Goal: Task Accomplishment & Management: Manage account settings

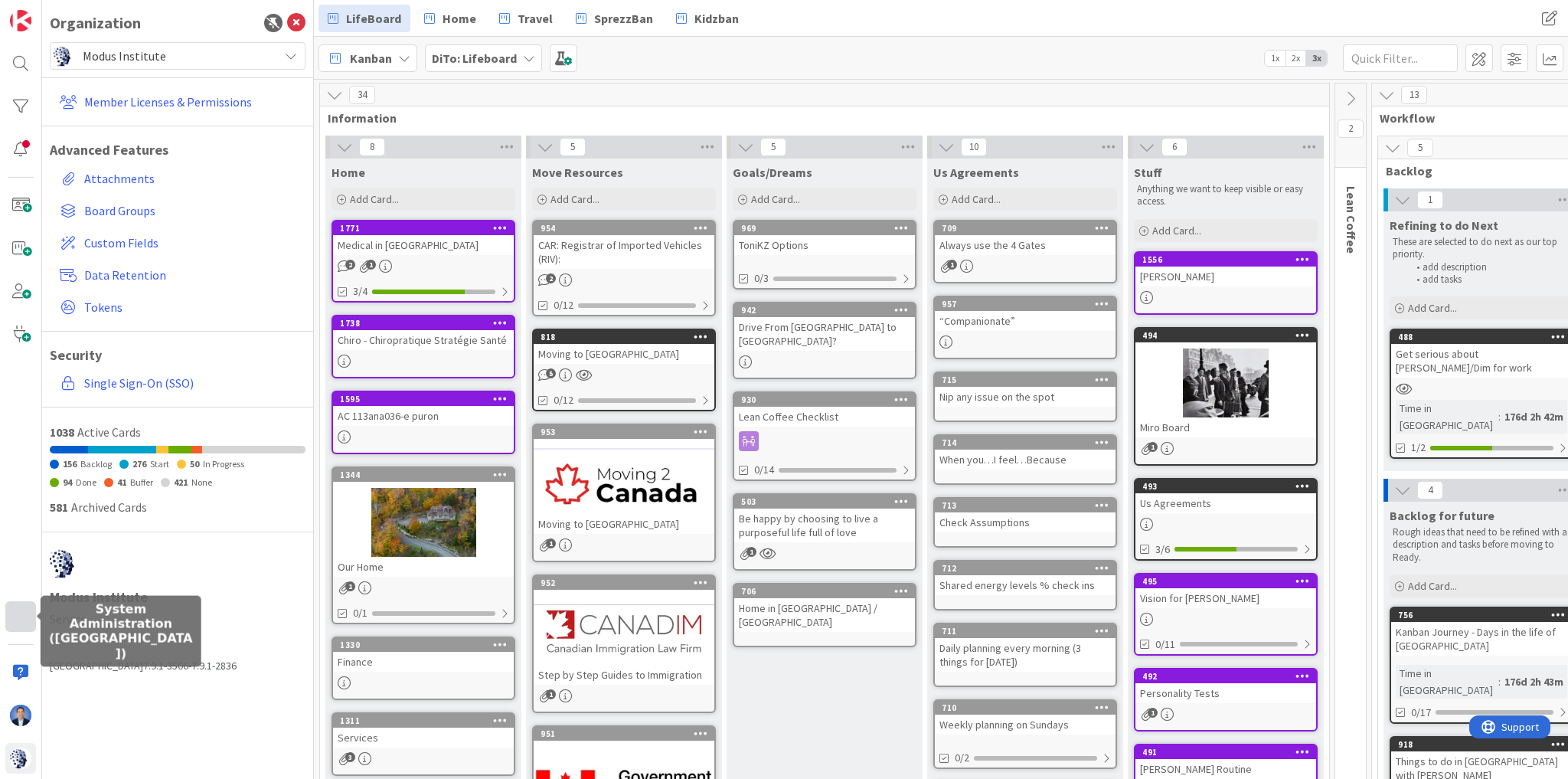
click at [18, 620] on div at bounding box center [21, 616] width 31 height 31
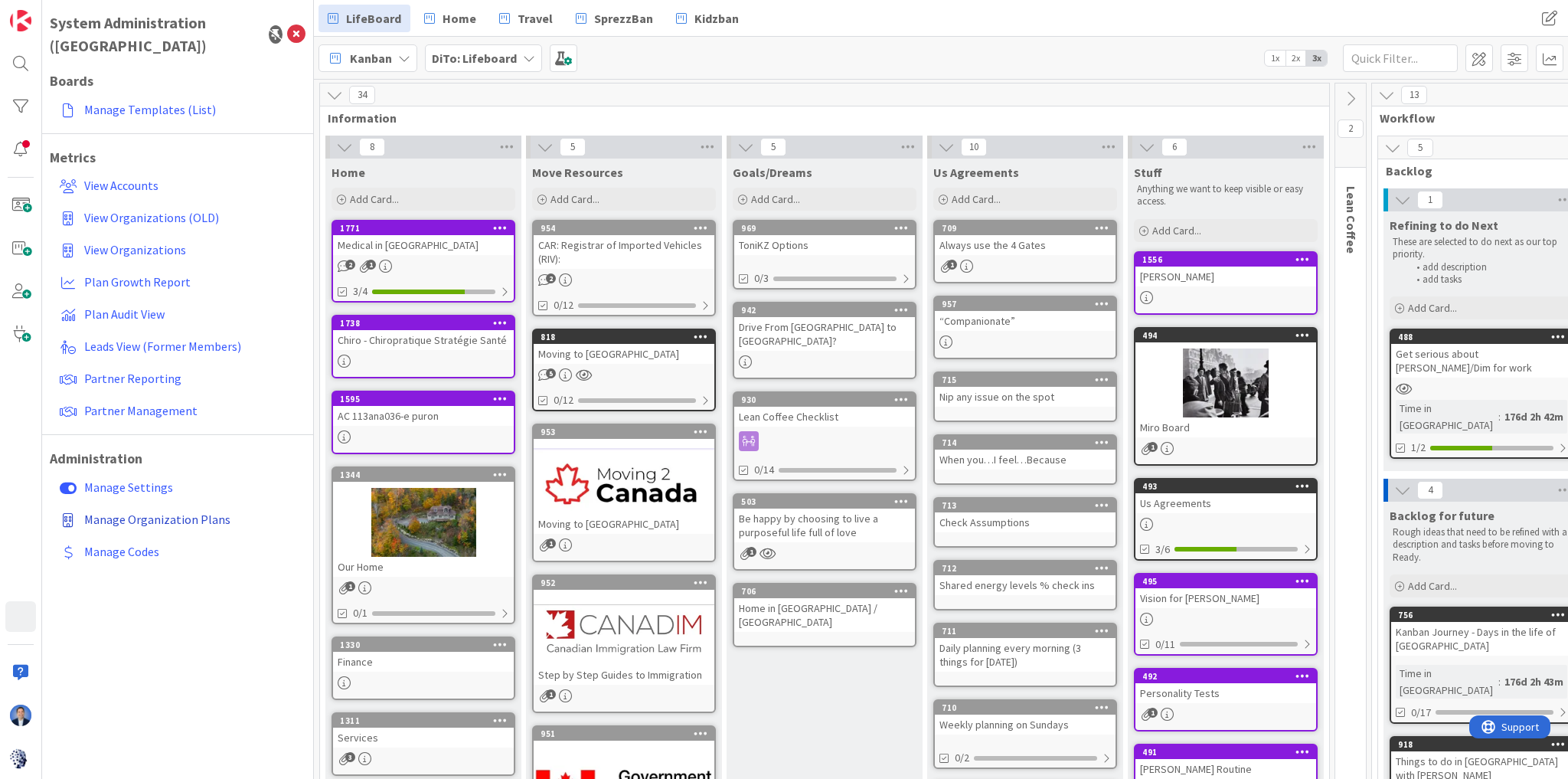
click at [159, 511] on span "Manage Organization Plans" at bounding box center [157, 519] width 146 height 15
select select "EN"
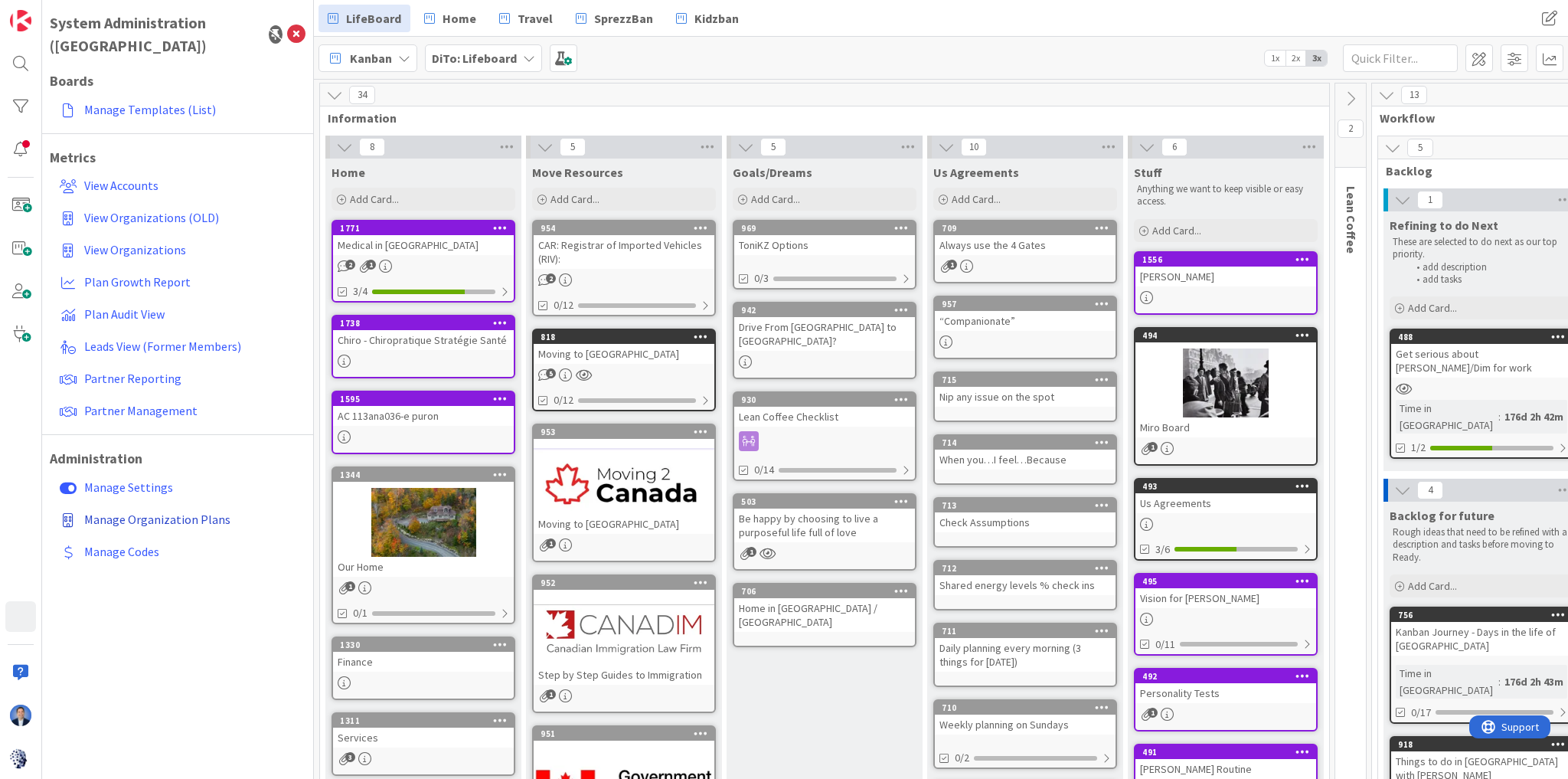
select select "EN"
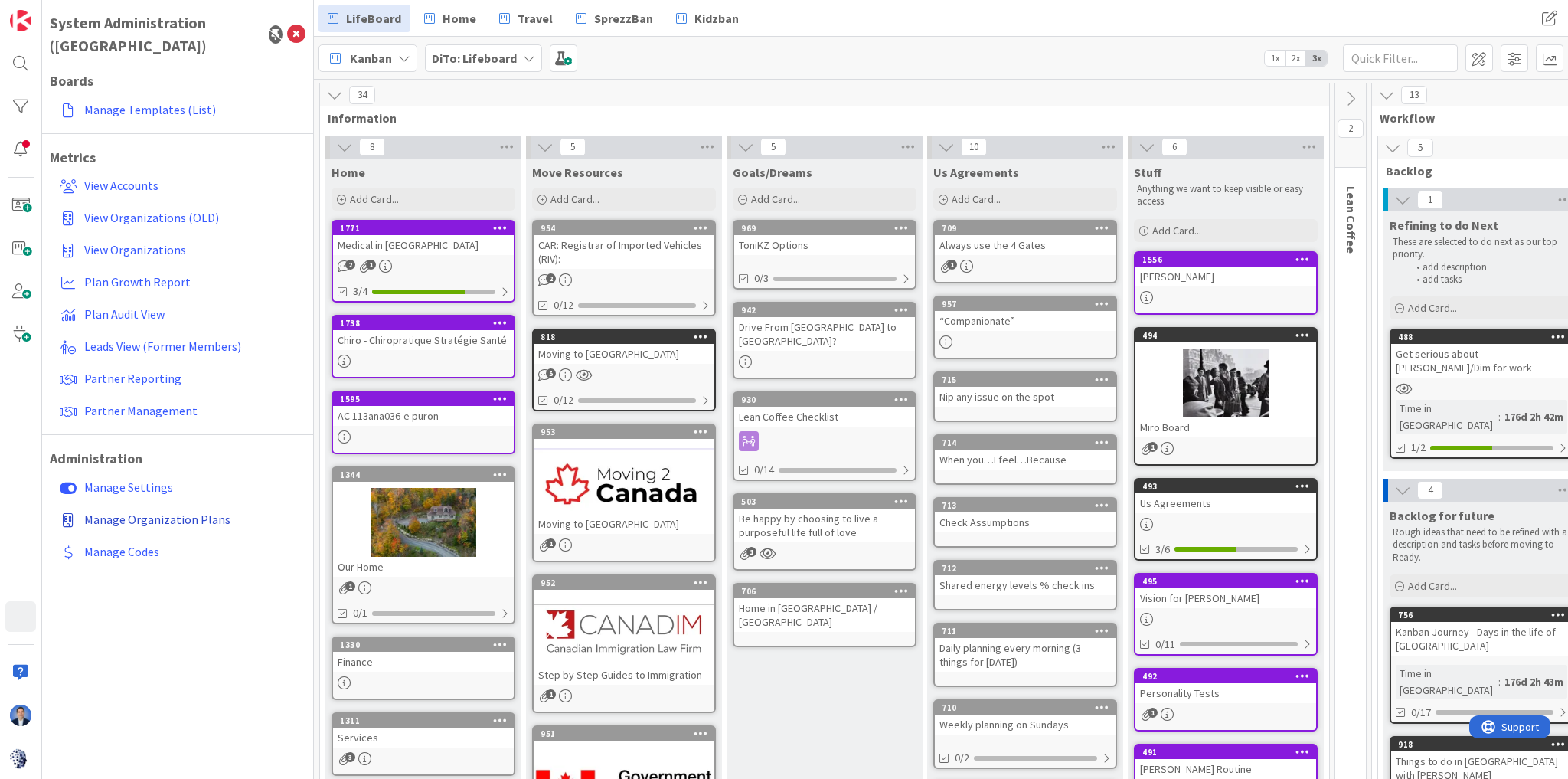
select select "EN"
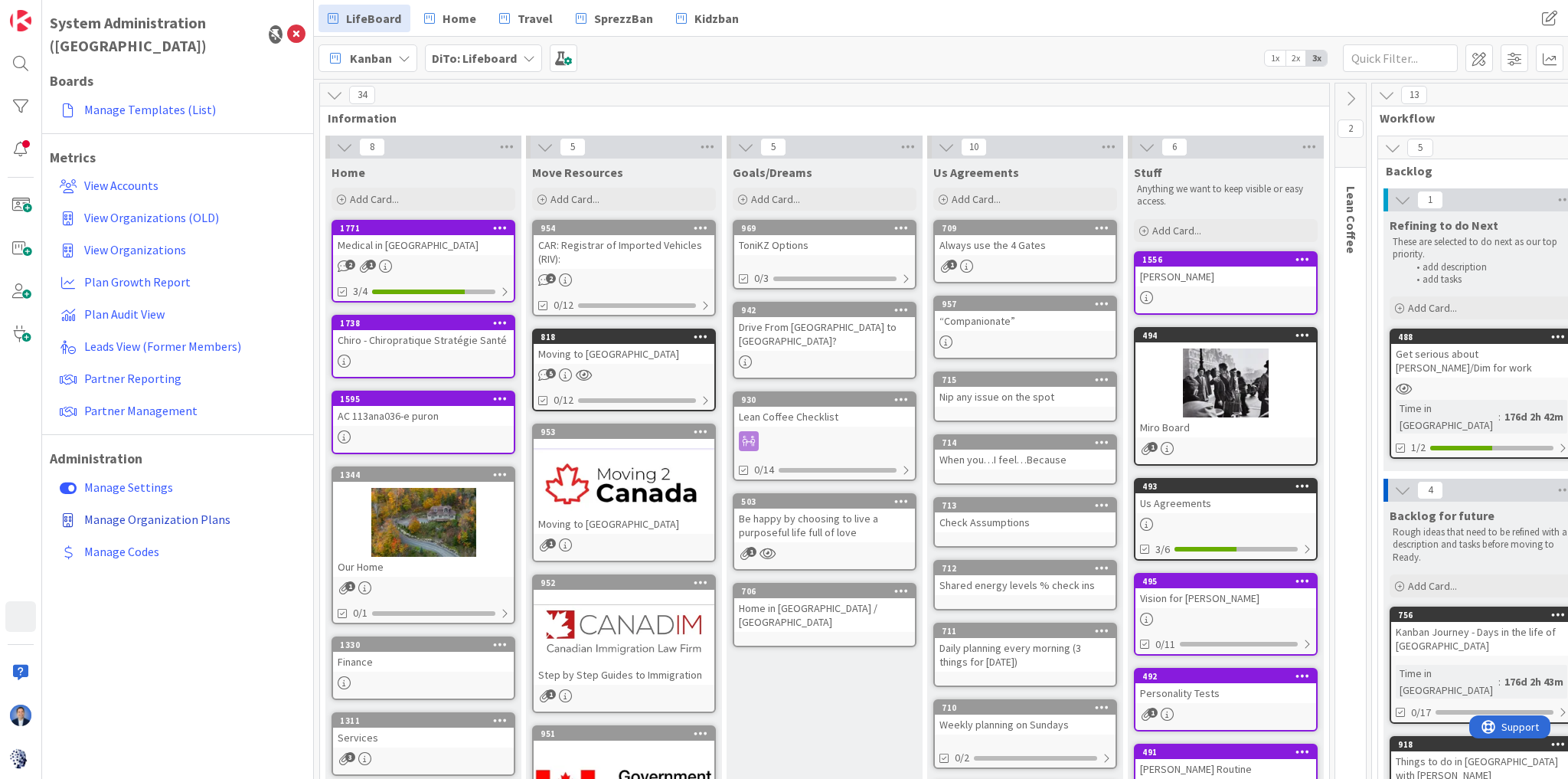
select select "EN"
select select "PF"
select select "EN"
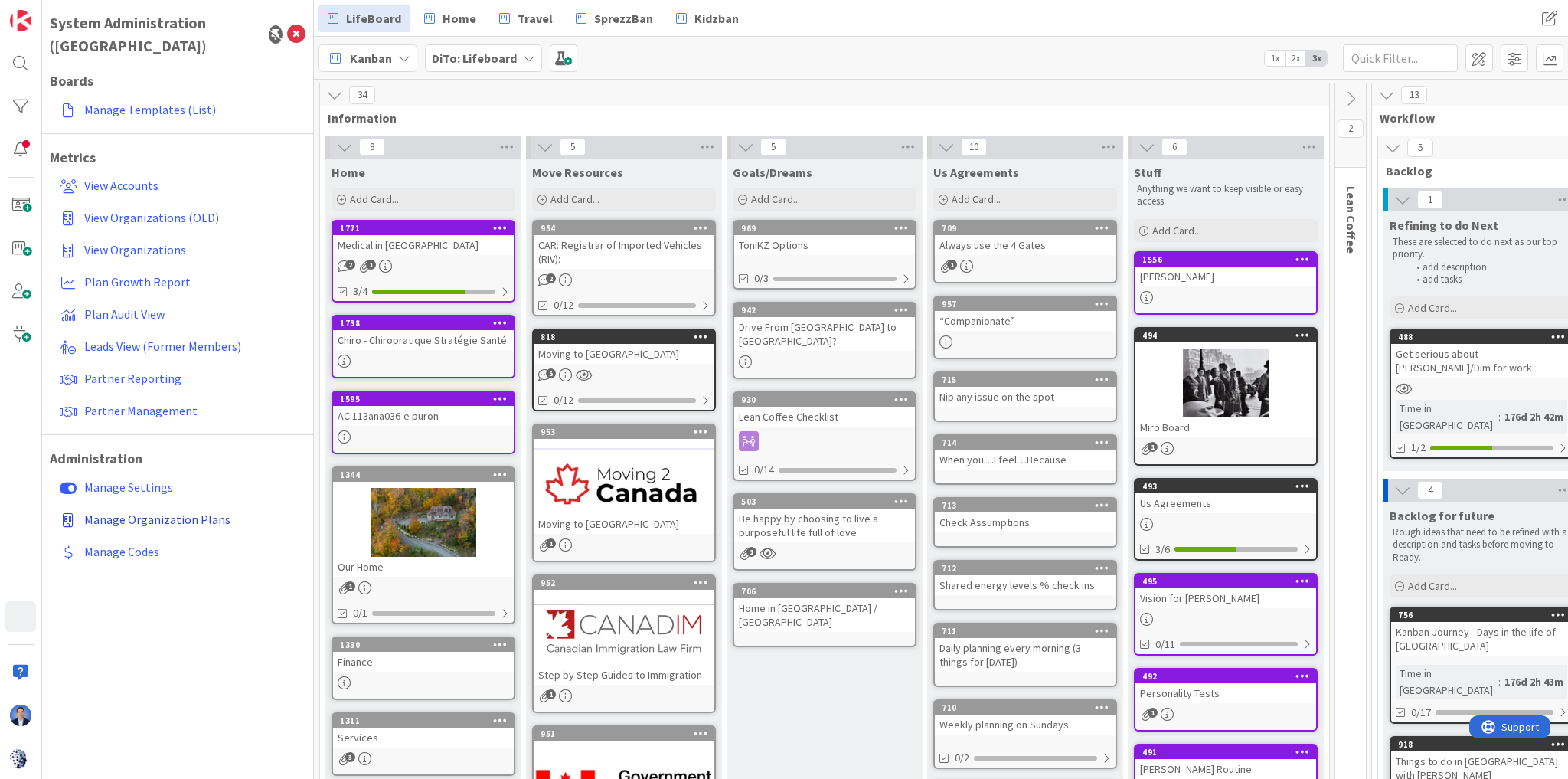
select select "PF"
select select "EN"
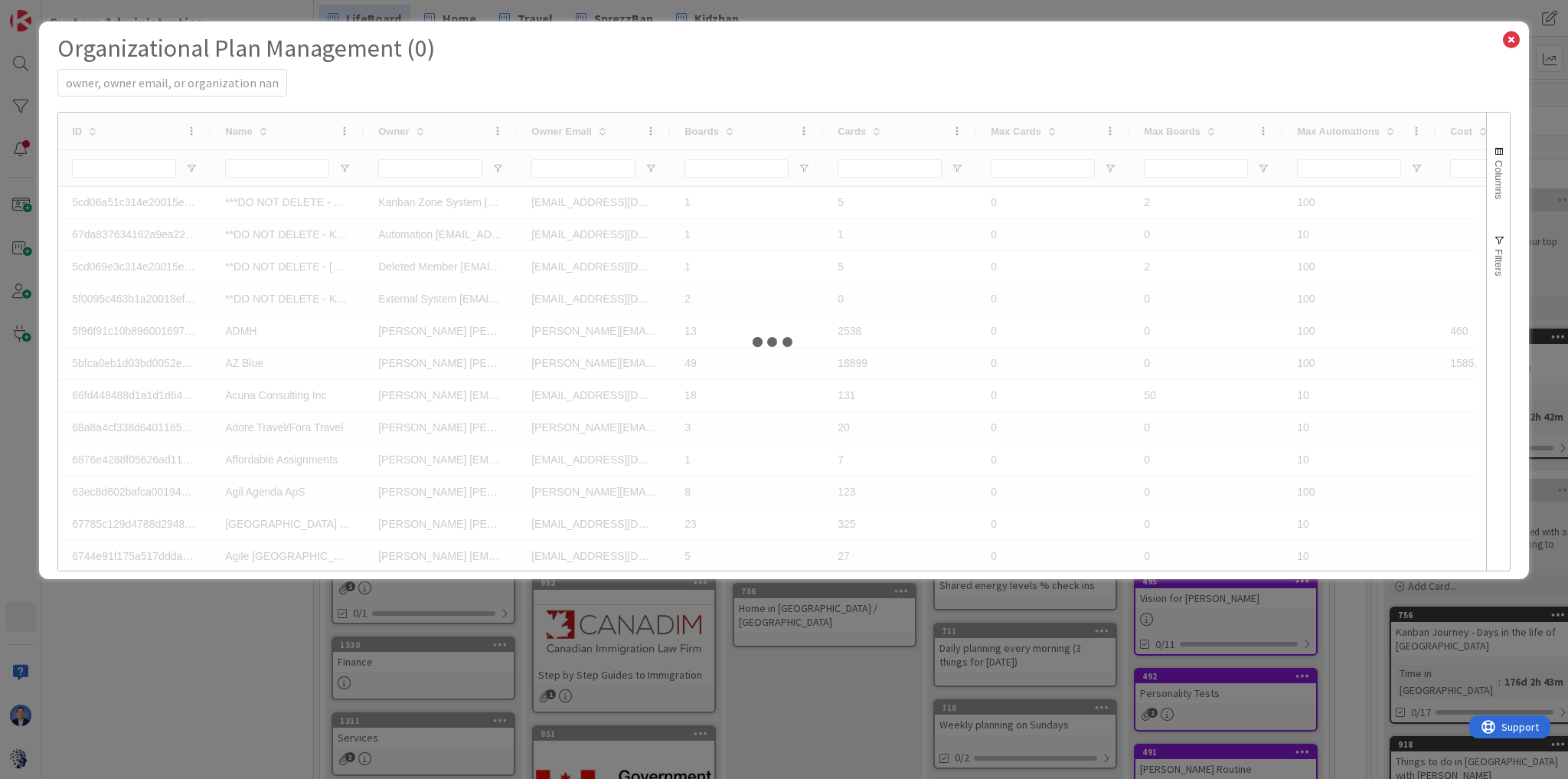
select select "EN"
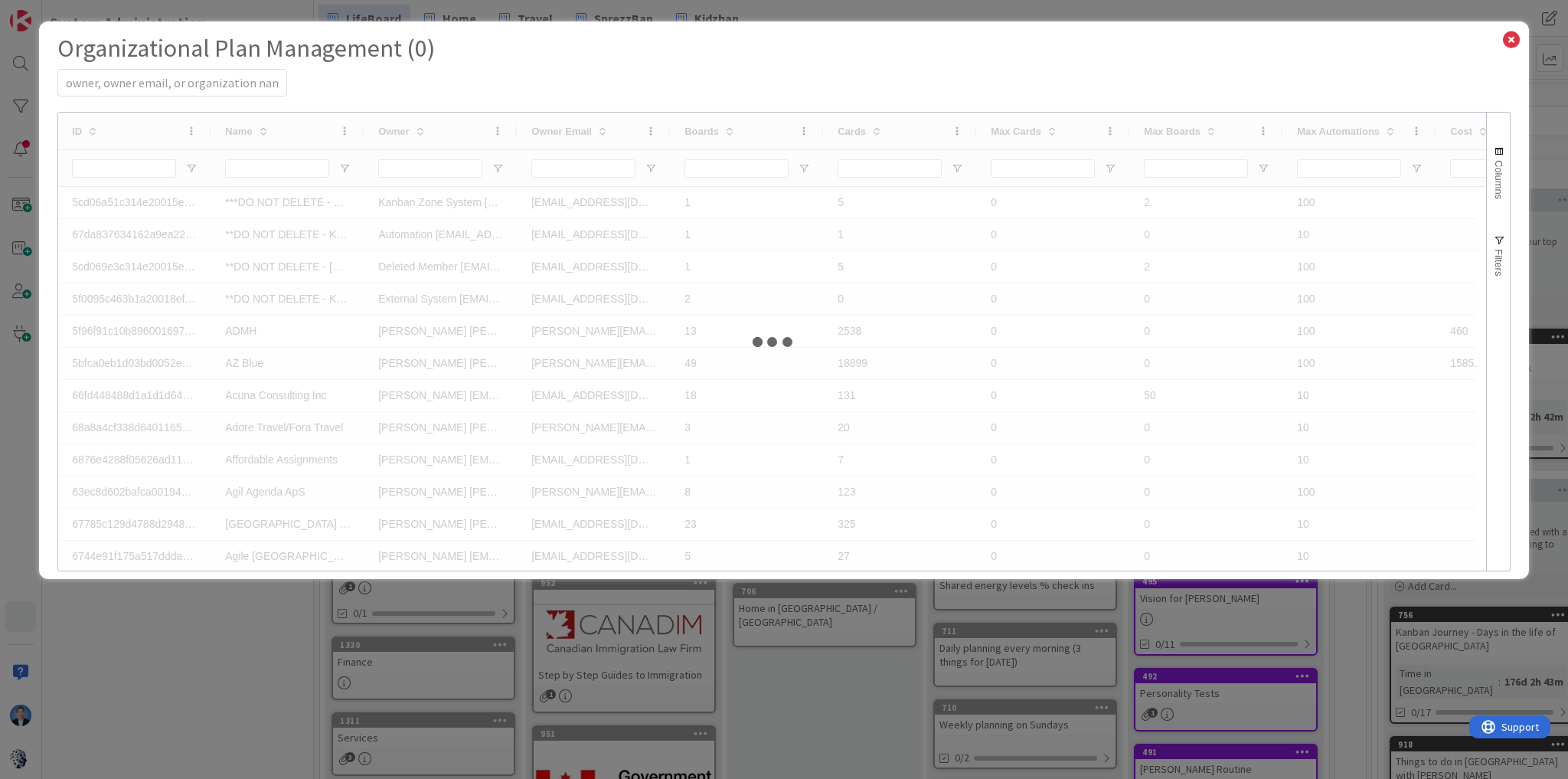
select select "EN"
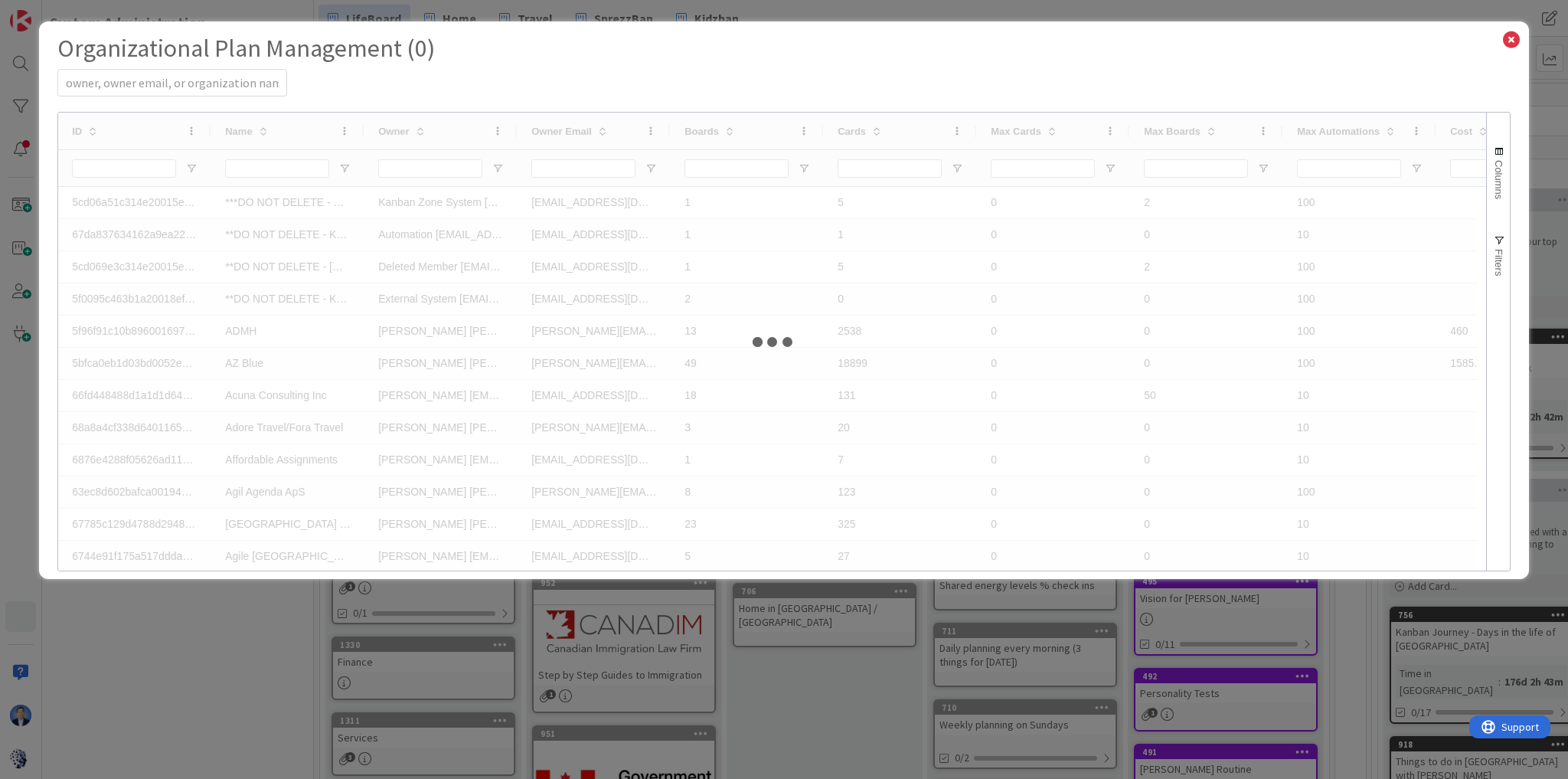
select select "EN"
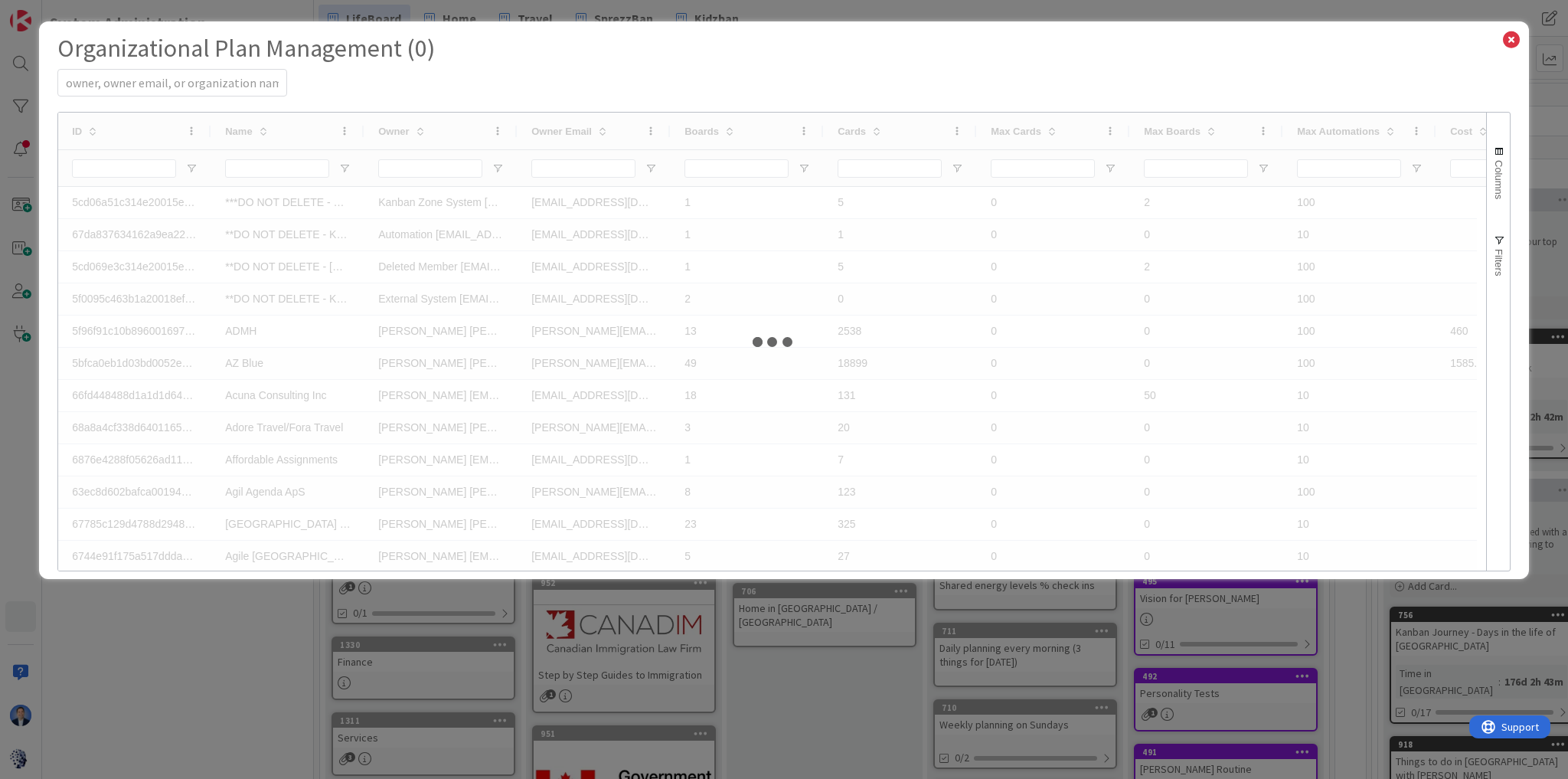
select select "EN"
select select "PF"
select select "EN"
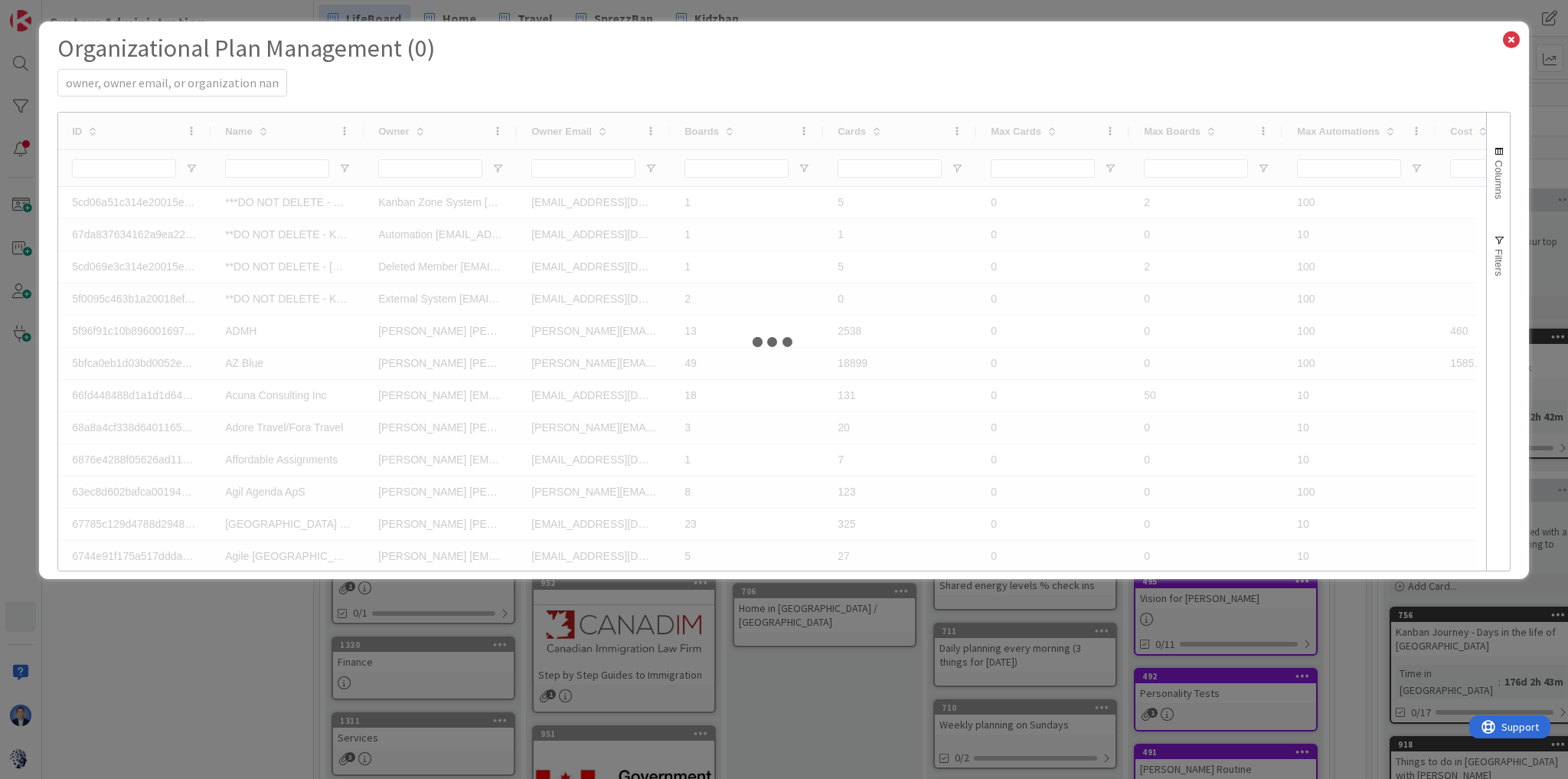
select select "PF"
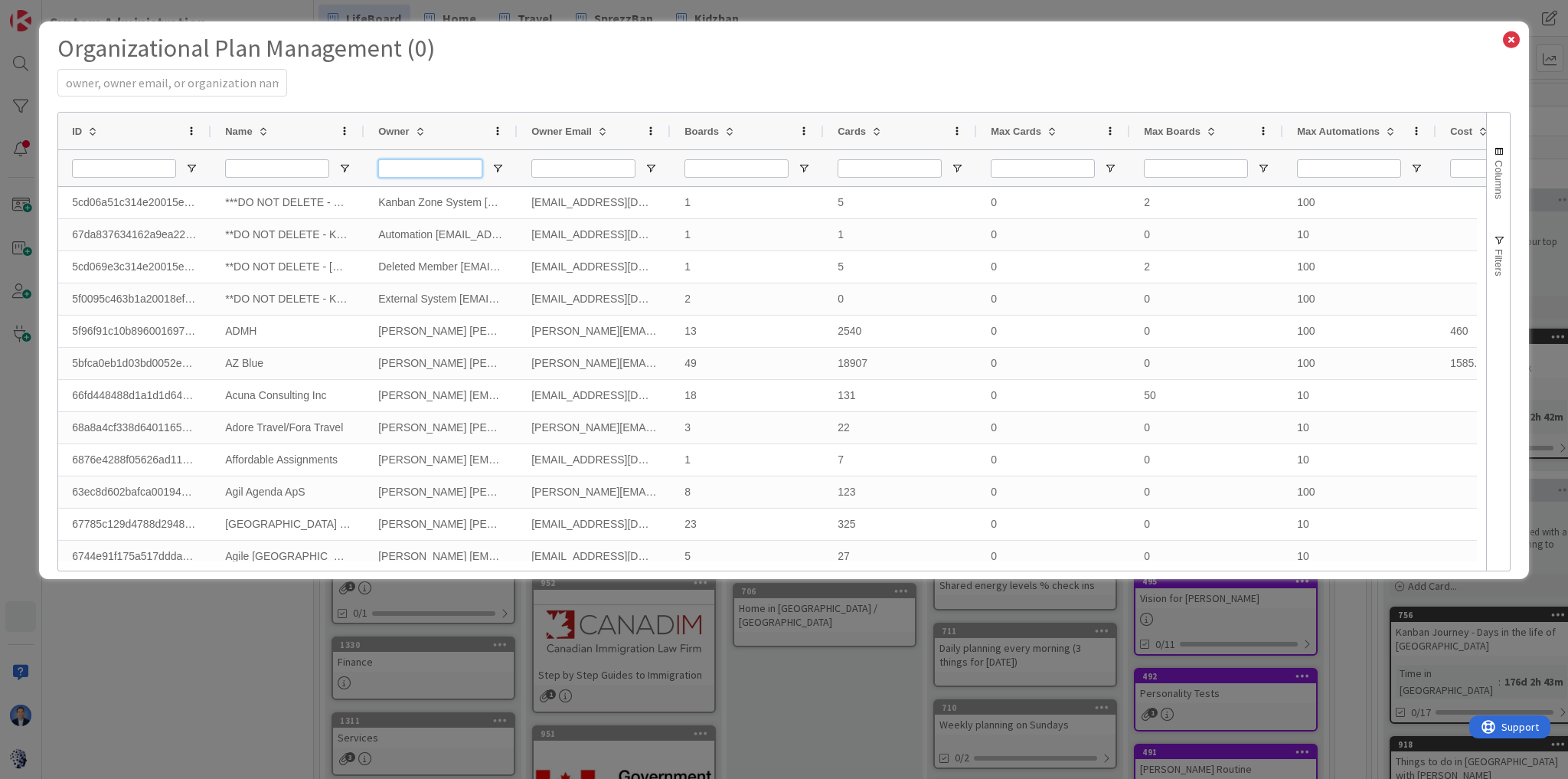
click at [450, 166] on input "Owner Filter Input" at bounding box center [430, 169] width 104 height 18
paste input "Alrun"
type input "Alrun"
select select "EN"
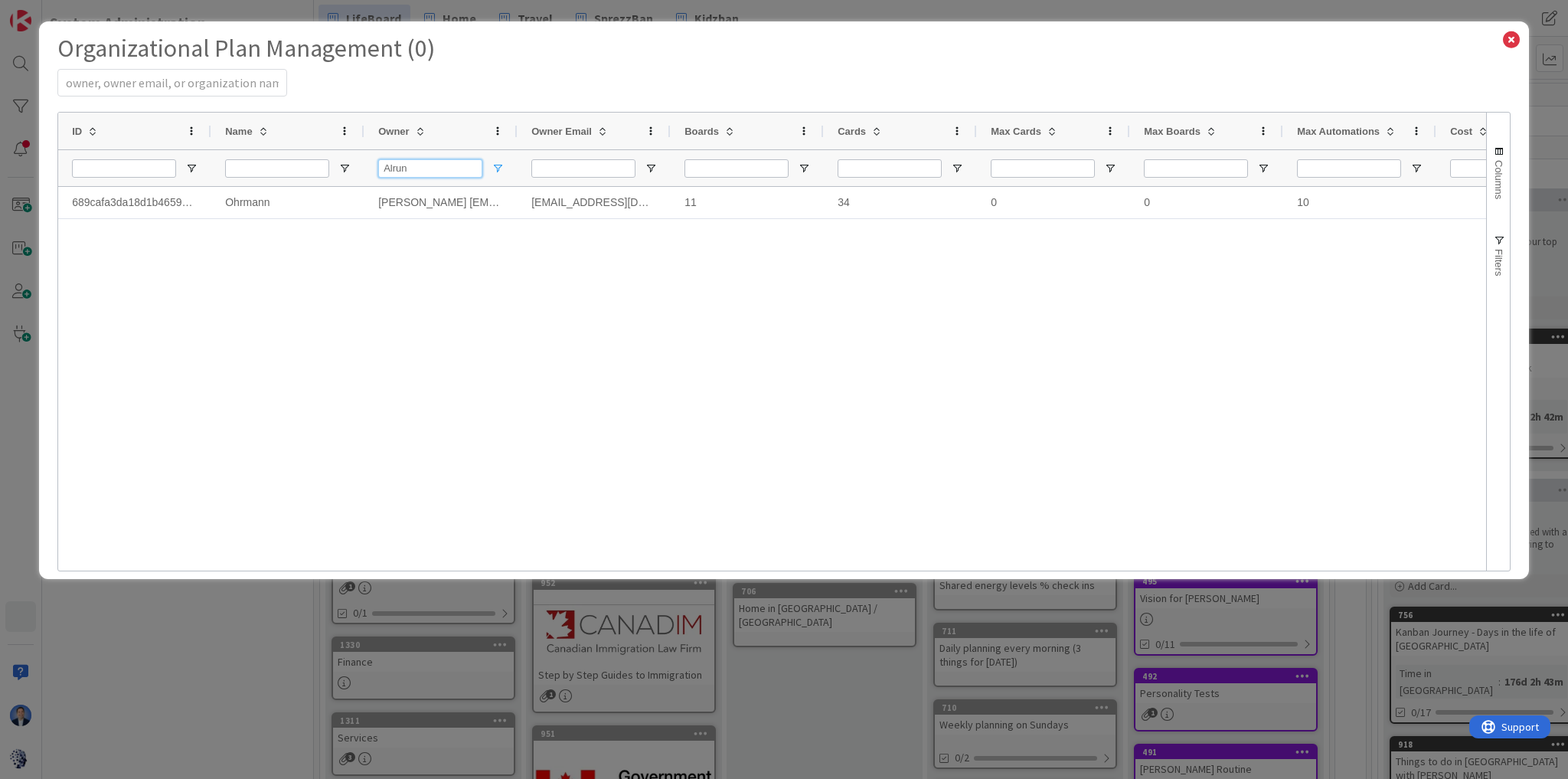
type input "Alrun"
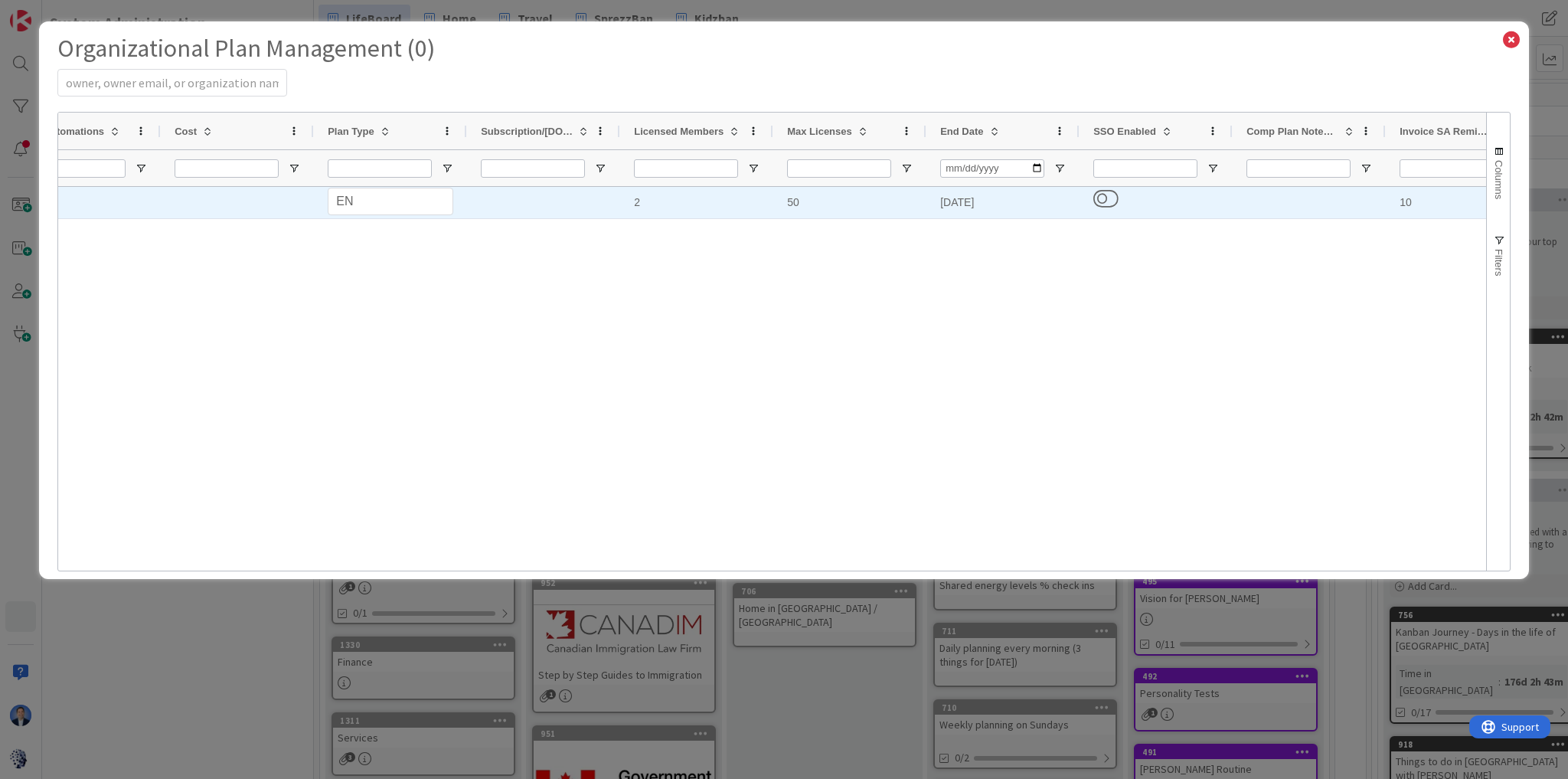
click at [958, 199] on div "[DATE]" at bounding box center [1003, 202] width 153 height 31
click at [952, 200] on input "[DATE]" at bounding box center [1003, 202] width 152 height 30
click at [949, 205] on input "[DATE]" at bounding box center [1003, 202] width 152 height 30
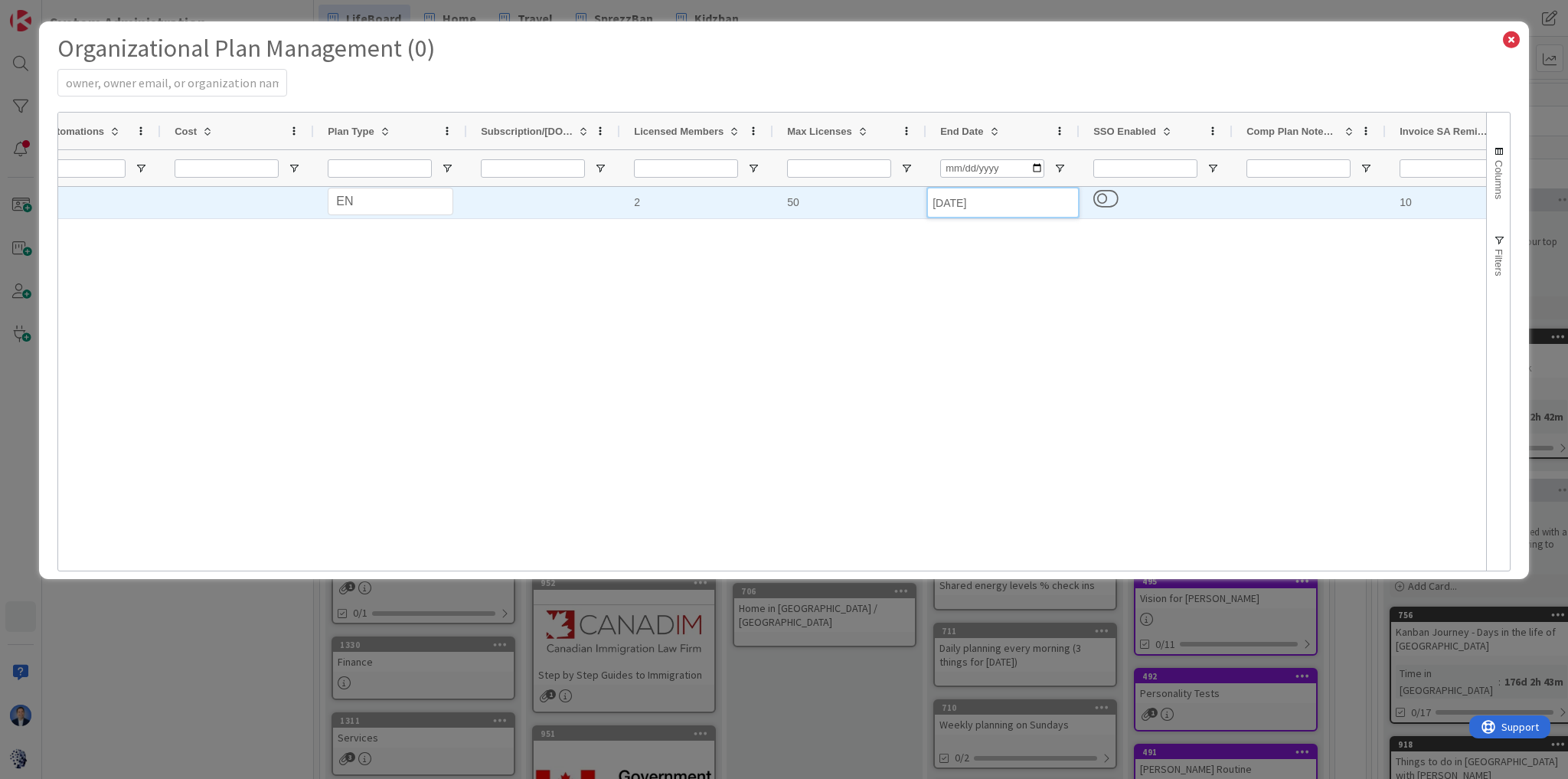
click at [949, 205] on input "[DATE]" at bounding box center [1003, 202] width 152 height 30
type input "[DATE]"
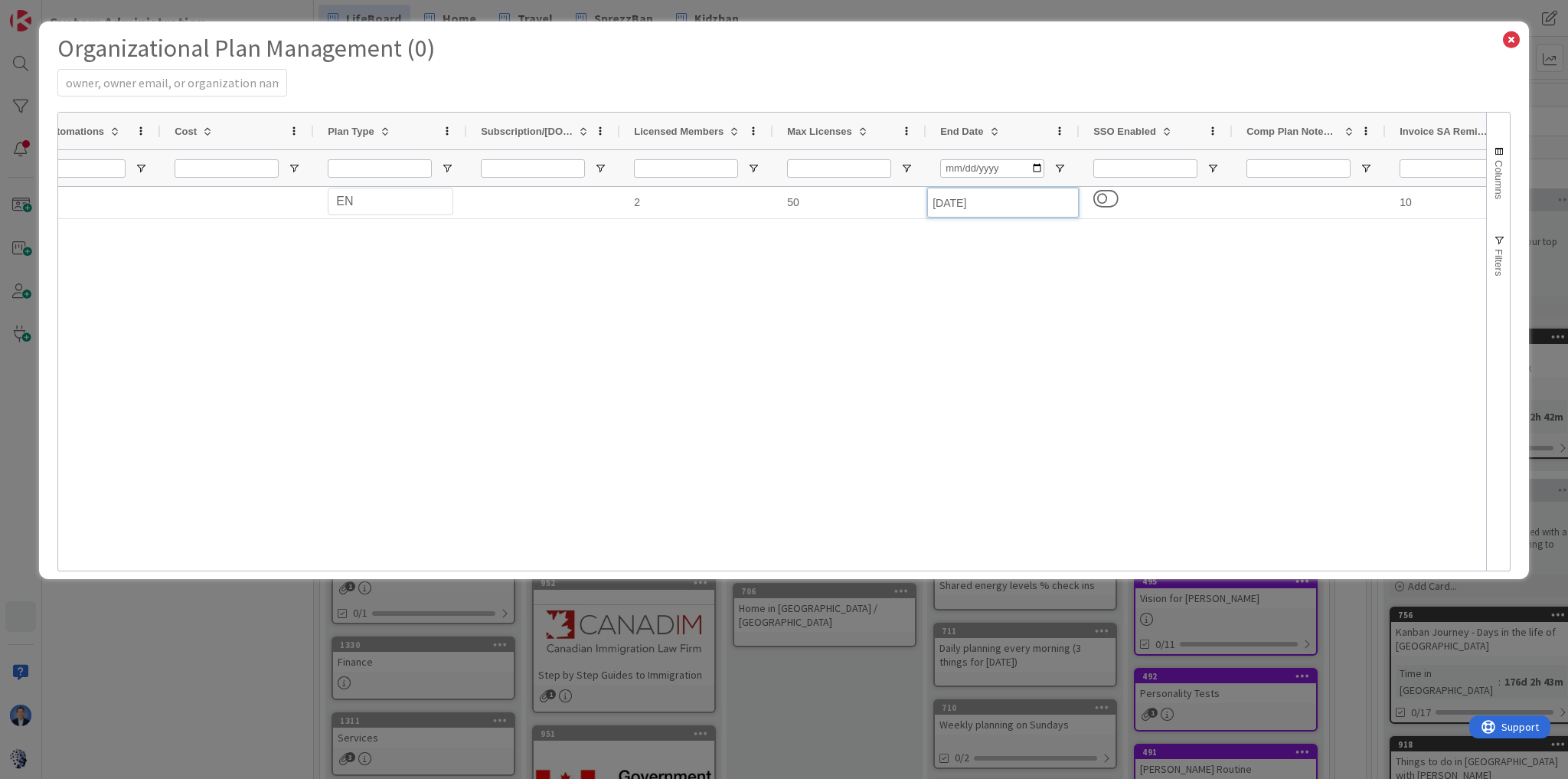
select select "EN"
click at [1517, 43] on icon at bounding box center [1512, 40] width 20 height 21
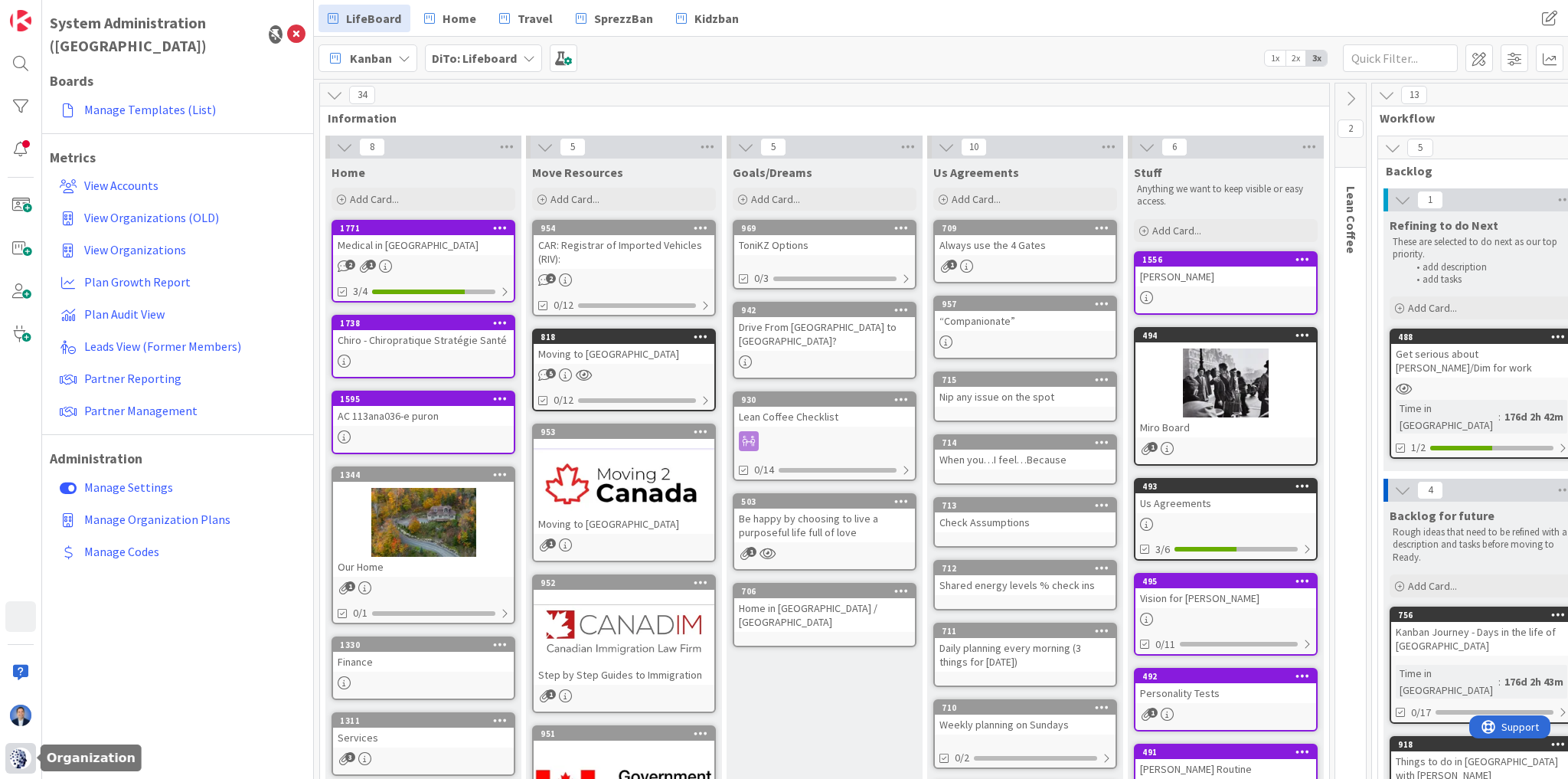
click at [18, 754] on img at bounding box center [21, 758] width 21 height 21
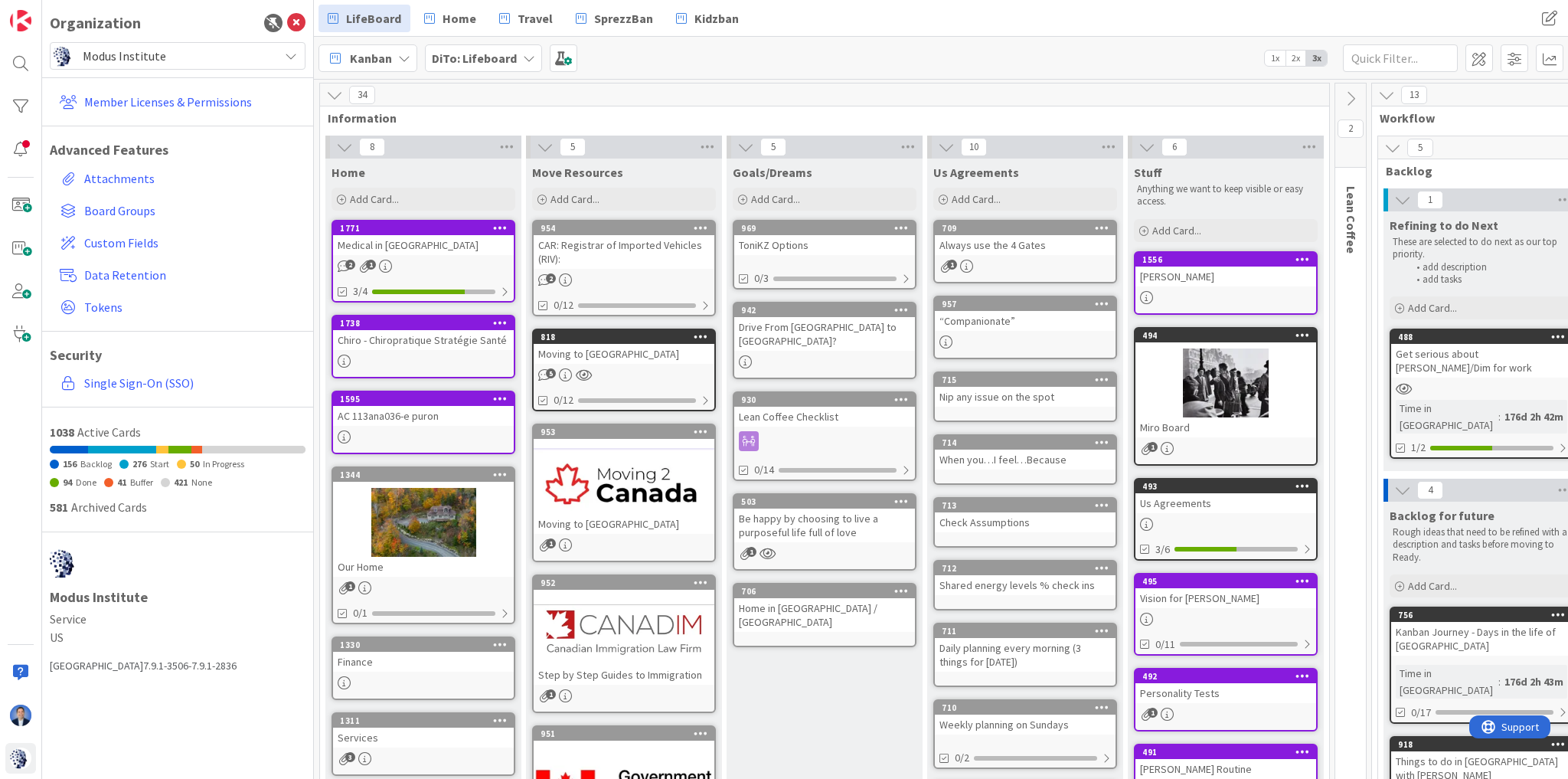
click at [165, 51] on span "Modus Institute" at bounding box center [177, 56] width 189 height 21
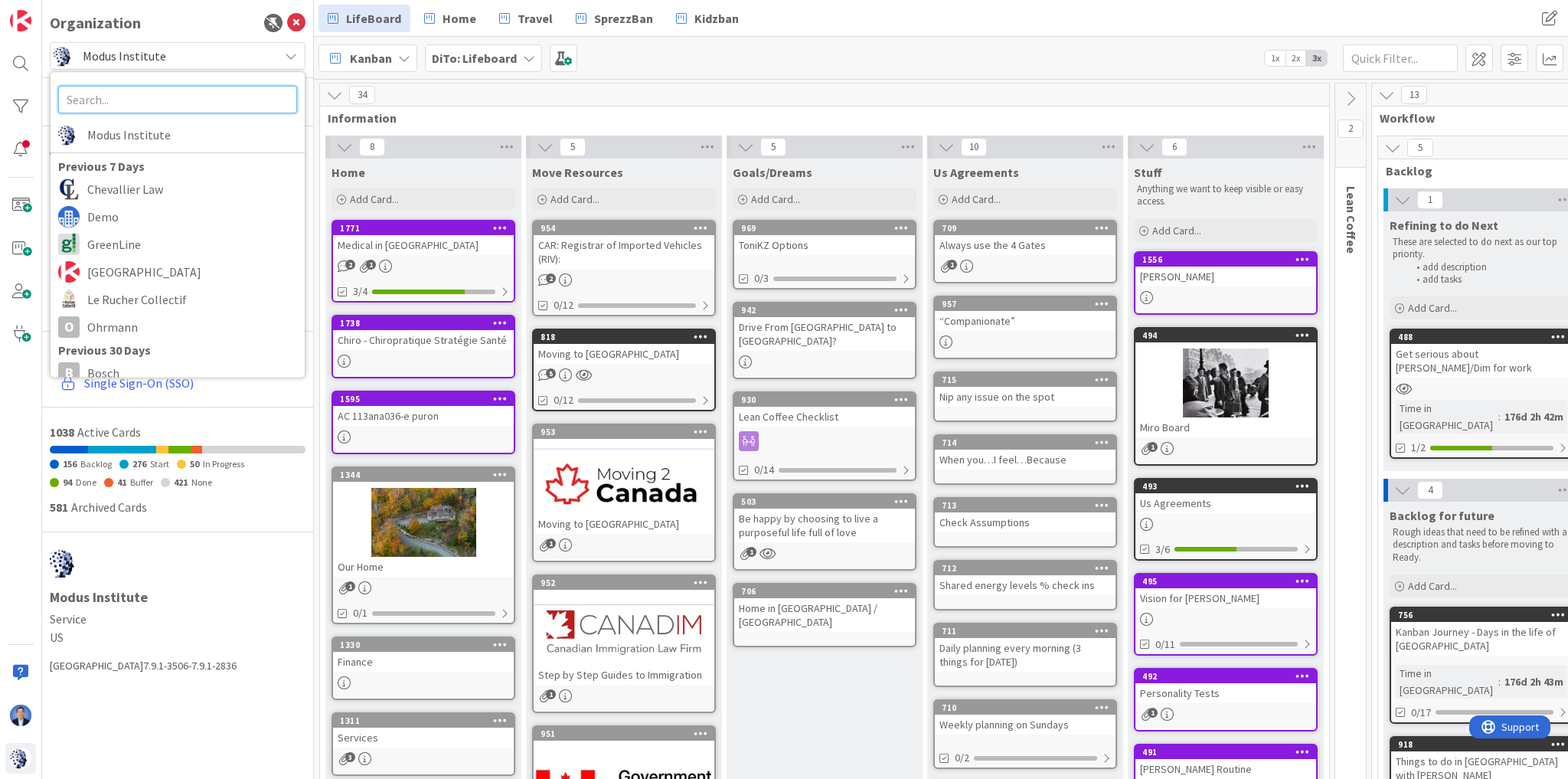
click at [120, 92] on input "text" at bounding box center [178, 100] width 239 height 28
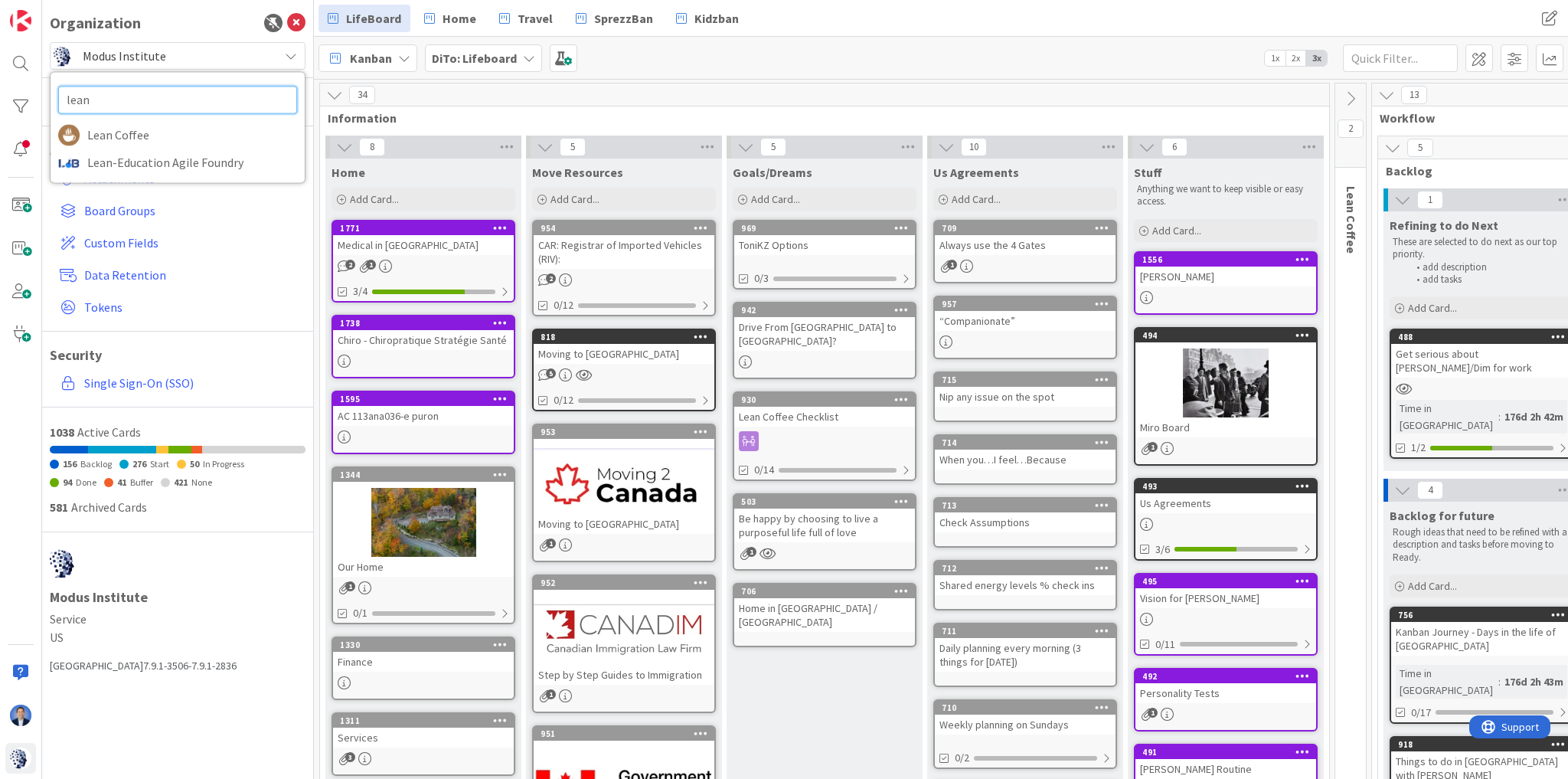
type input "lean"
click at [135, 123] on span "Lean Coffee" at bounding box center [192, 135] width 210 height 23
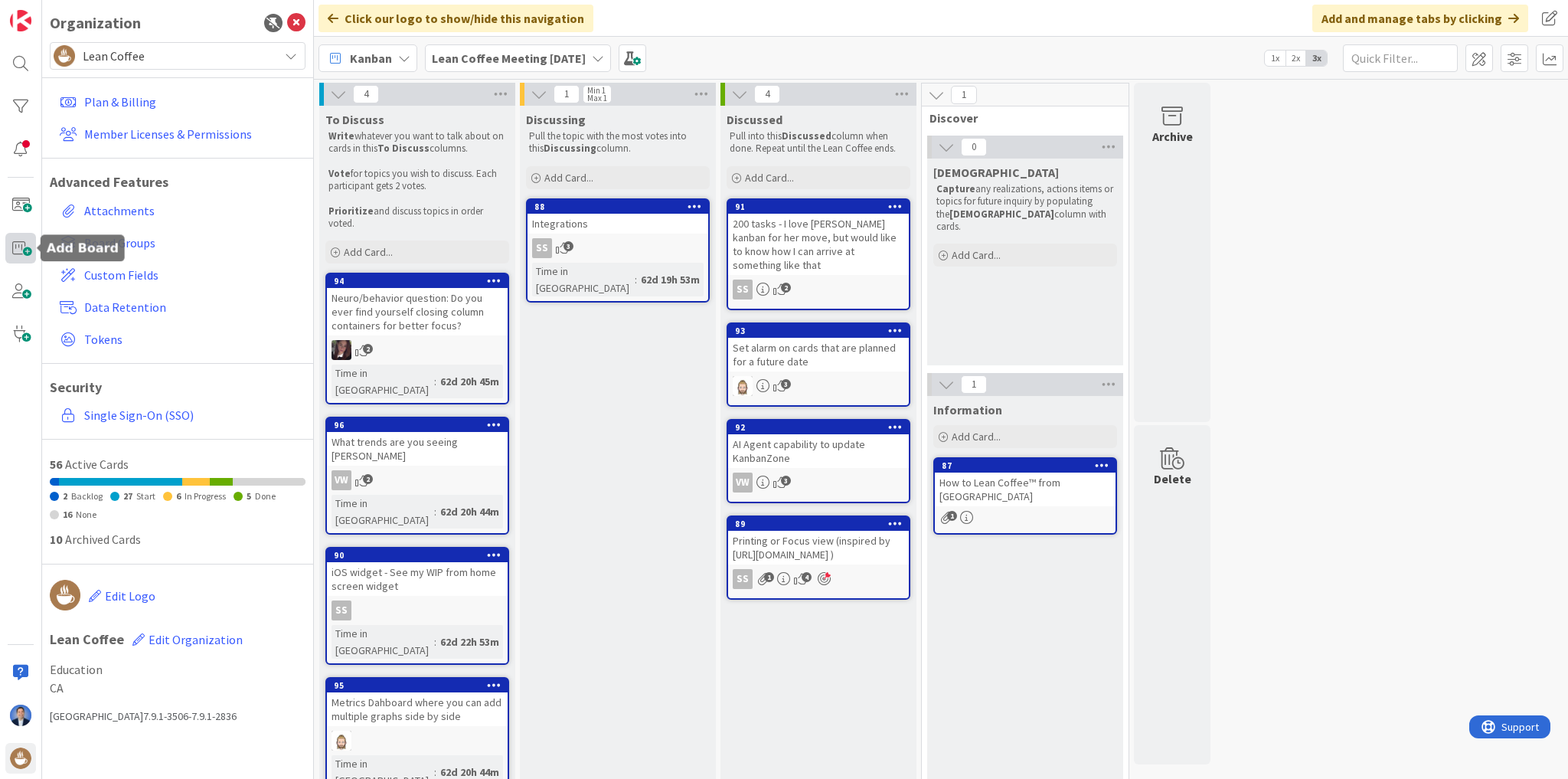
click at [25, 247] on span at bounding box center [21, 248] width 31 height 31
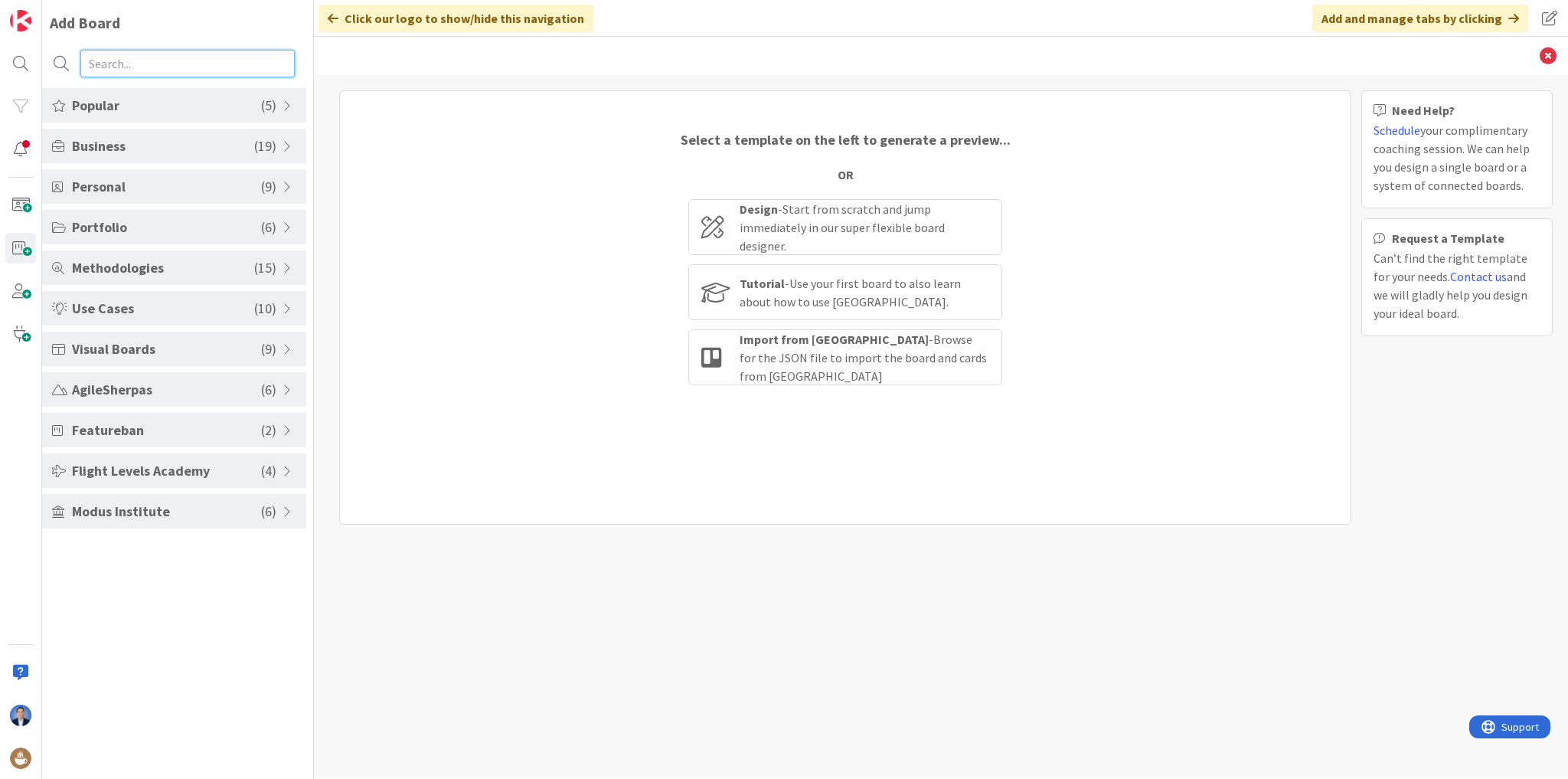
click at [145, 62] on input "text" at bounding box center [188, 64] width 215 height 28
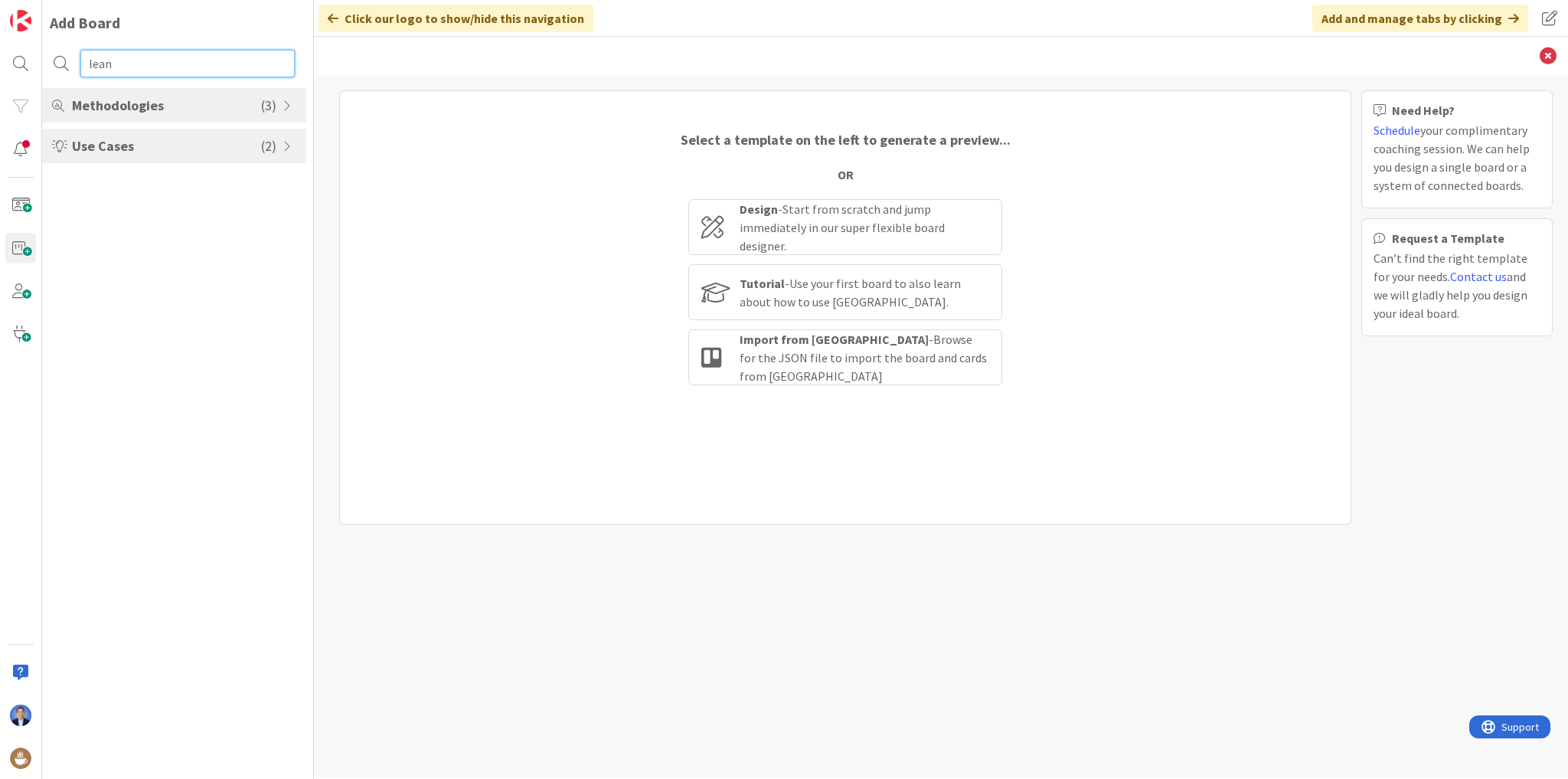
type input "lean"
click at [165, 163] on div "Use Cases ( 2 )" at bounding box center [174, 146] width 265 height 35
click at [171, 102] on span "Methodologies" at bounding box center [166, 105] width 189 height 21
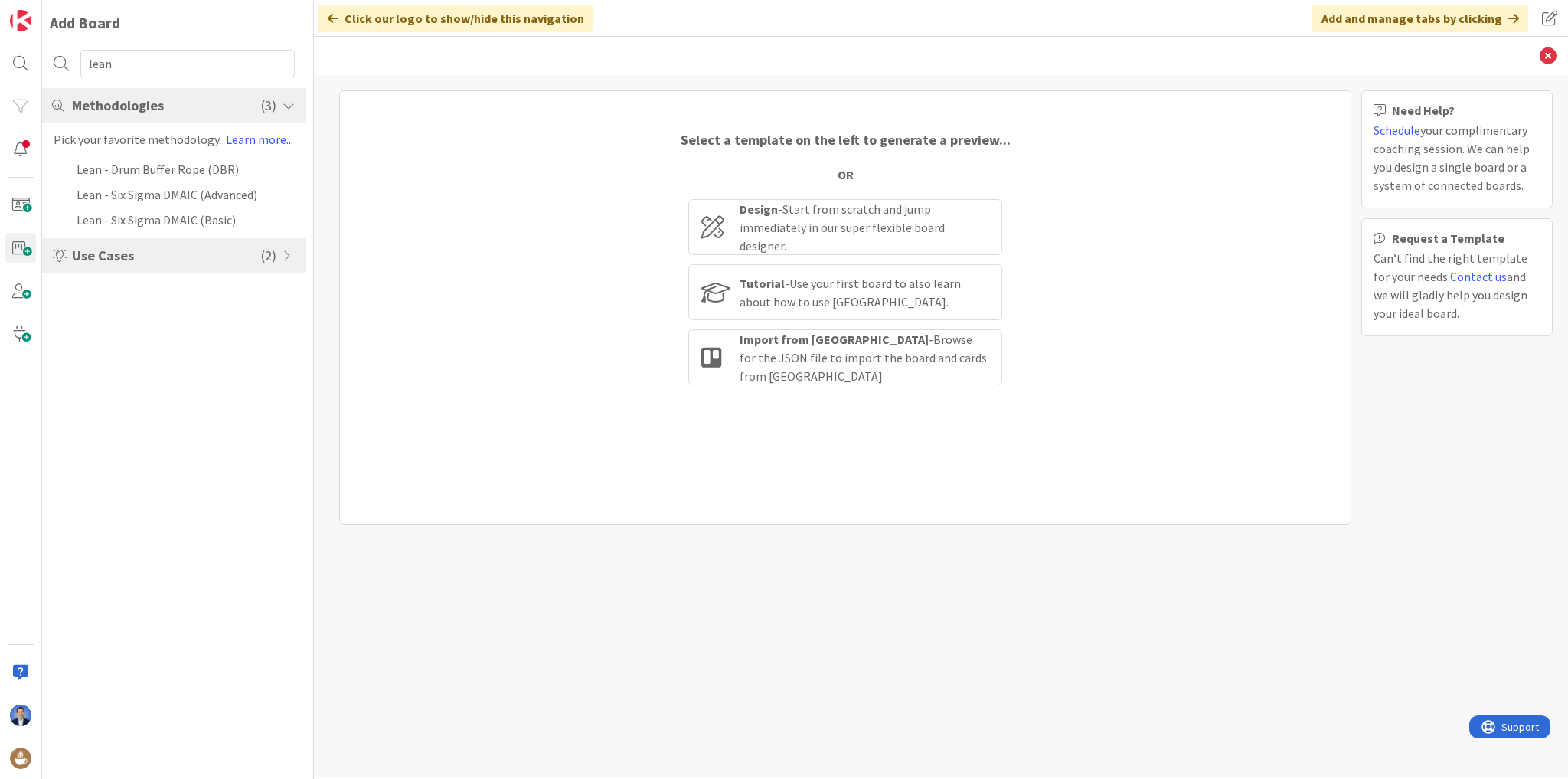
click at [182, 248] on span "Use Cases" at bounding box center [166, 255] width 189 height 21
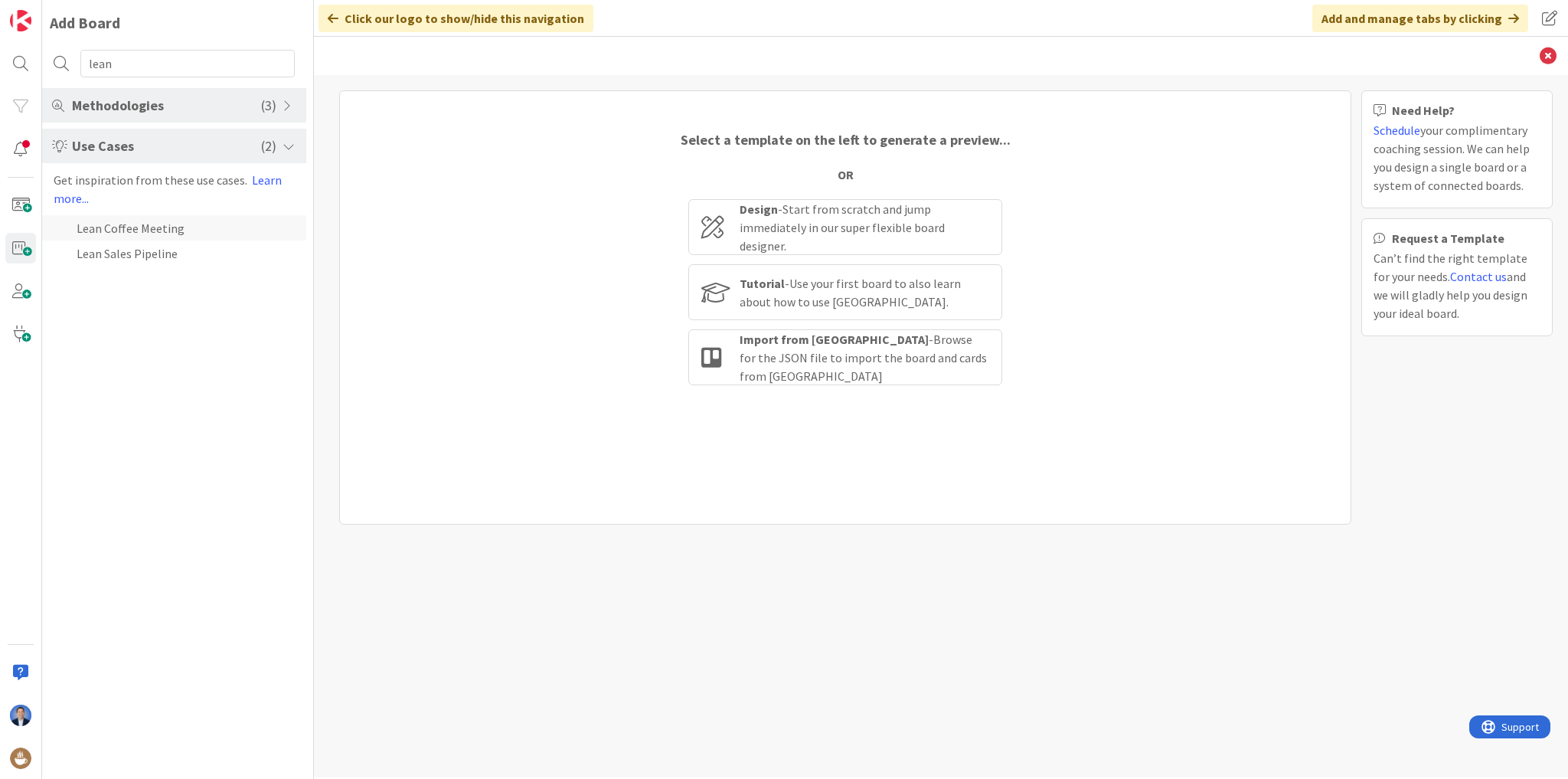
click at [168, 234] on li "Lean Coffee Meeting" at bounding box center [174, 228] width 265 height 25
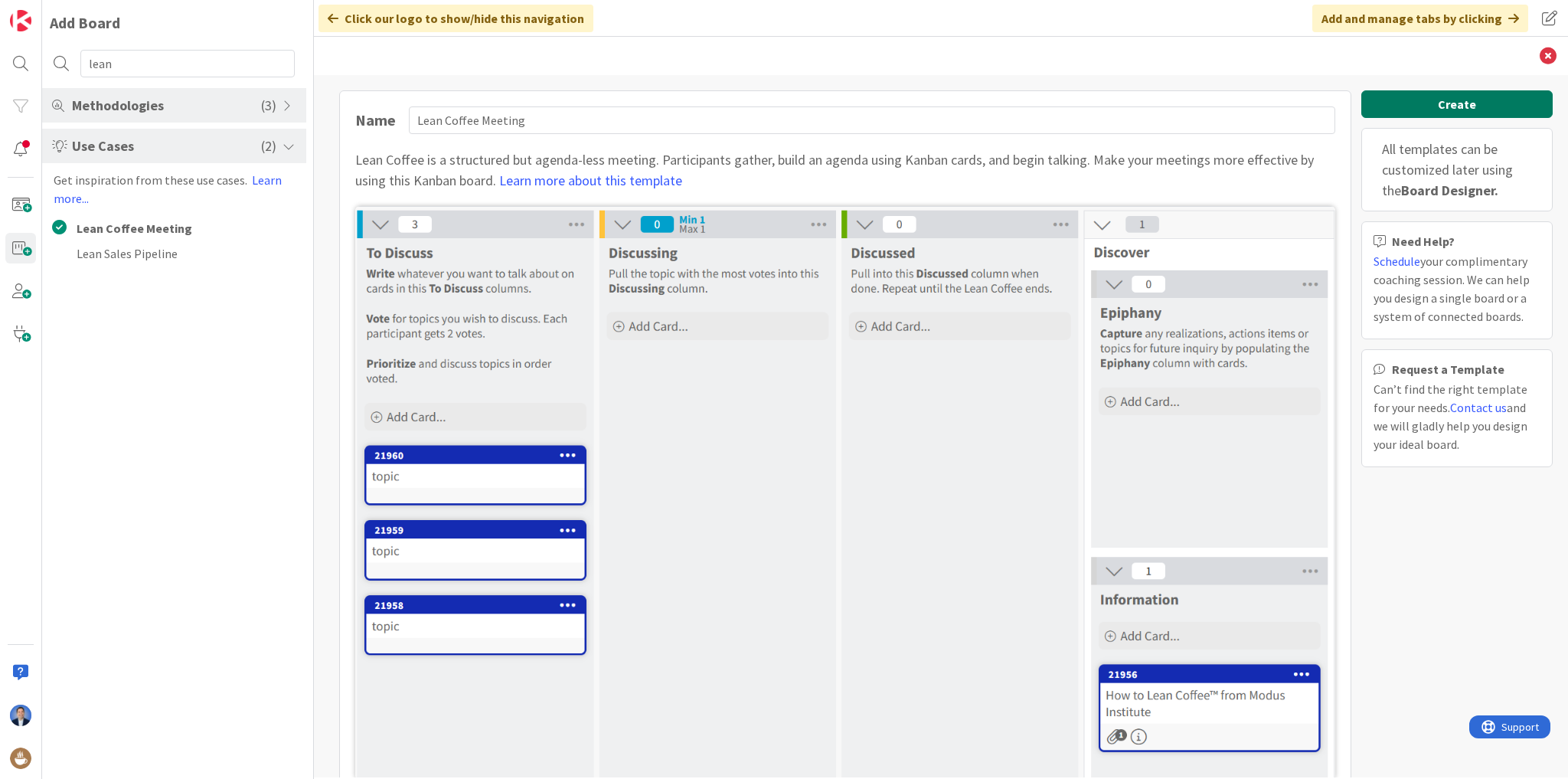
click at [1488, 103] on button "Create" at bounding box center [1458, 104] width 192 height 28
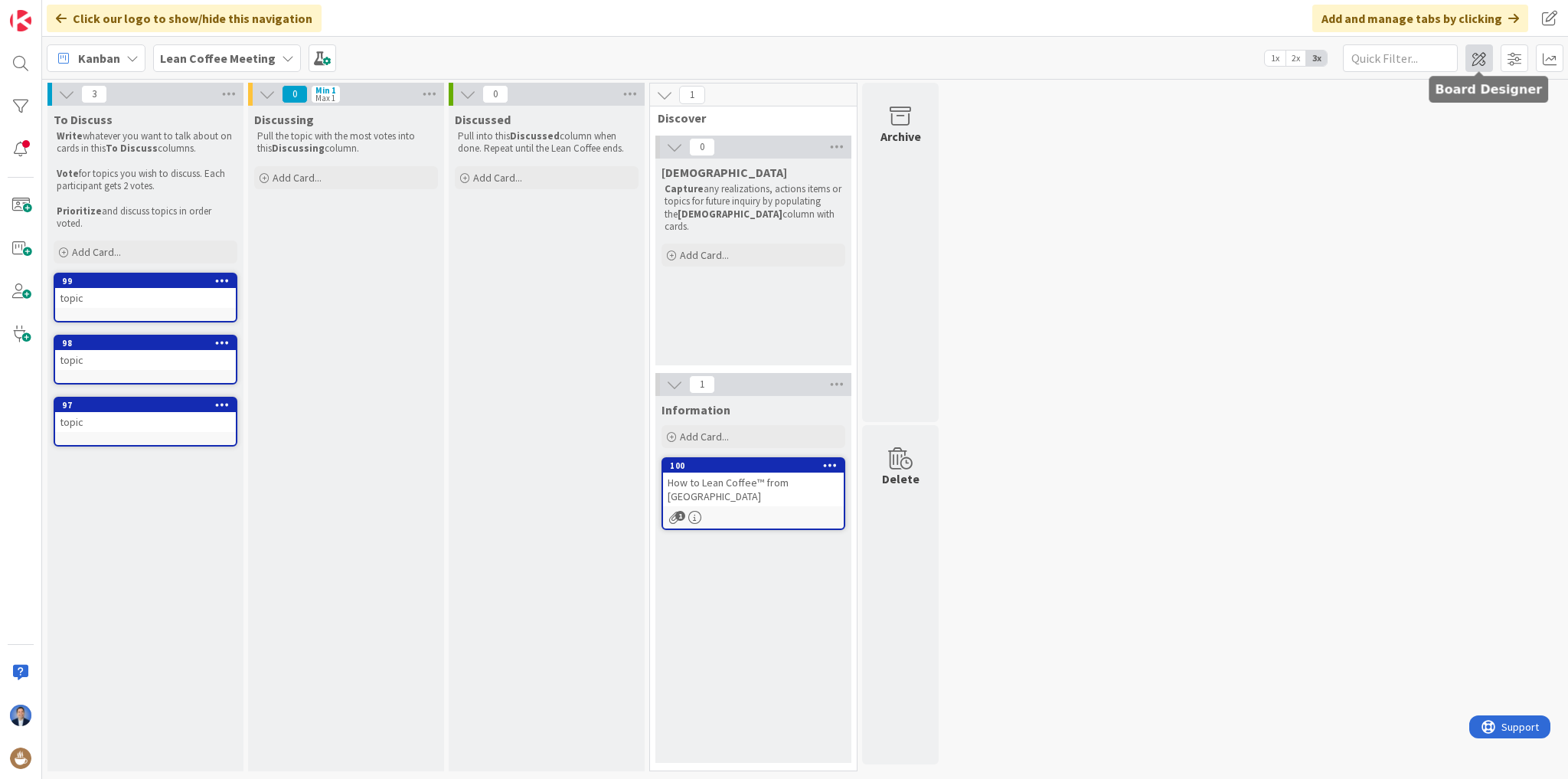
click at [1476, 61] on span at bounding box center [1480, 58] width 28 height 28
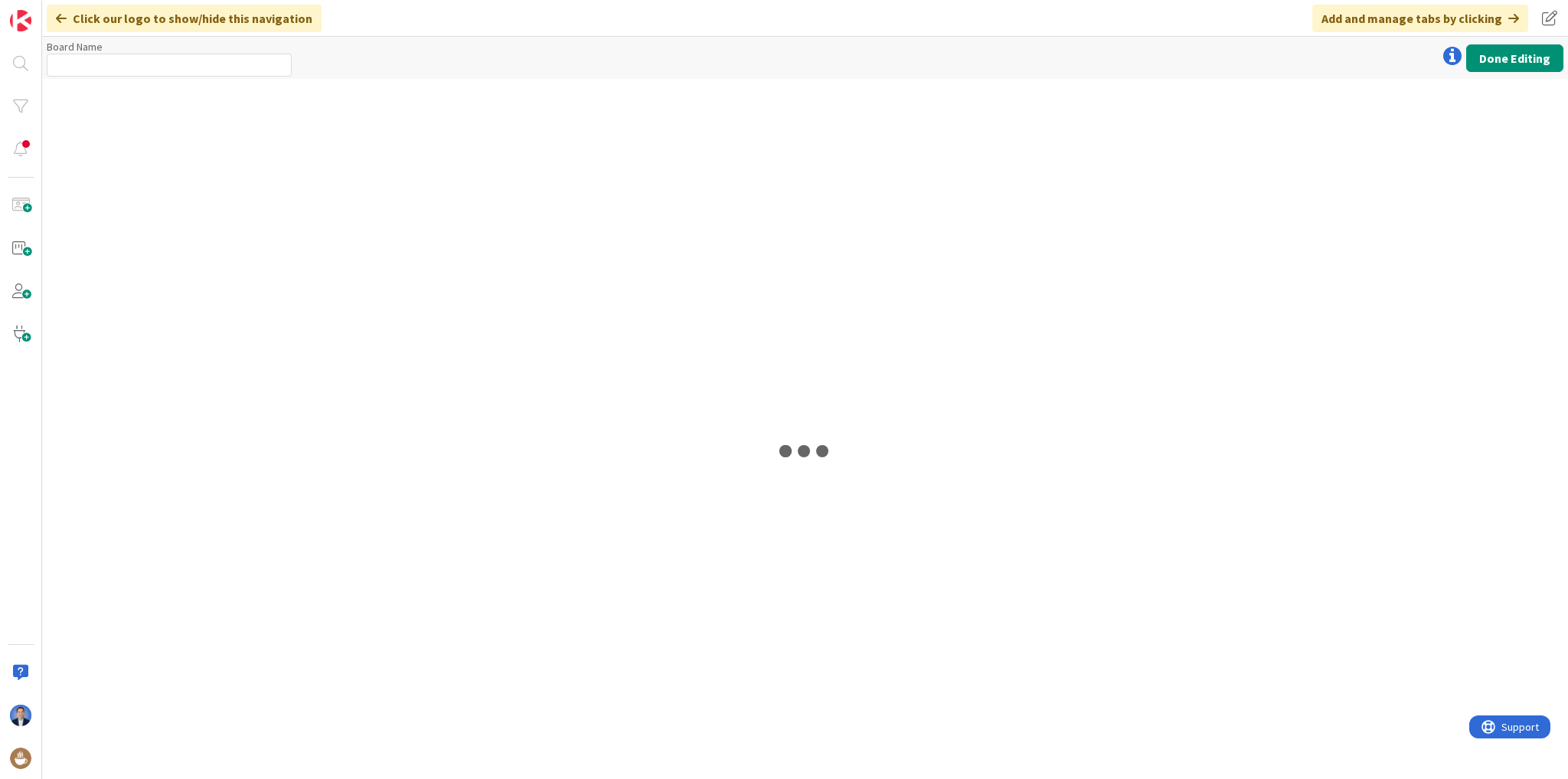
type input "Lean Coffee Meeting"
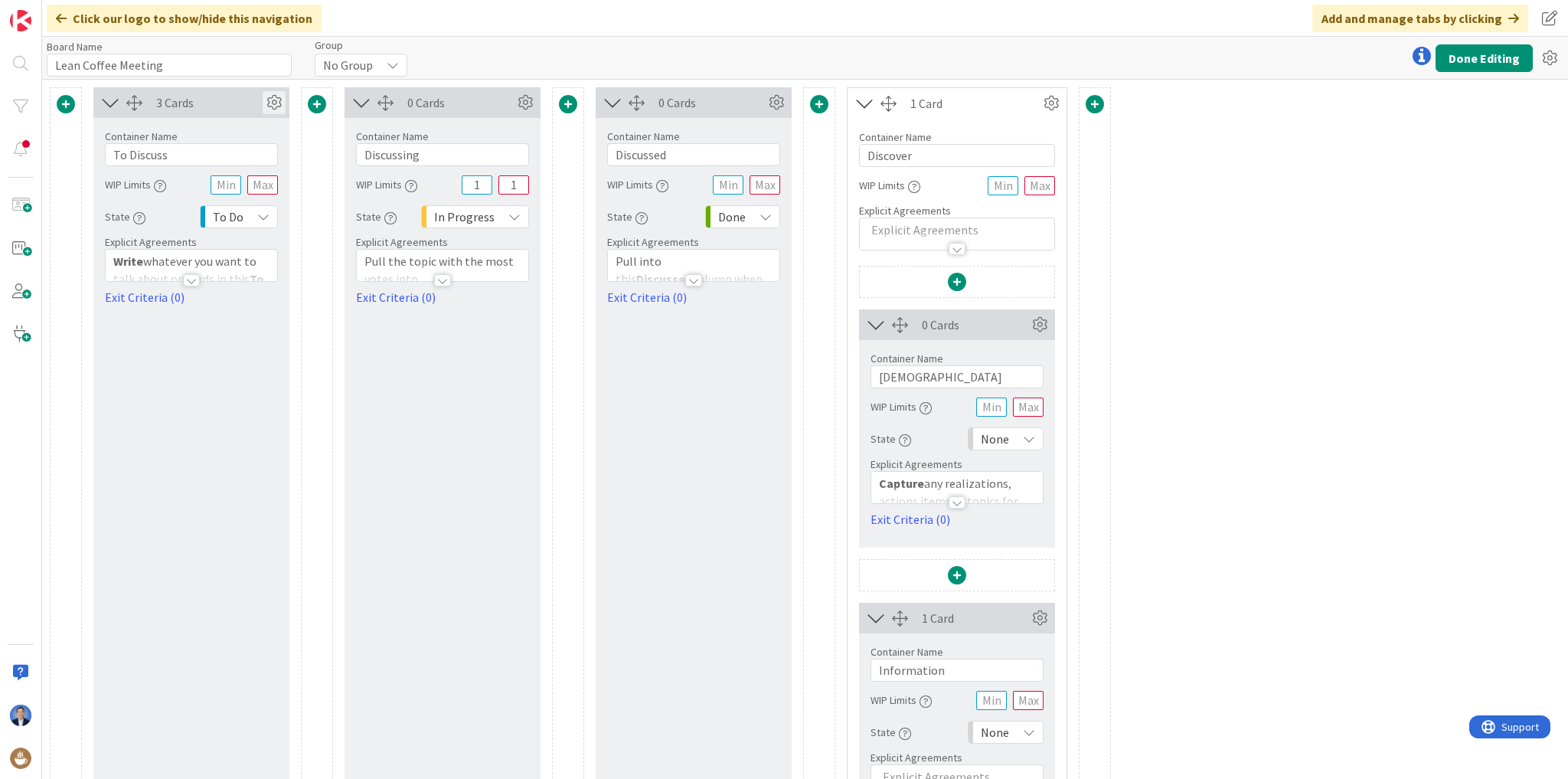
click at [270, 94] on icon at bounding box center [274, 103] width 23 height 23
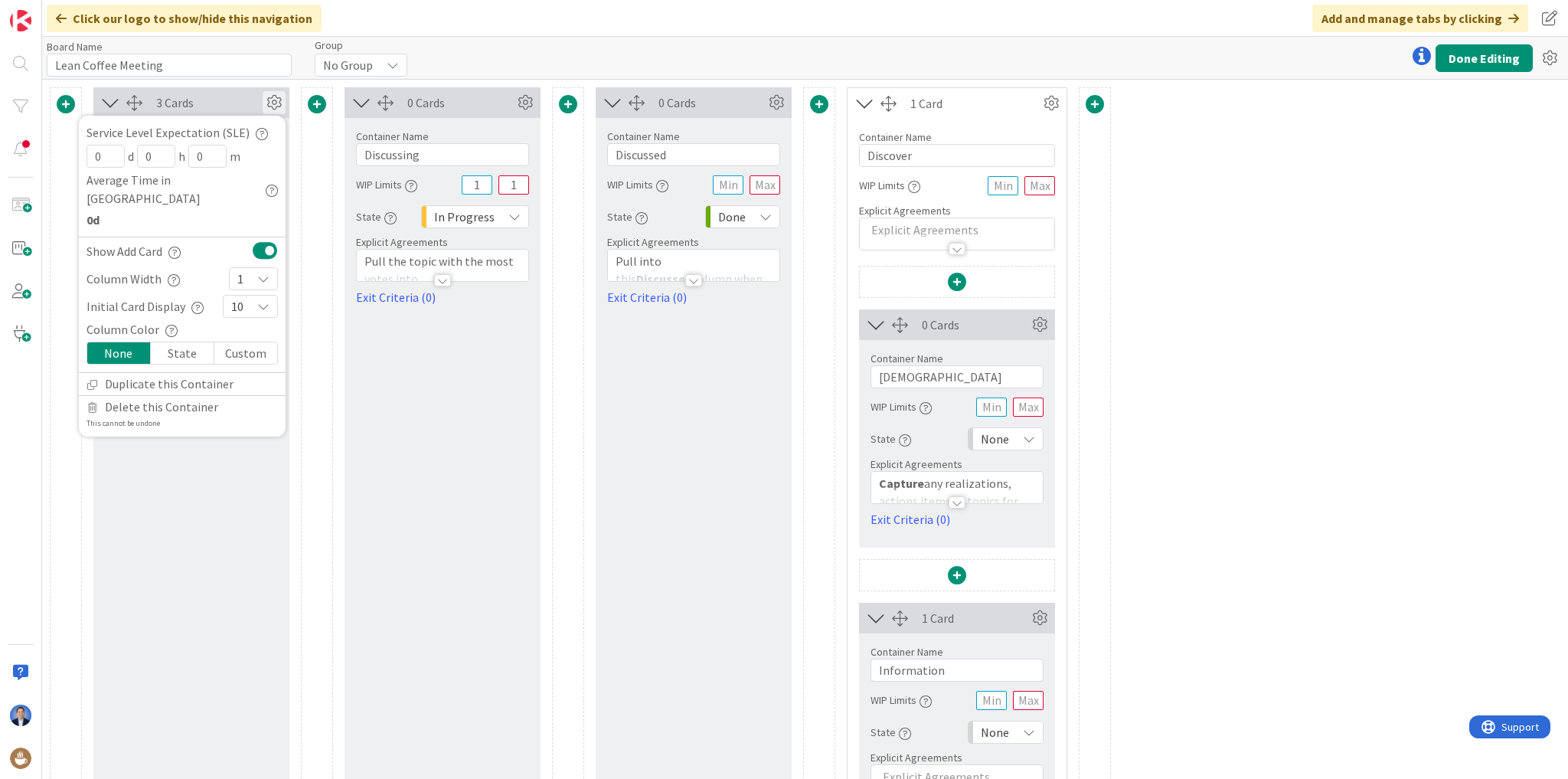
click at [248, 268] on div "1" at bounding box center [254, 279] width 49 height 23
click at [265, 411] on span "5" at bounding box center [264, 422] width 12 height 23
click at [1471, 196] on div "3 Cards Service Level Expectation (SLE) 0 d 0 h 0 m Average Time in Column 0d S…" at bounding box center [805, 486] width 1527 height 814
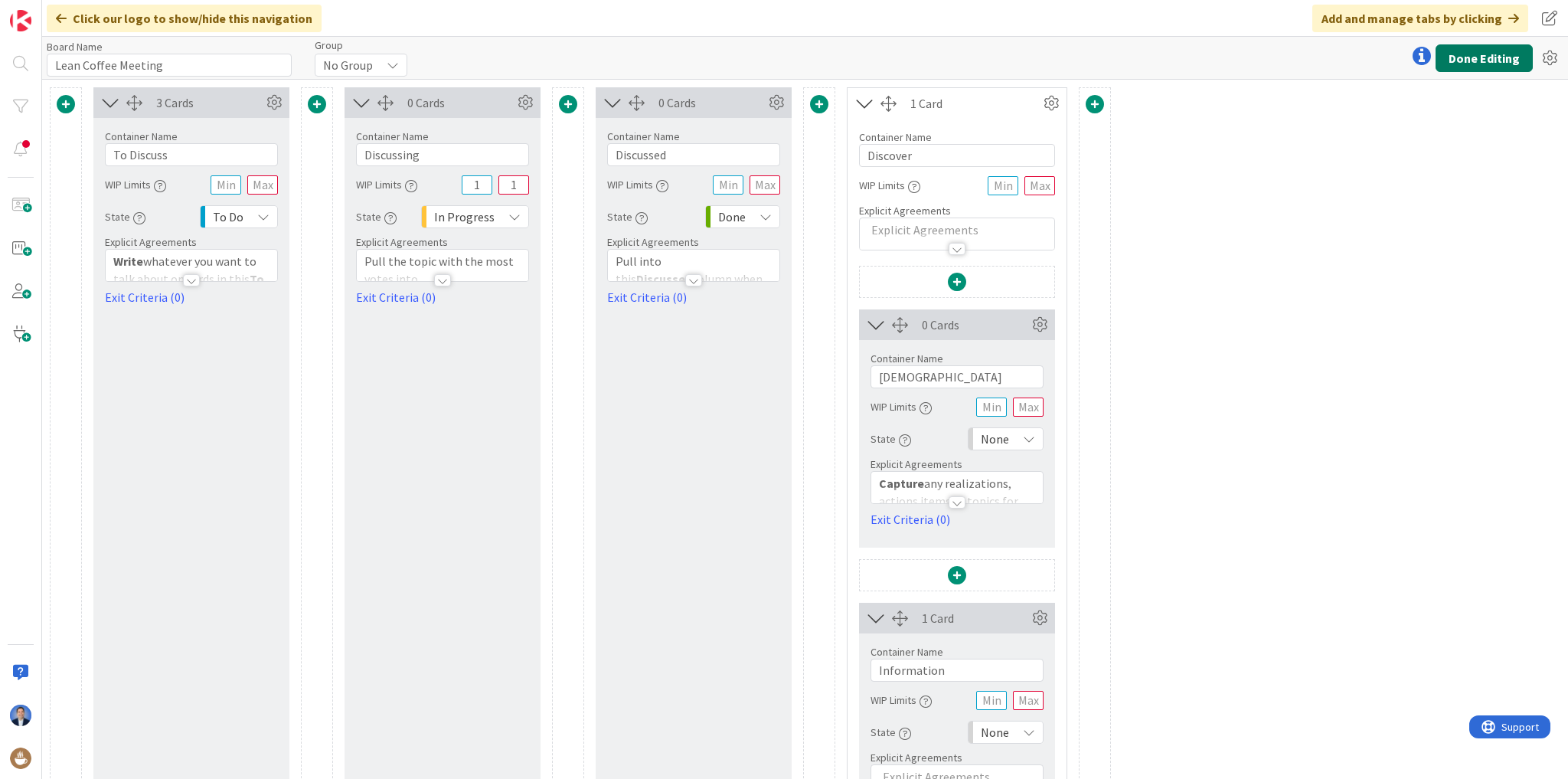
click at [1475, 64] on button "Done Editing" at bounding box center [1484, 58] width 97 height 28
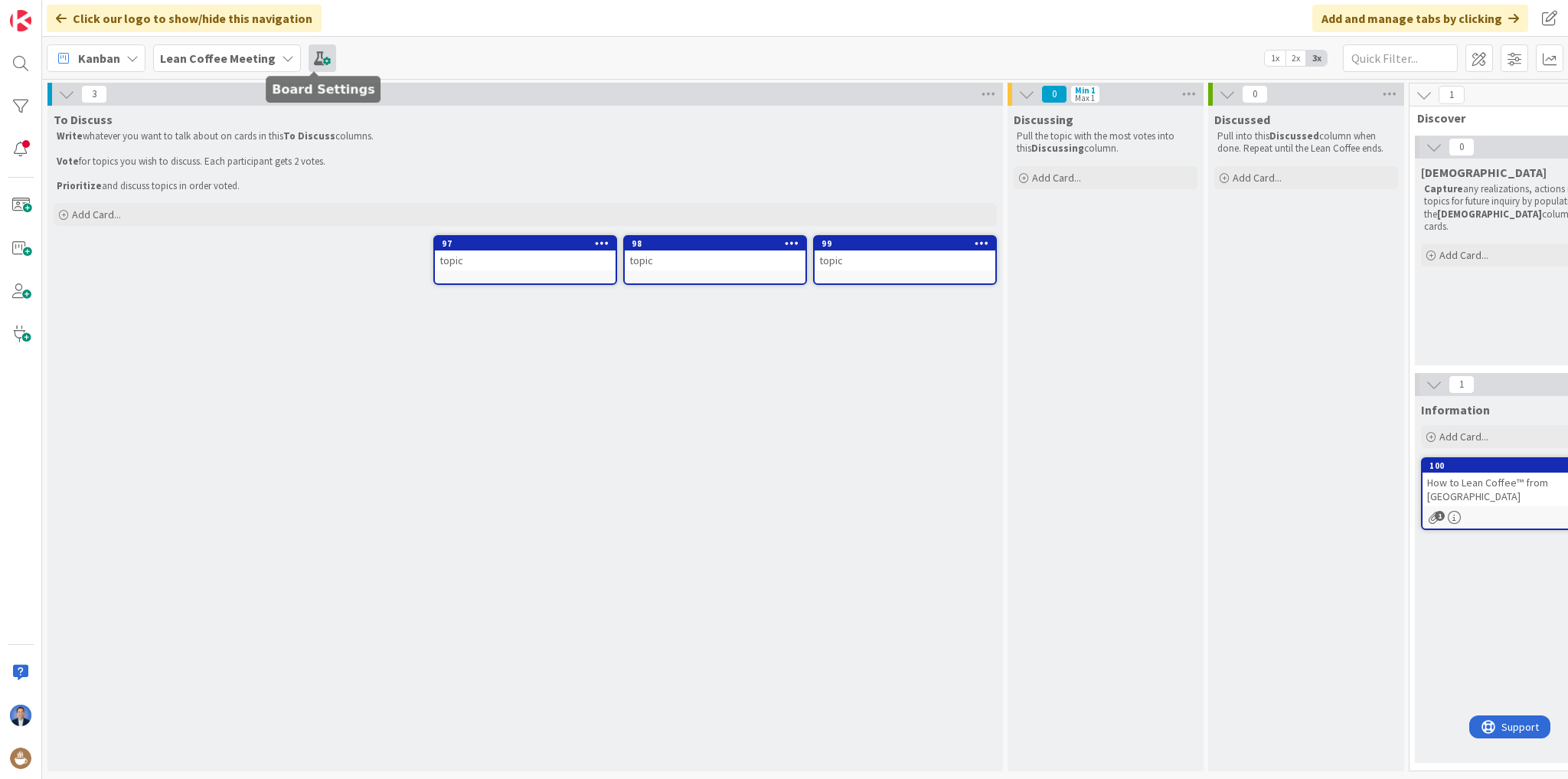
click at [319, 64] on span at bounding box center [323, 58] width 28 height 28
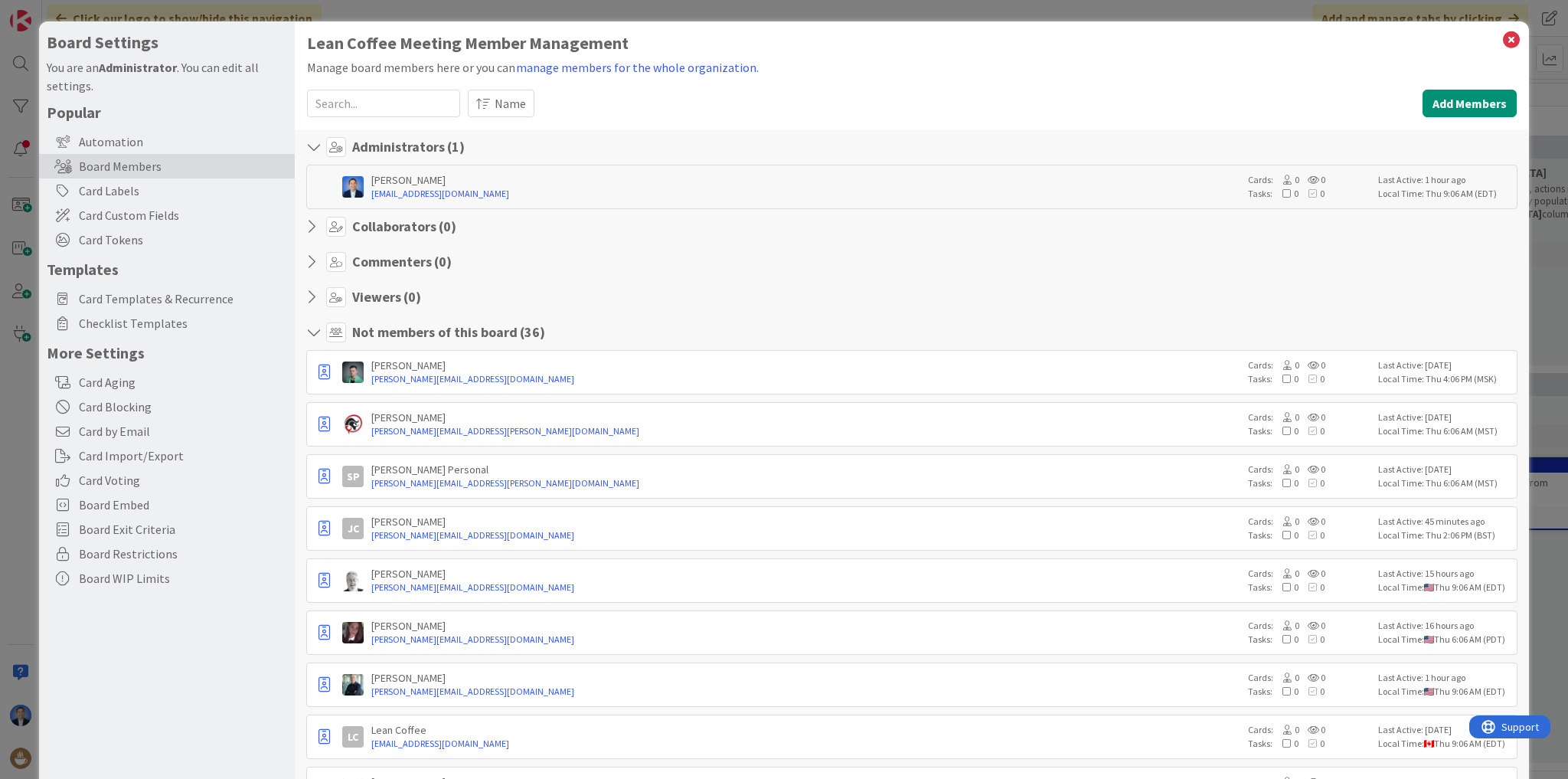
click at [350, 104] on input at bounding box center [384, 104] width 153 height 28
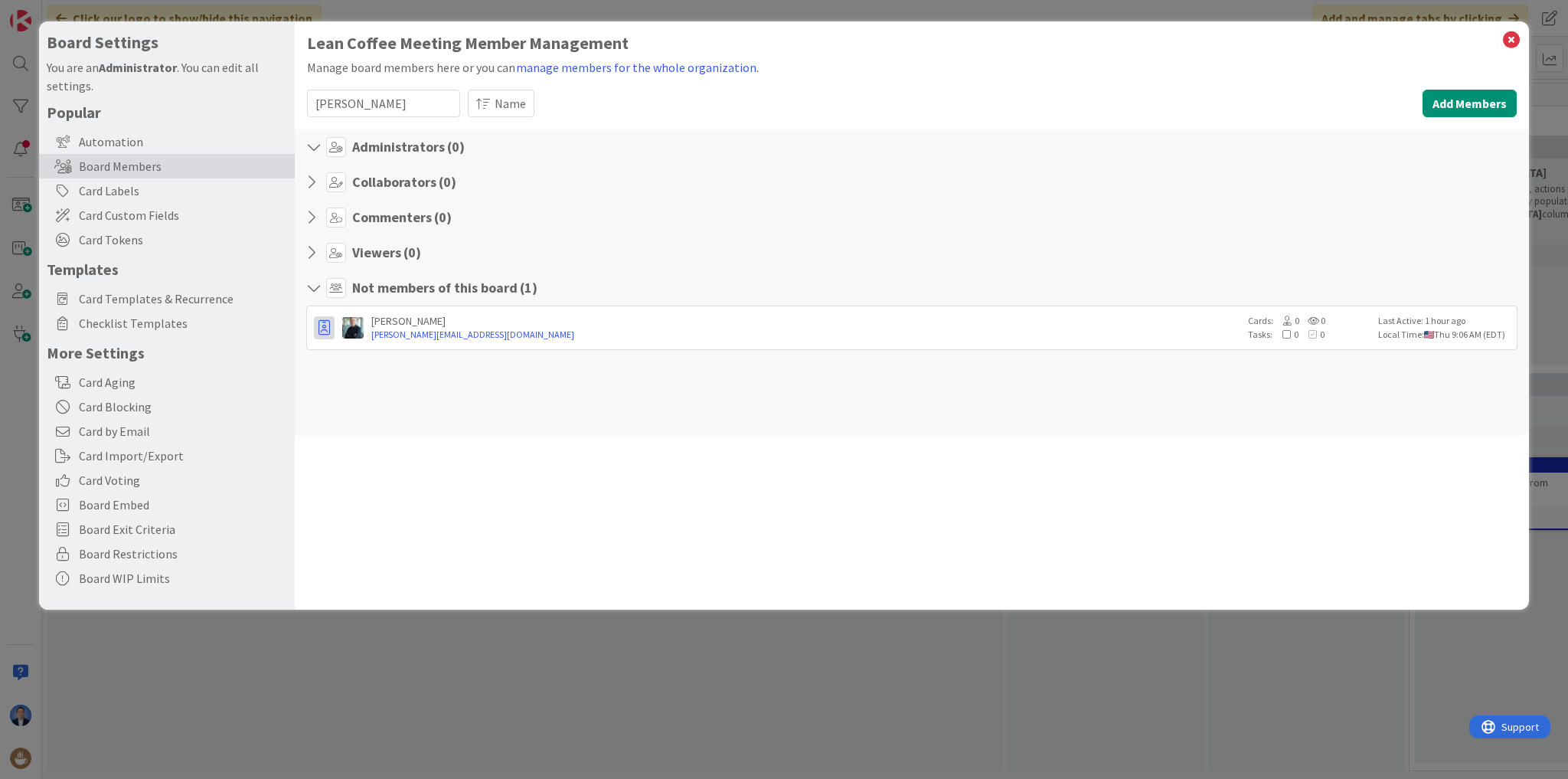
click at [328, 328] on icon "button" at bounding box center [324, 327] width 12 height 15
click at [357, 381] on p "Promote to Collaborator" at bounding box center [399, 386] width 107 height 11
click at [351, 98] on input "[PERSON_NAME]" at bounding box center [384, 104] width 153 height 28
type input "[PERSON_NAME]"
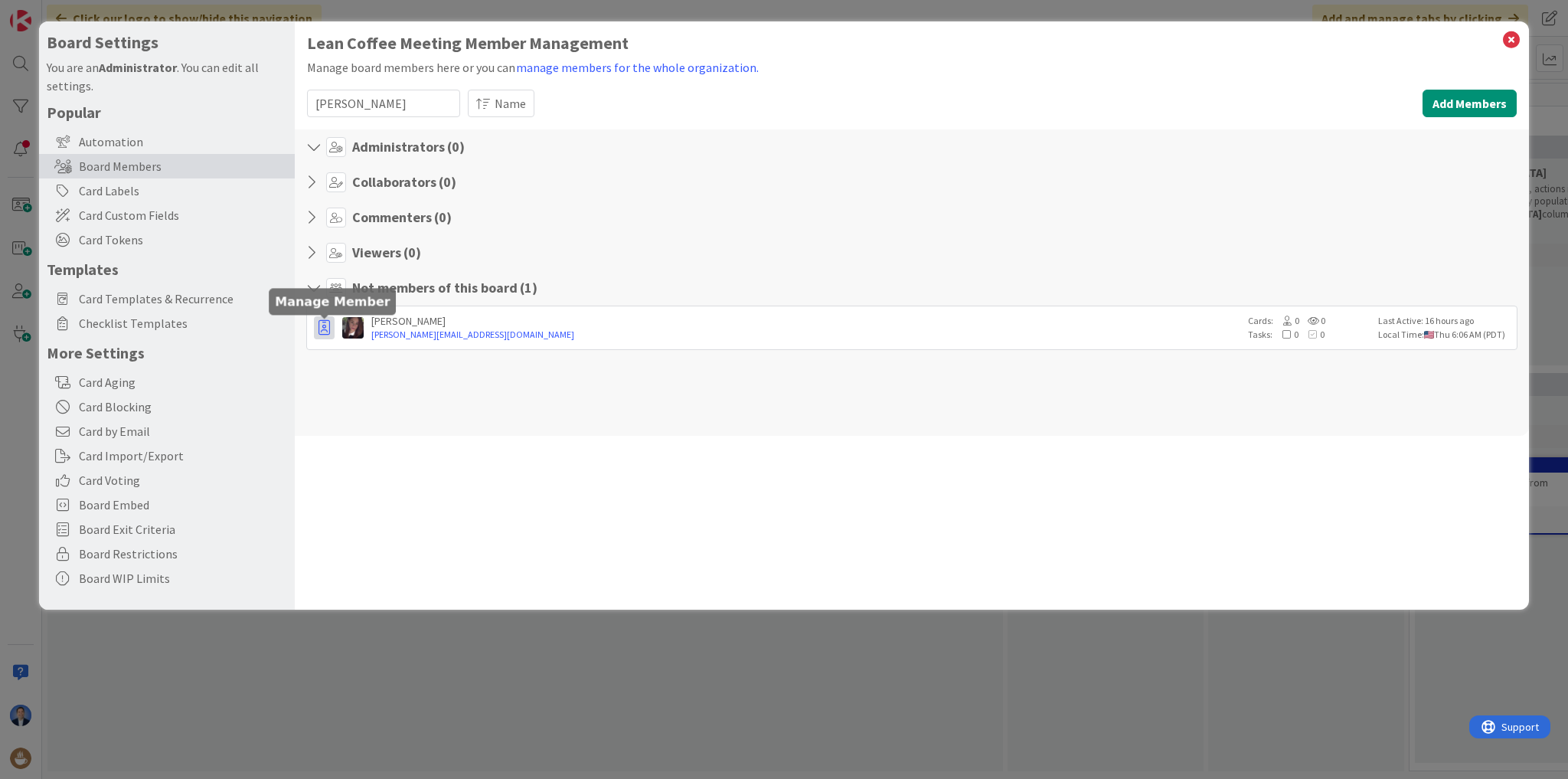
click at [328, 330] on icon "button" at bounding box center [324, 327] width 12 height 15
click at [359, 376] on link "Promote to Collaborator" at bounding box center [394, 386] width 160 height 26
click at [1512, 40] on icon at bounding box center [1512, 40] width 20 height 21
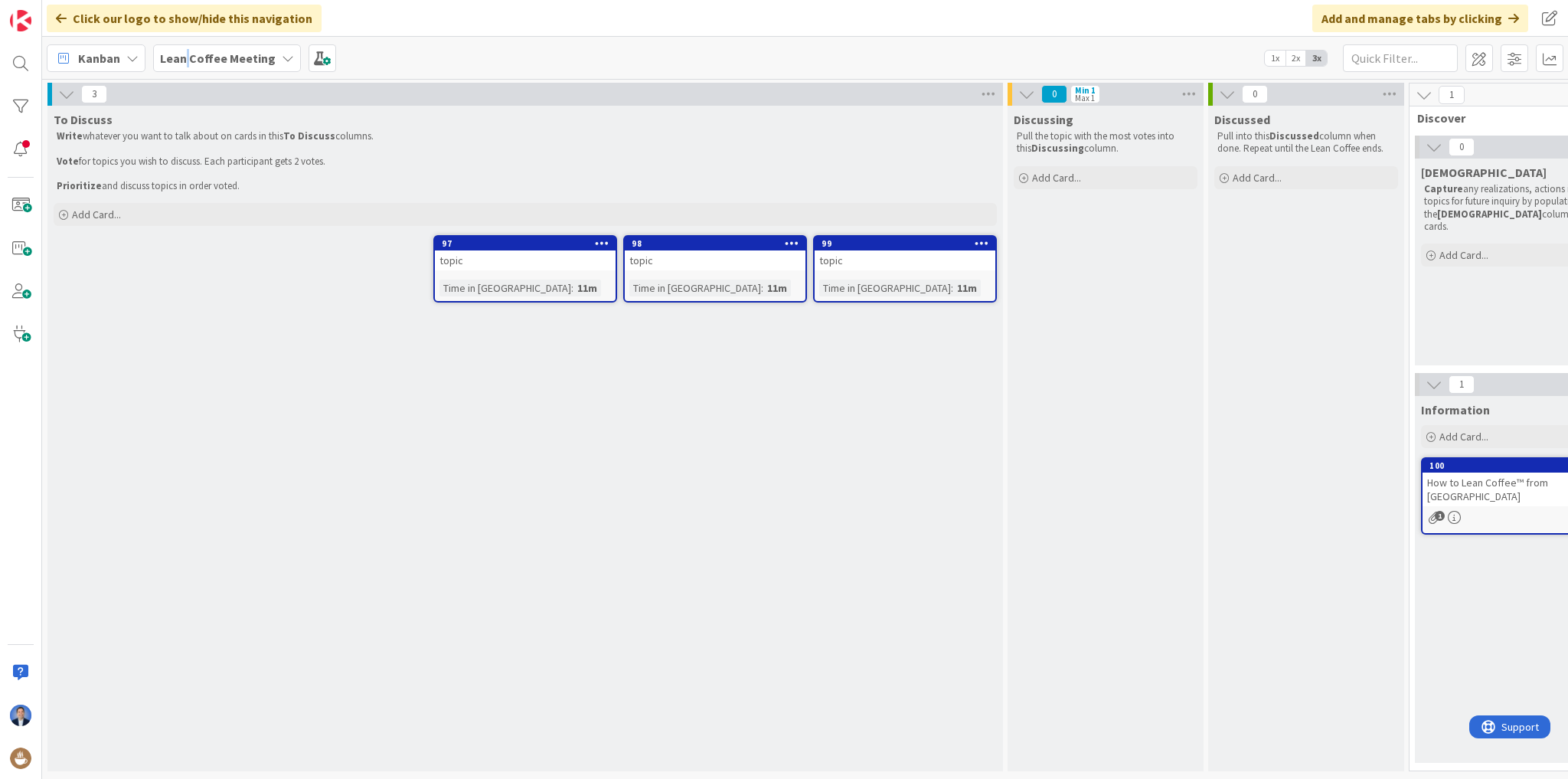
click at [187, 58] on b "Lean Coffee Meeting" at bounding box center [218, 58] width 116 height 15
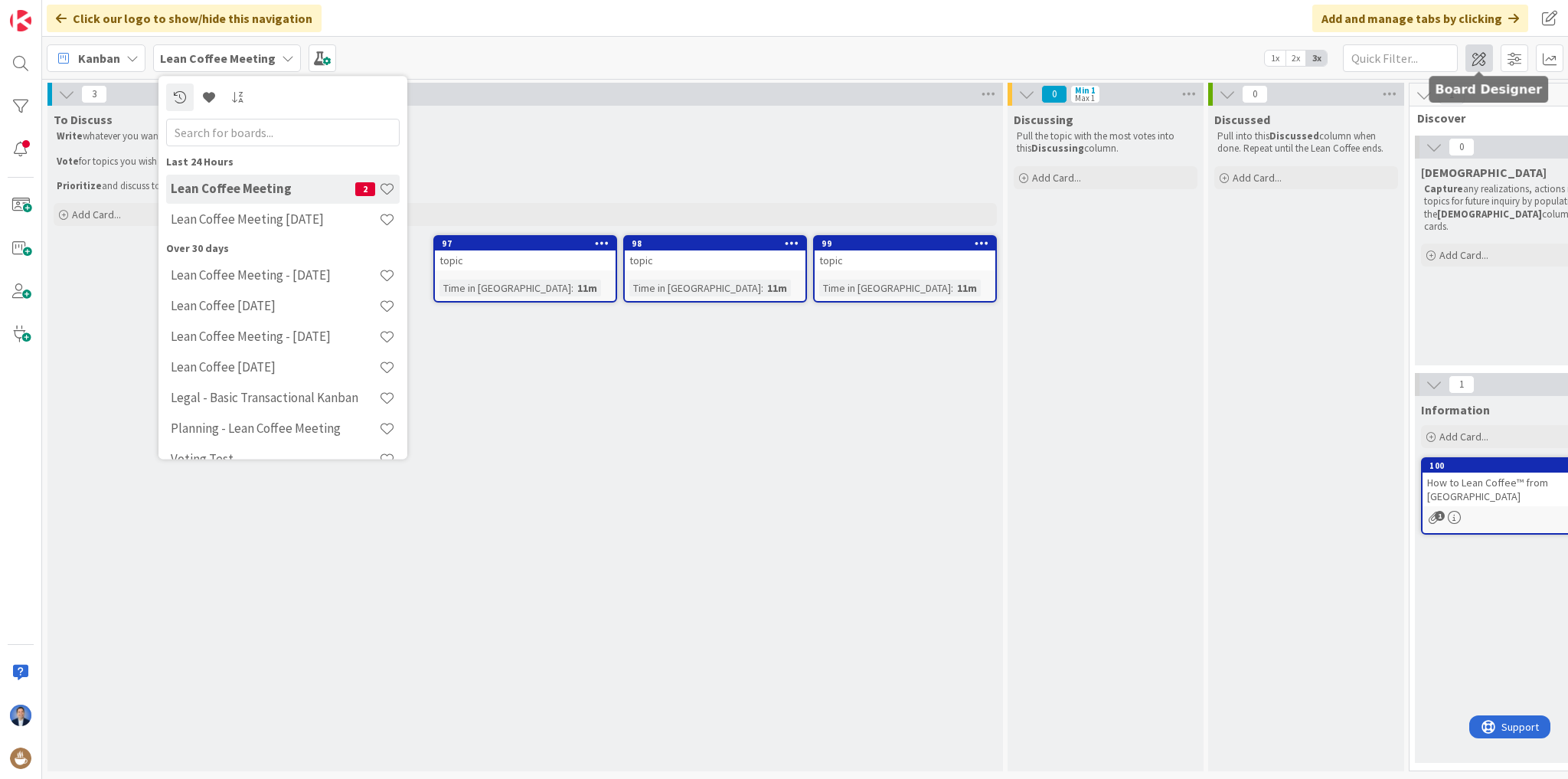
click at [1475, 61] on span at bounding box center [1480, 58] width 28 height 28
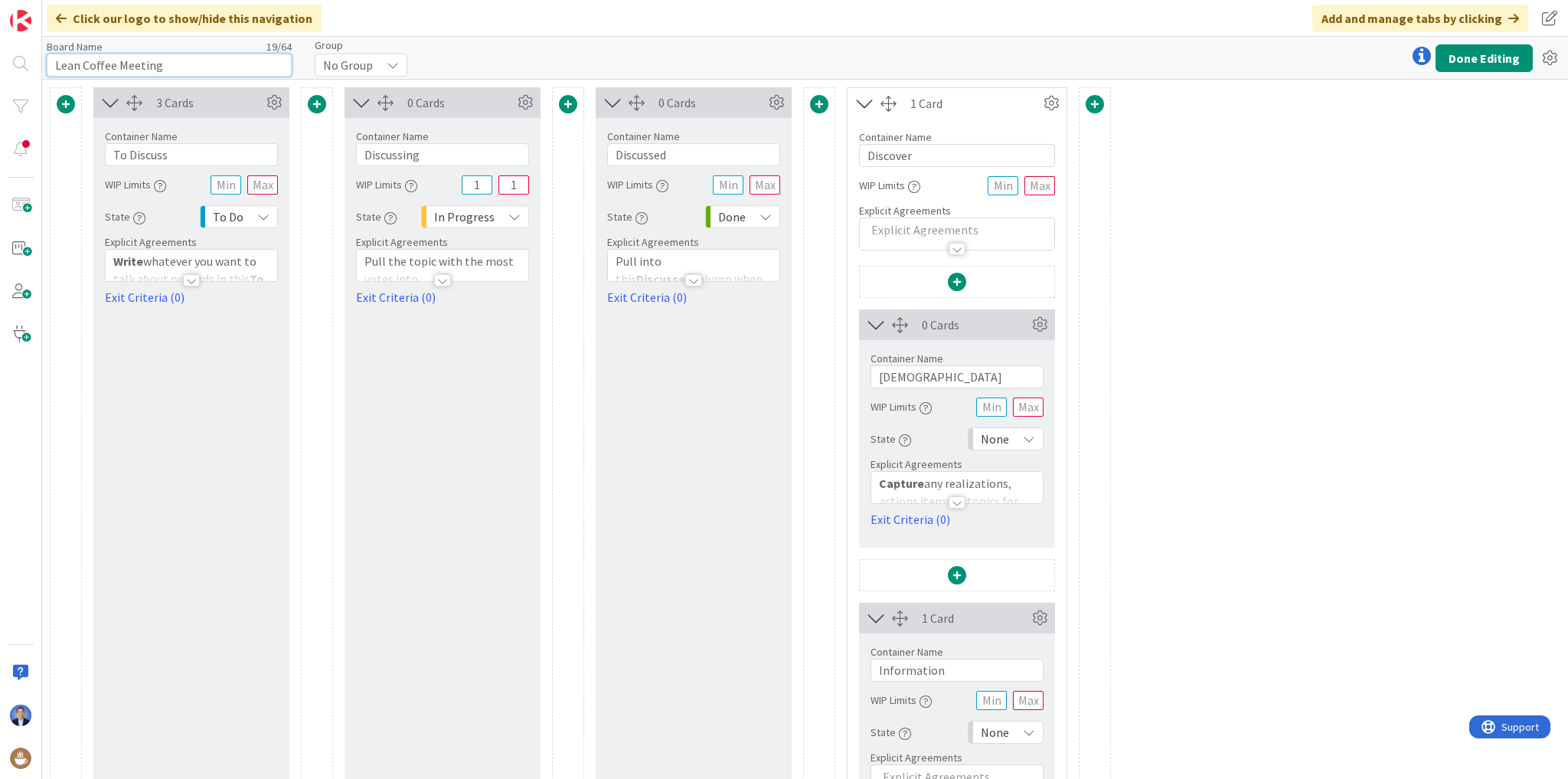
click at [225, 64] on input "Lean Coffee Meeting" at bounding box center [169, 65] width 245 height 23
type input "Lean Coffee Meeting [DATE]"
click at [1474, 61] on button "Done Editing" at bounding box center [1484, 58] width 97 height 28
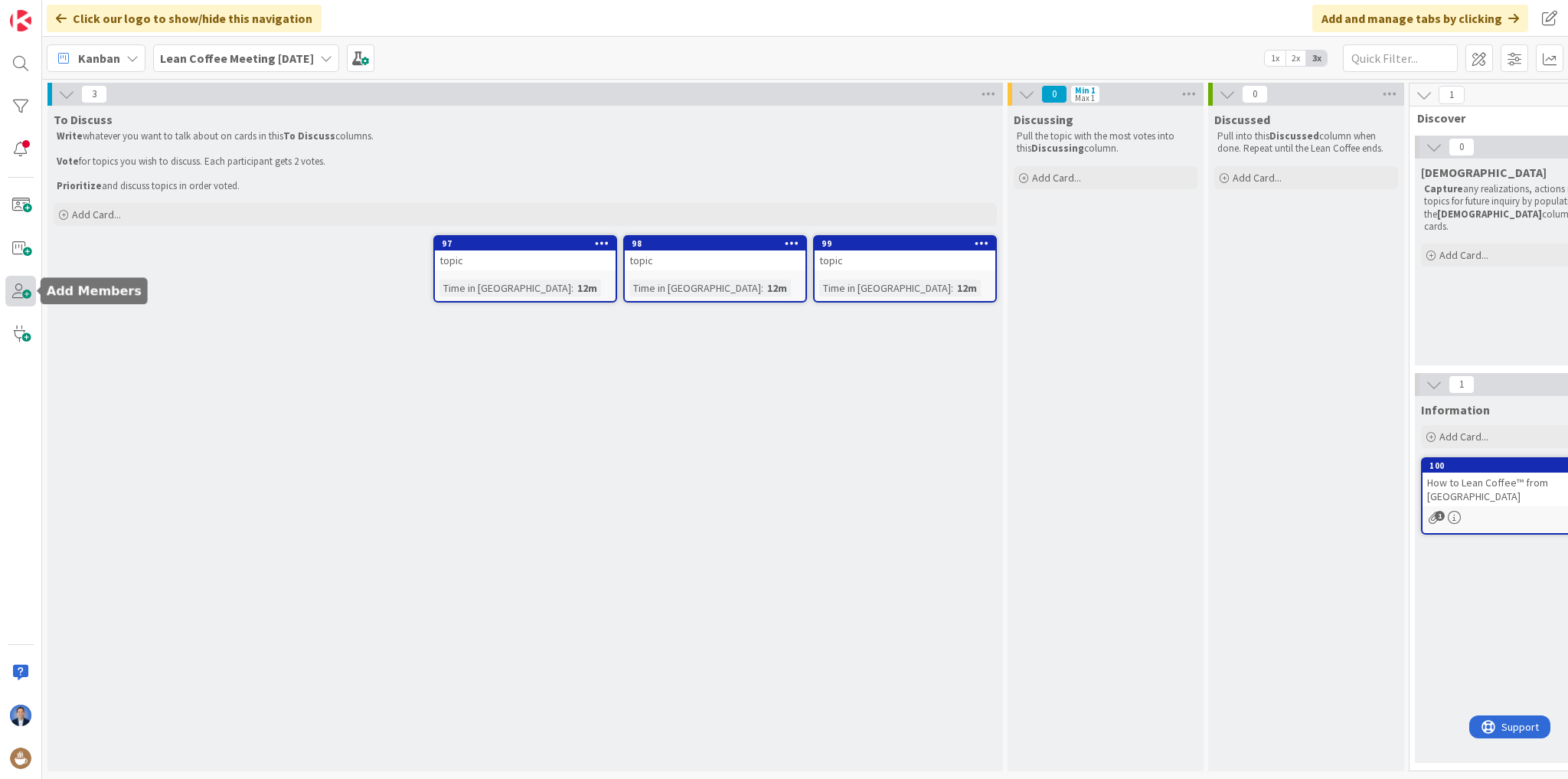
click at [25, 283] on span at bounding box center [21, 291] width 31 height 31
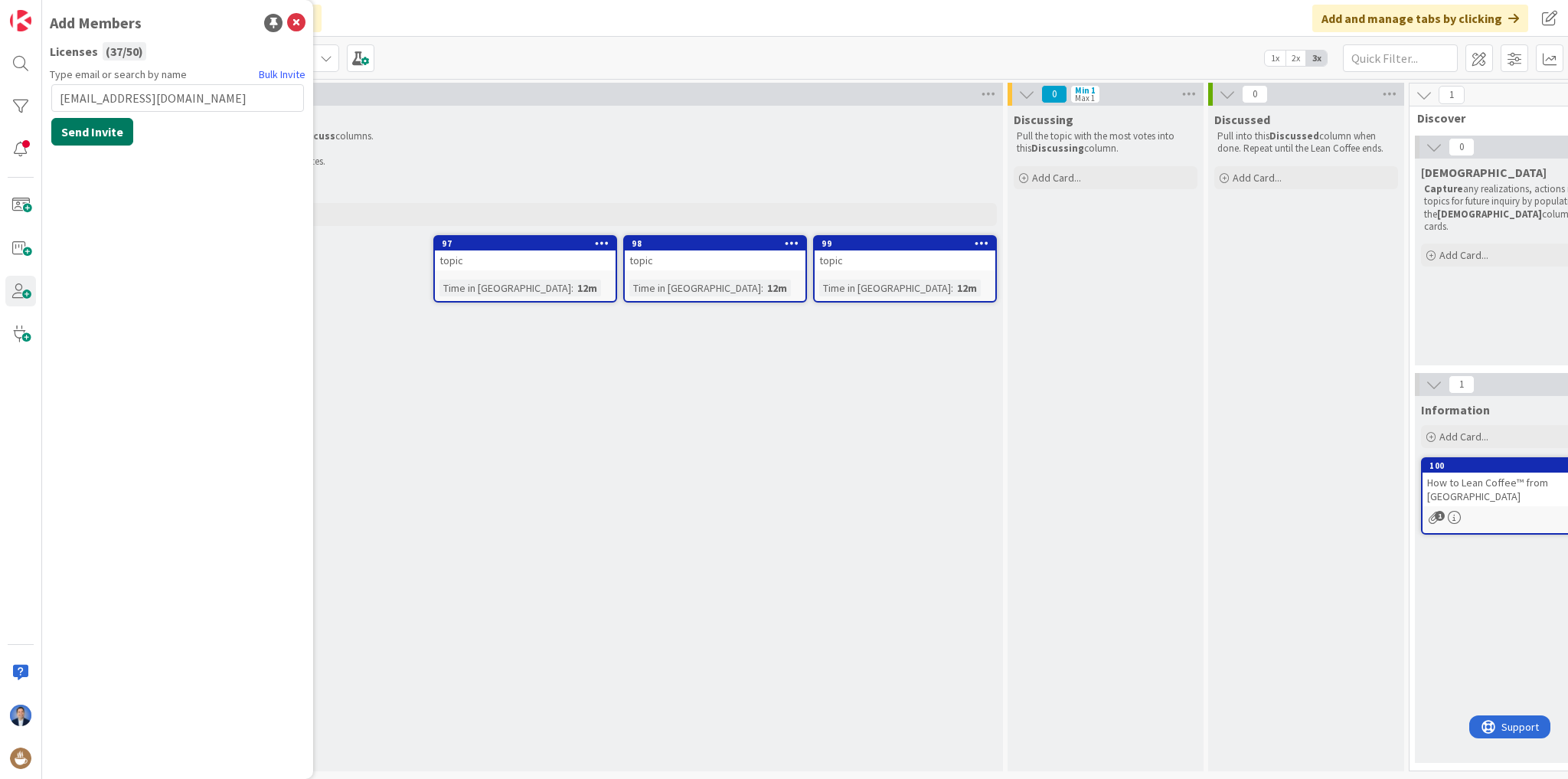
type input "[EMAIL_ADDRESS][DOMAIN_NAME]"
click at [97, 134] on button "Send Invite" at bounding box center [92, 132] width 82 height 28
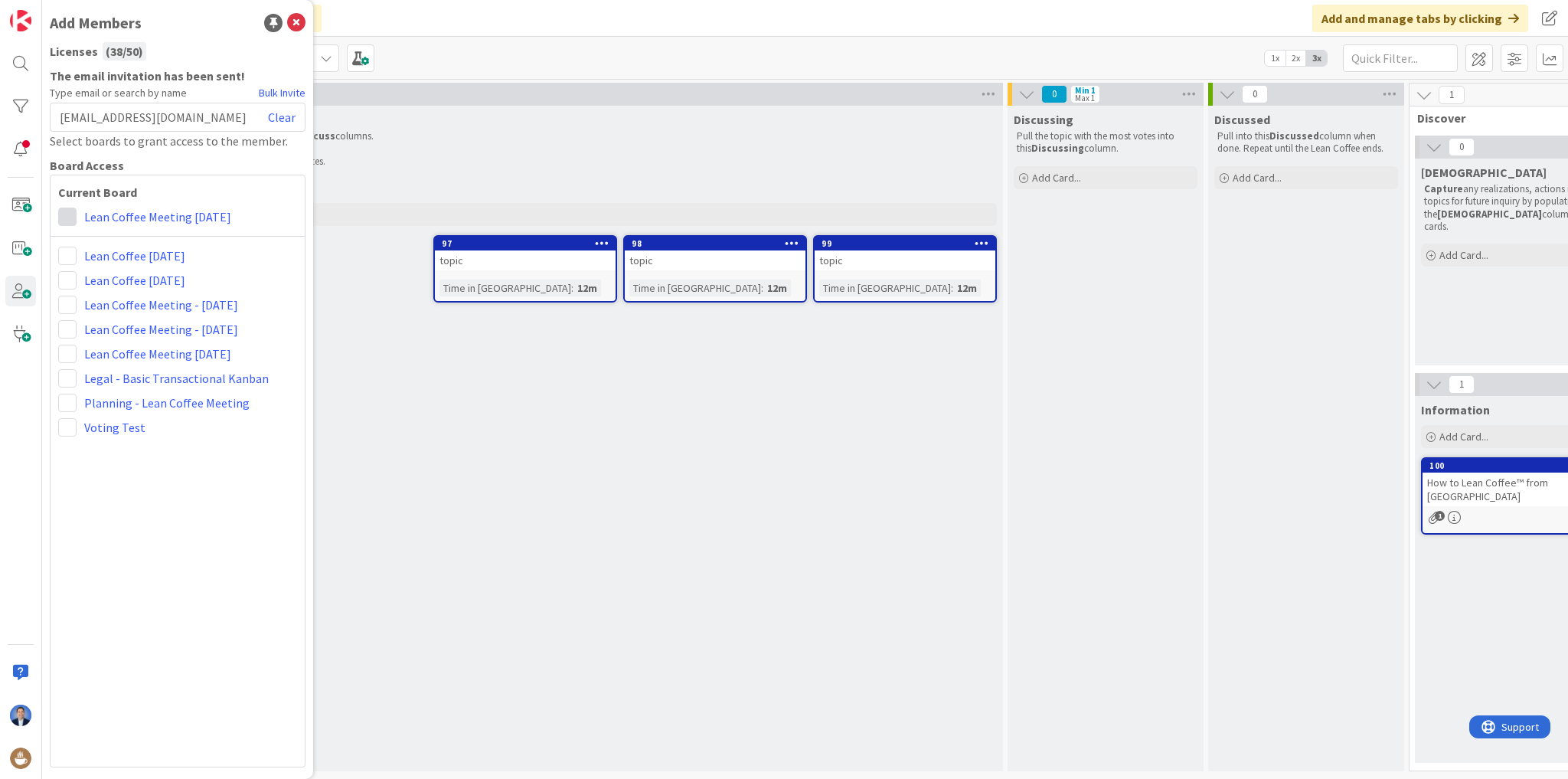
click at [67, 220] on span at bounding box center [67, 217] width 18 height 18
click at [120, 270] on span "Collaborator" at bounding box center [168, 276] width 117 height 23
click at [182, 104] on div "[EMAIL_ADDRESS][DOMAIN_NAME] Clear" at bounding box center [178, 117] width 256 height 29
click at [177, 120] on span "[EMAIL_ADDRESS][DOMAIN_NAME]" at bounding box center [153, 117] width 187 height 18
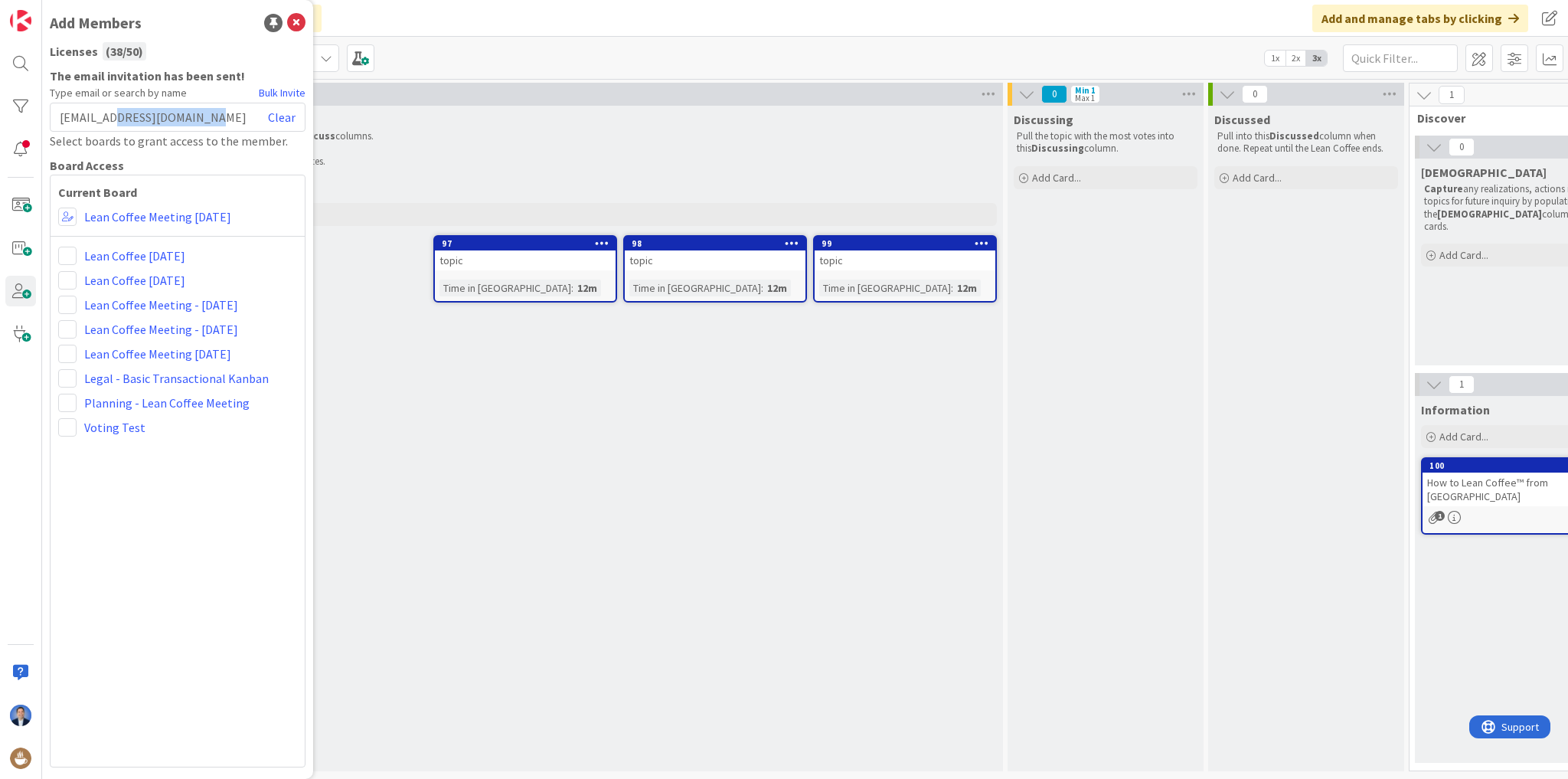
click at [177, 120] on span "[EMAIL_ADDRESS][DOMAIN_NAME]" at bounding box center [153, 117] width 187 height 18
click at [273, 113] on link "Clear" at bounding box center [282, 117] width 28 height 18
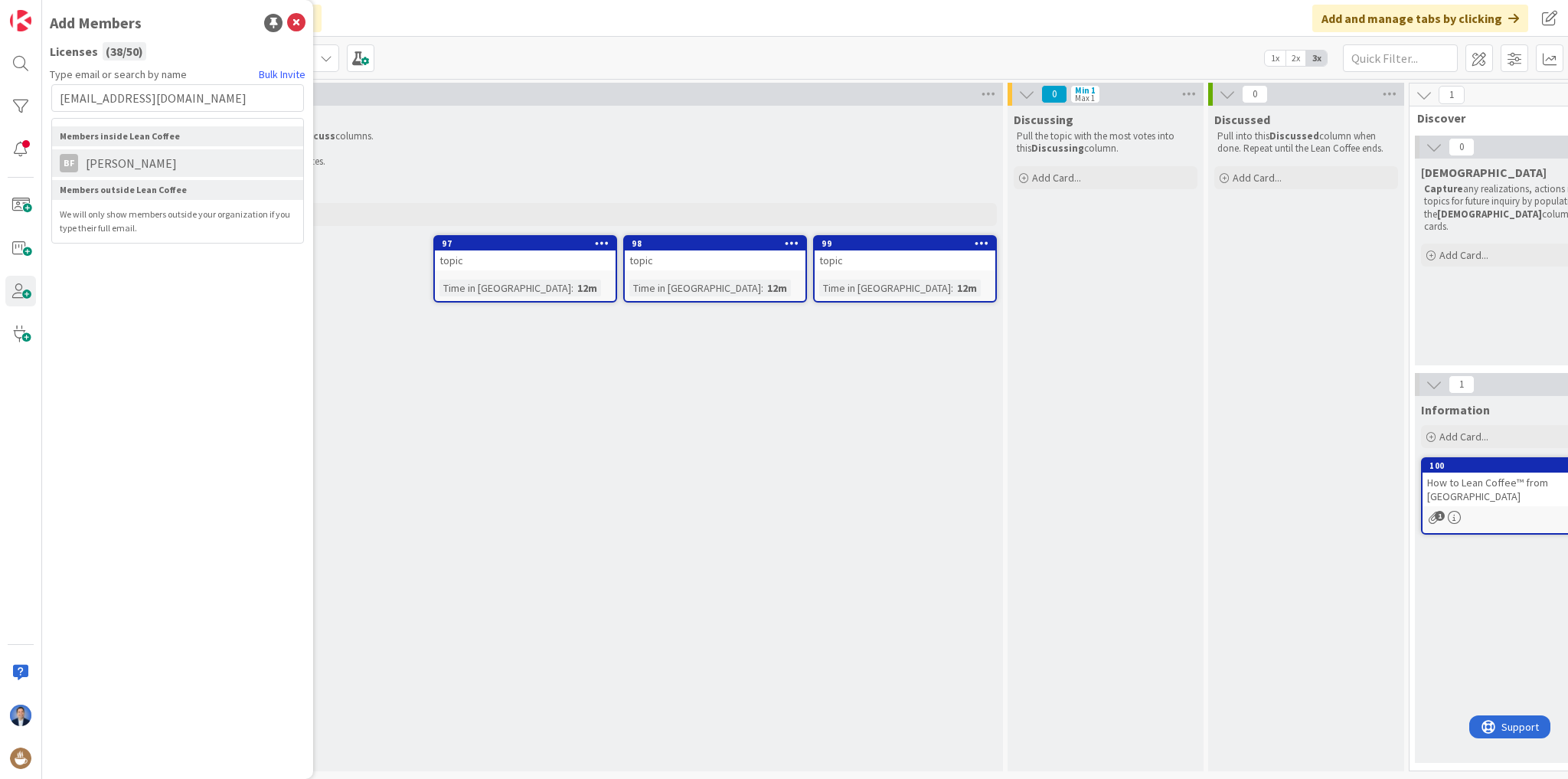
type input "[EMAIL_ADDRESS][DOMAIN_NAME]"
click at [129, 158] on span "[PERSON_NAME]" at bounding box center [131, 163] width 107 height 18
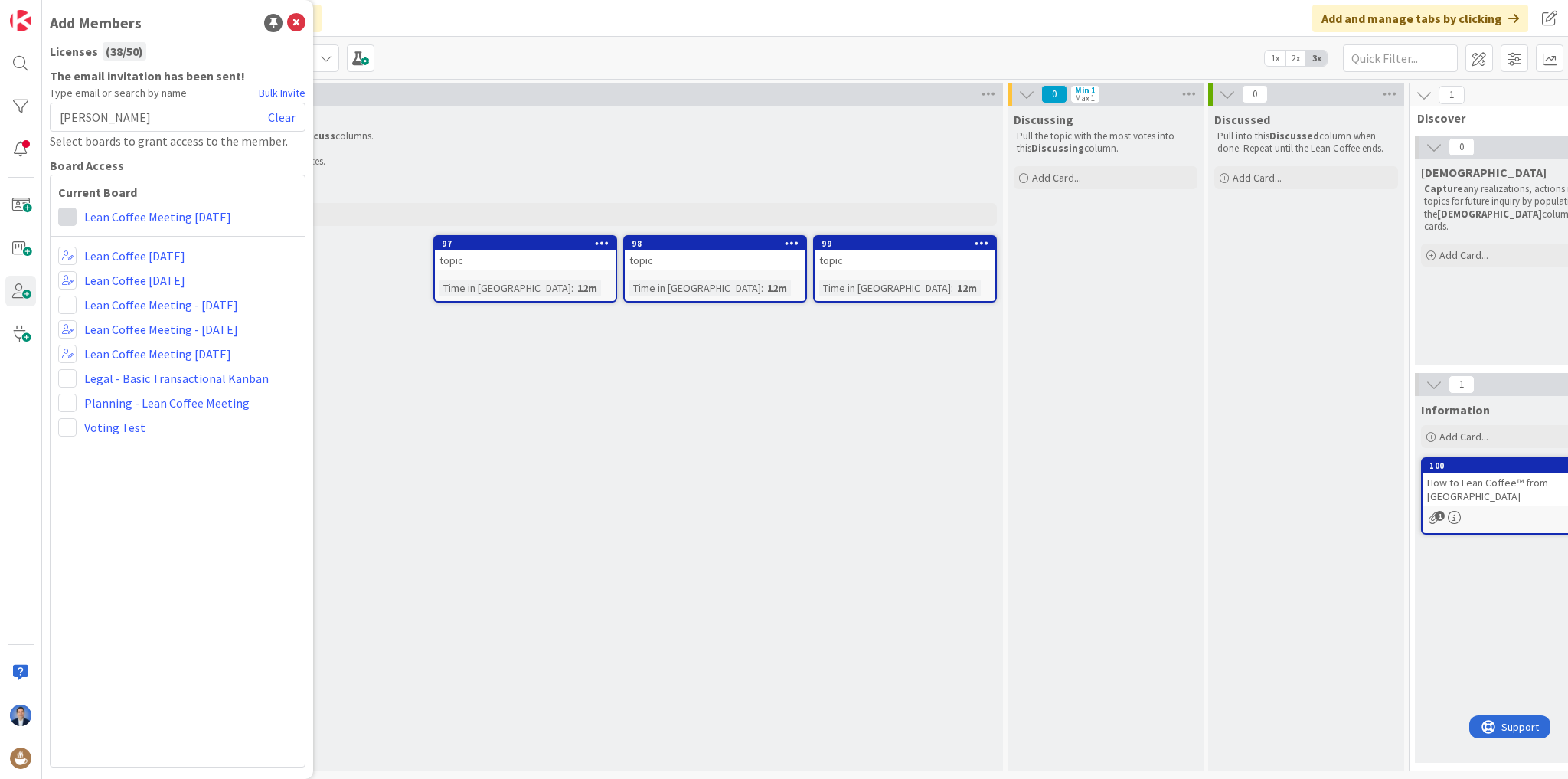
click at [72, 215] on span at bounding box center [67, 217] width 18 height 18
click at [100, 273] on span at bounding box center [94, 276] width 15 height 12
click at [298, 21] on icon at bounding box center [297, 23] width 18 height 18
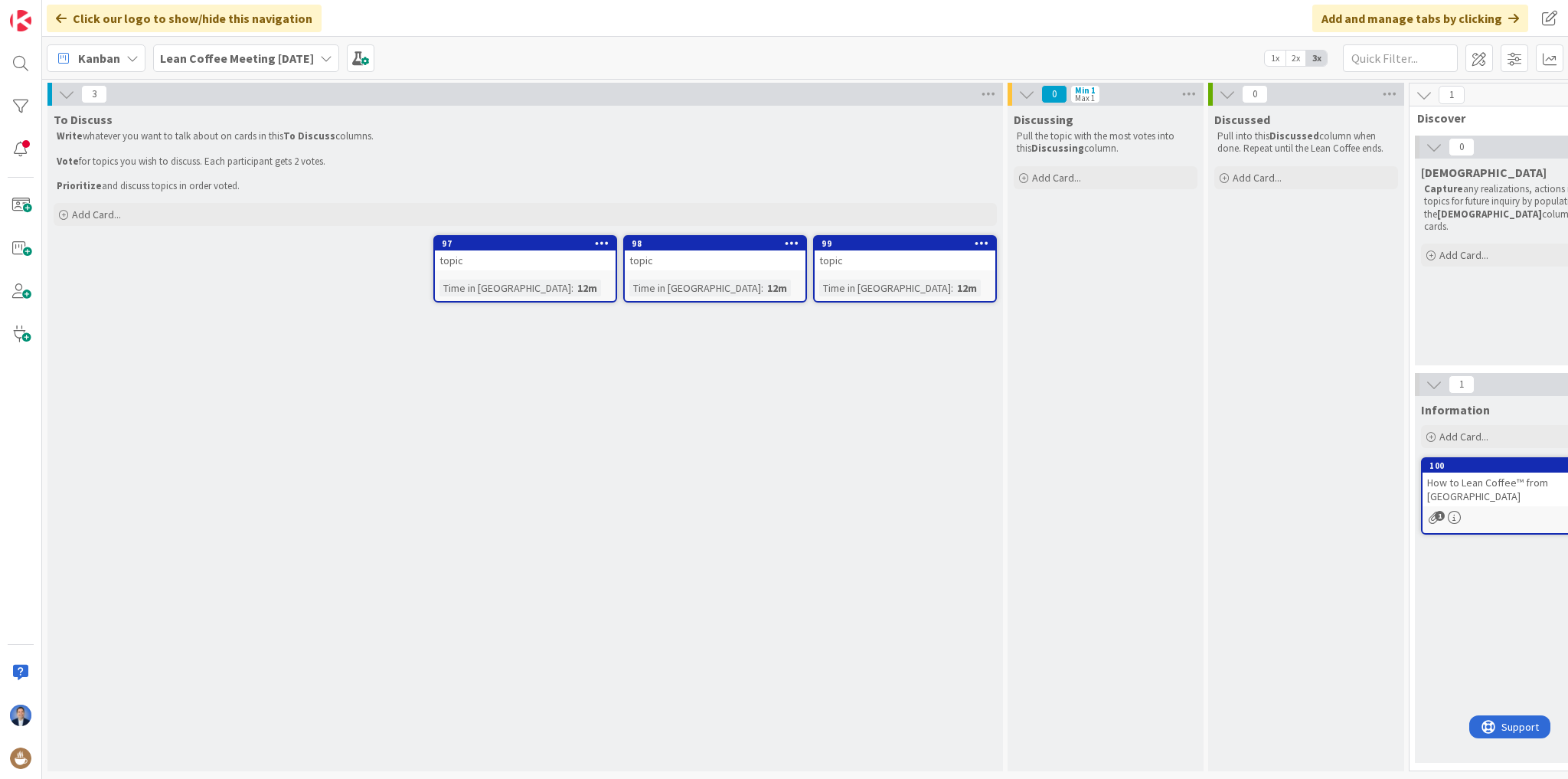
click at [328, 61] on icon at bounding box center [326, 58] width 12 height 12
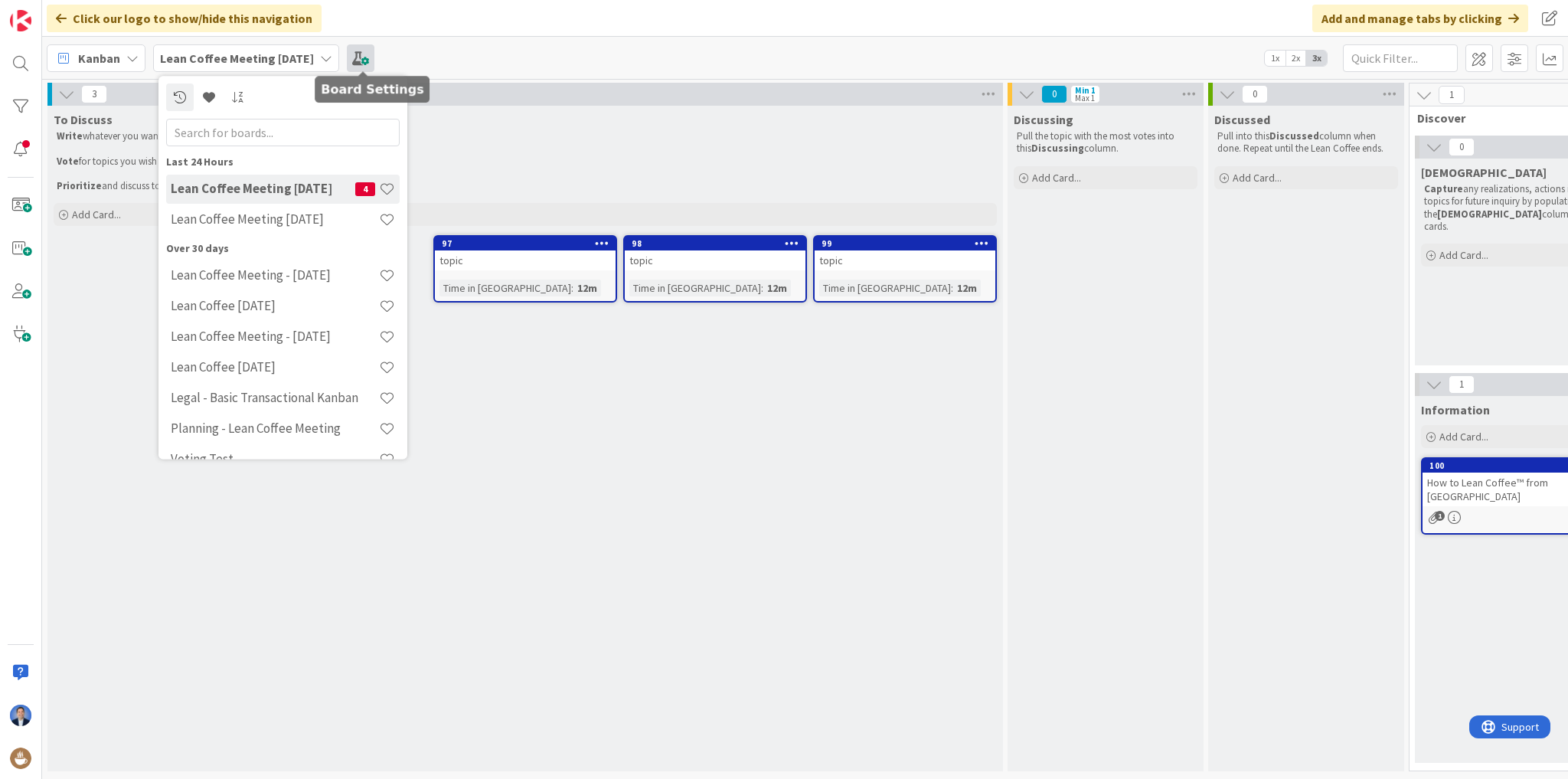
click at [364, 61] on span at bounding box center [360, 58] width 28 height 28
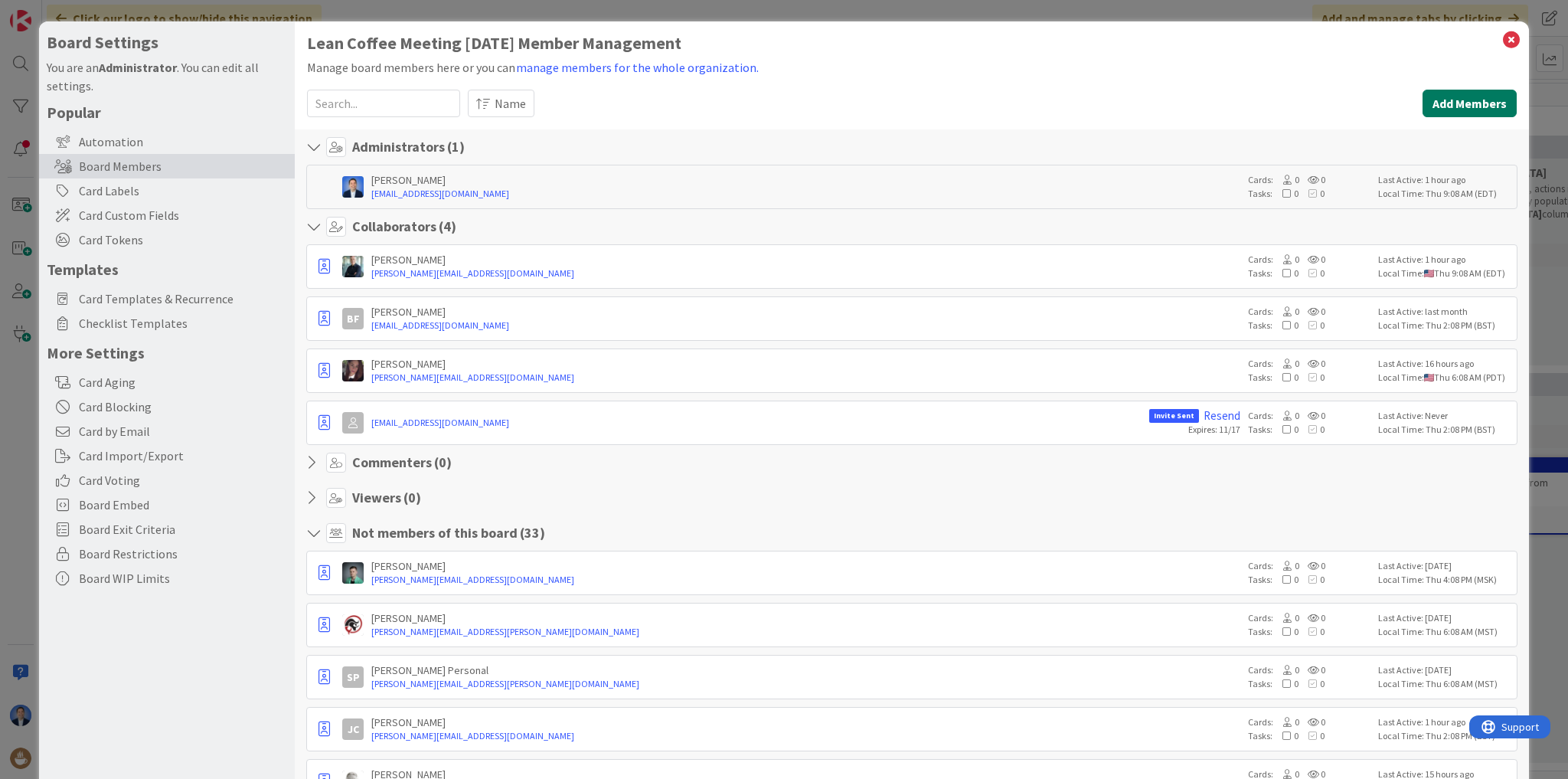
click at [1442, 107] on button "Add Members" at bounding box center [1470, 104] width 94 height 28
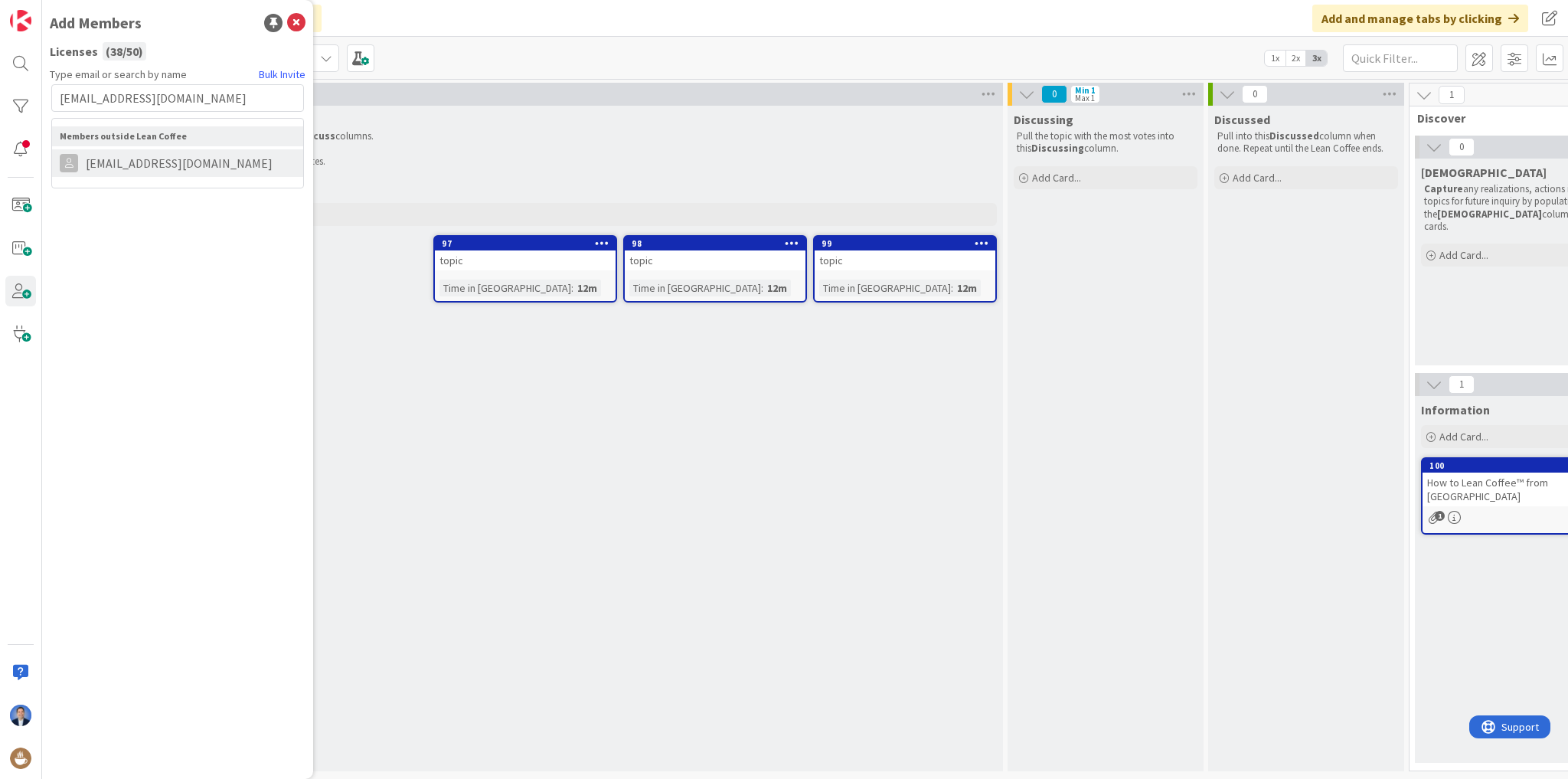
type input "[EMAIL_ADDRESS][DOMAIN_NAME]"
click at [123, 160] on span "[EMAIL_ADDRESS][DOMAIN_NAME]" at bounding box center [179, 163] width 202 height 18
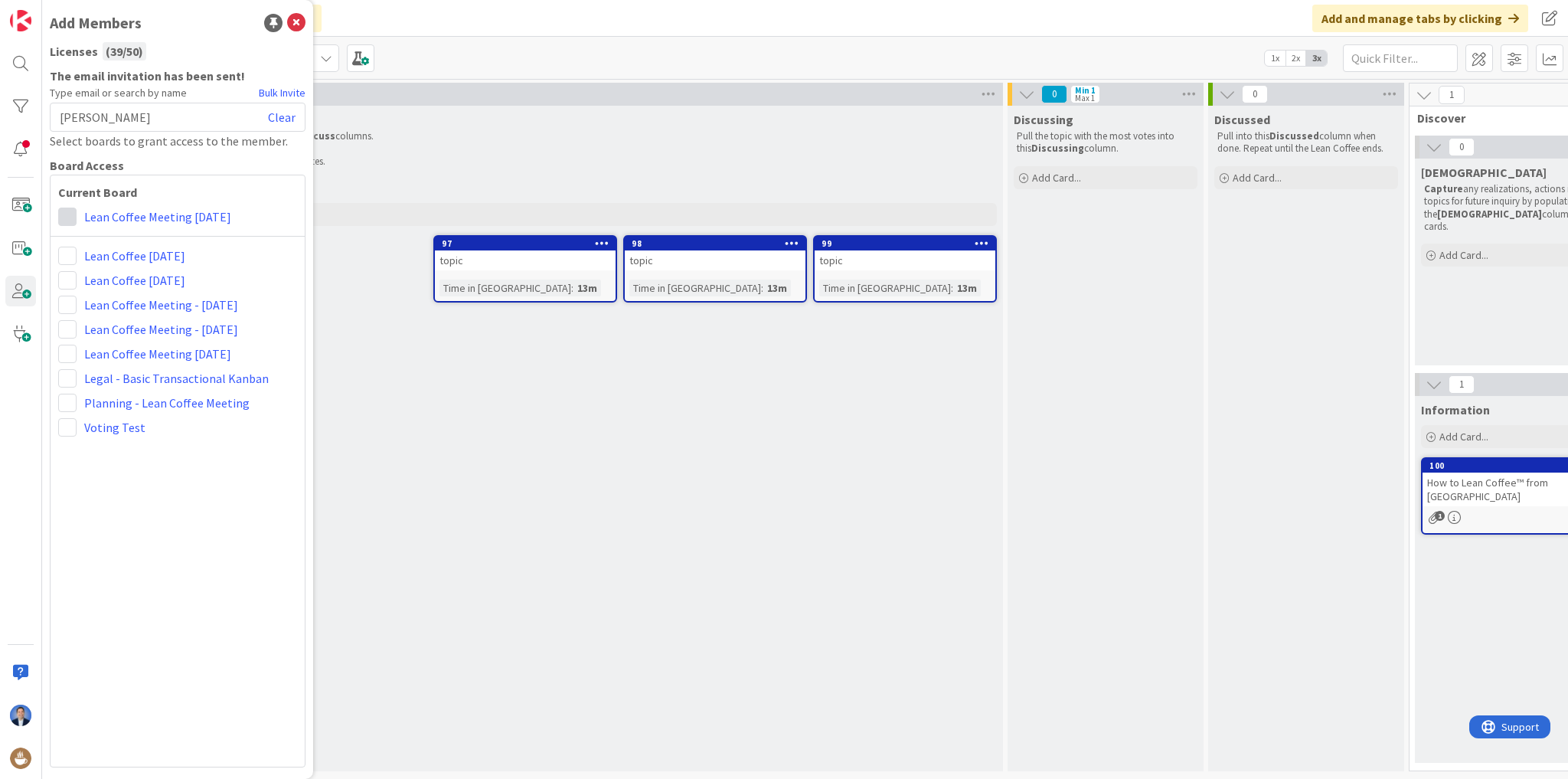
click at [73, 222] on span at bounding box center [67, 217] width 18 height 18
click at [80, 268] on link "Collaborator" at bounding box center [146, 276] width 175 height 28
click at [283, 114] on link "Clear" at bounding box center [282, 117] width 28 height 18
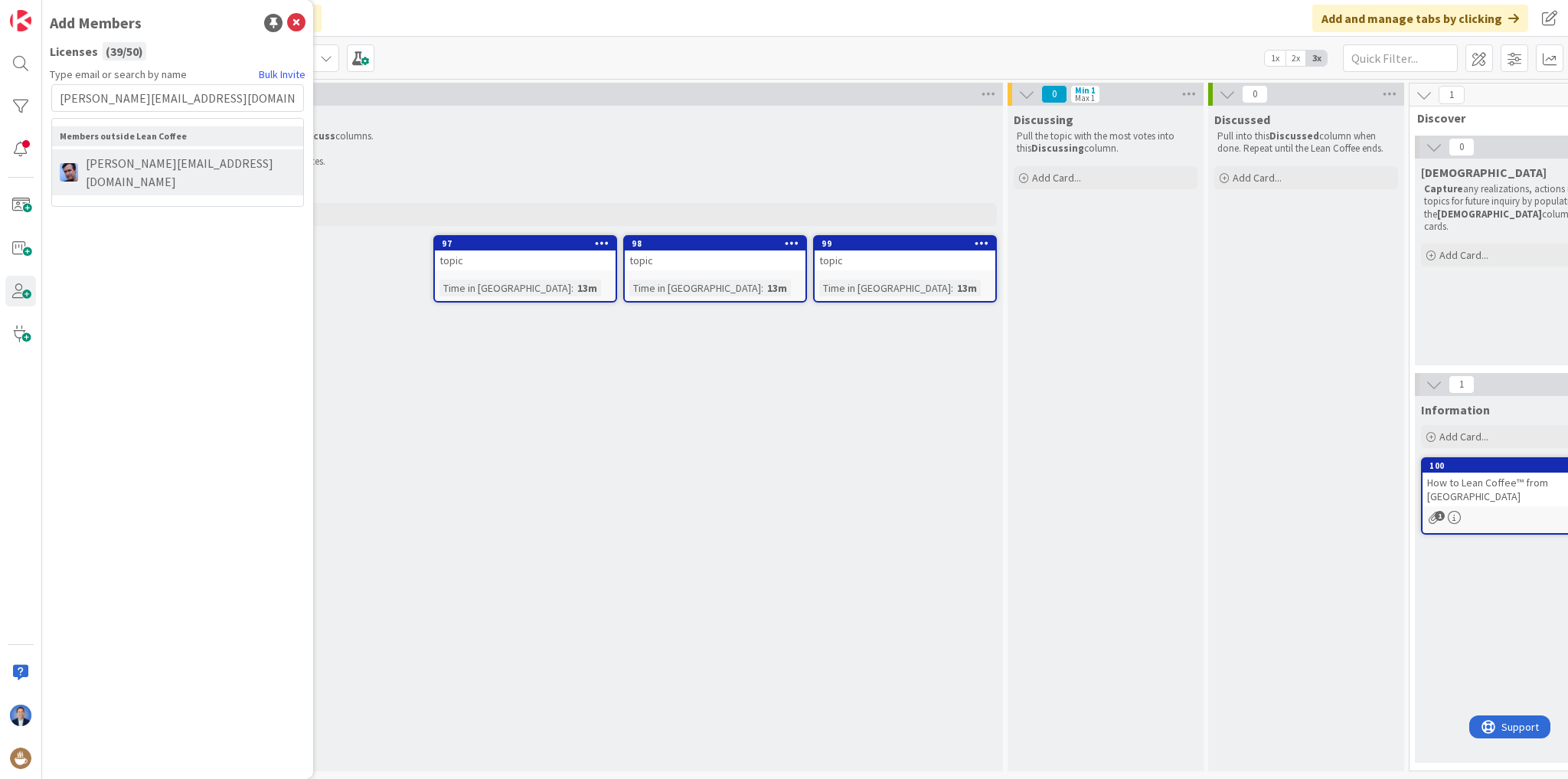
type input "[PERSON_NAME][EMAIL_ADDRESS][DOMAIN_NAME]"
click at [150, 169] on span "[PERSON_NAME][EMAIL_ADDRESS][DOMAIN_NAME]" at bounding box center [187, 173] width 218 height 37
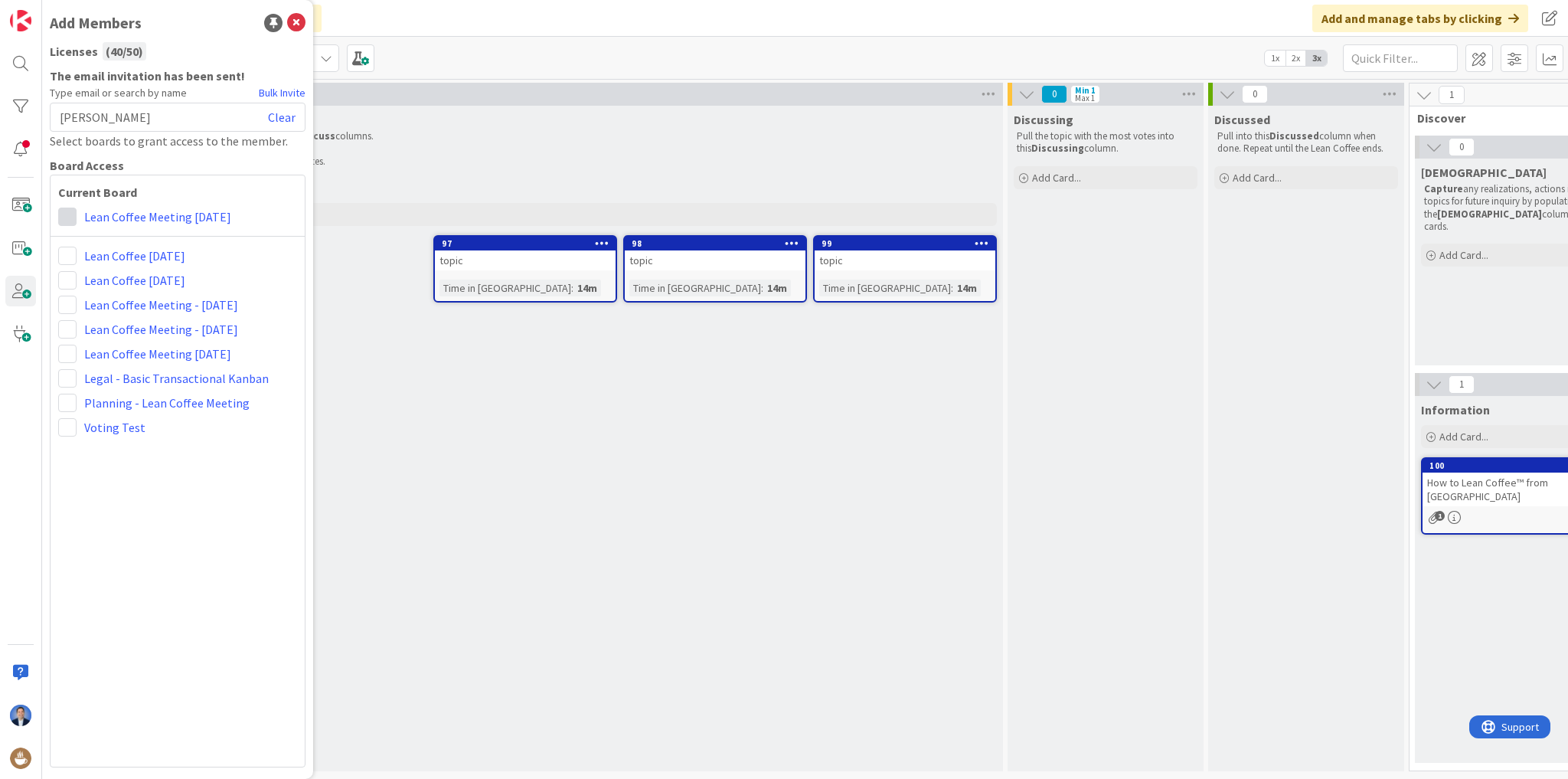
click at [69, 214] on span at bounding box center [67, 217] width 18 height 18
click at [104, 273] on link "Collaborator" at bounding box center [146, 276] width 175 height 28
click at [435, 87] on div "3" at bounding box center [525, 94] width 955 height 23
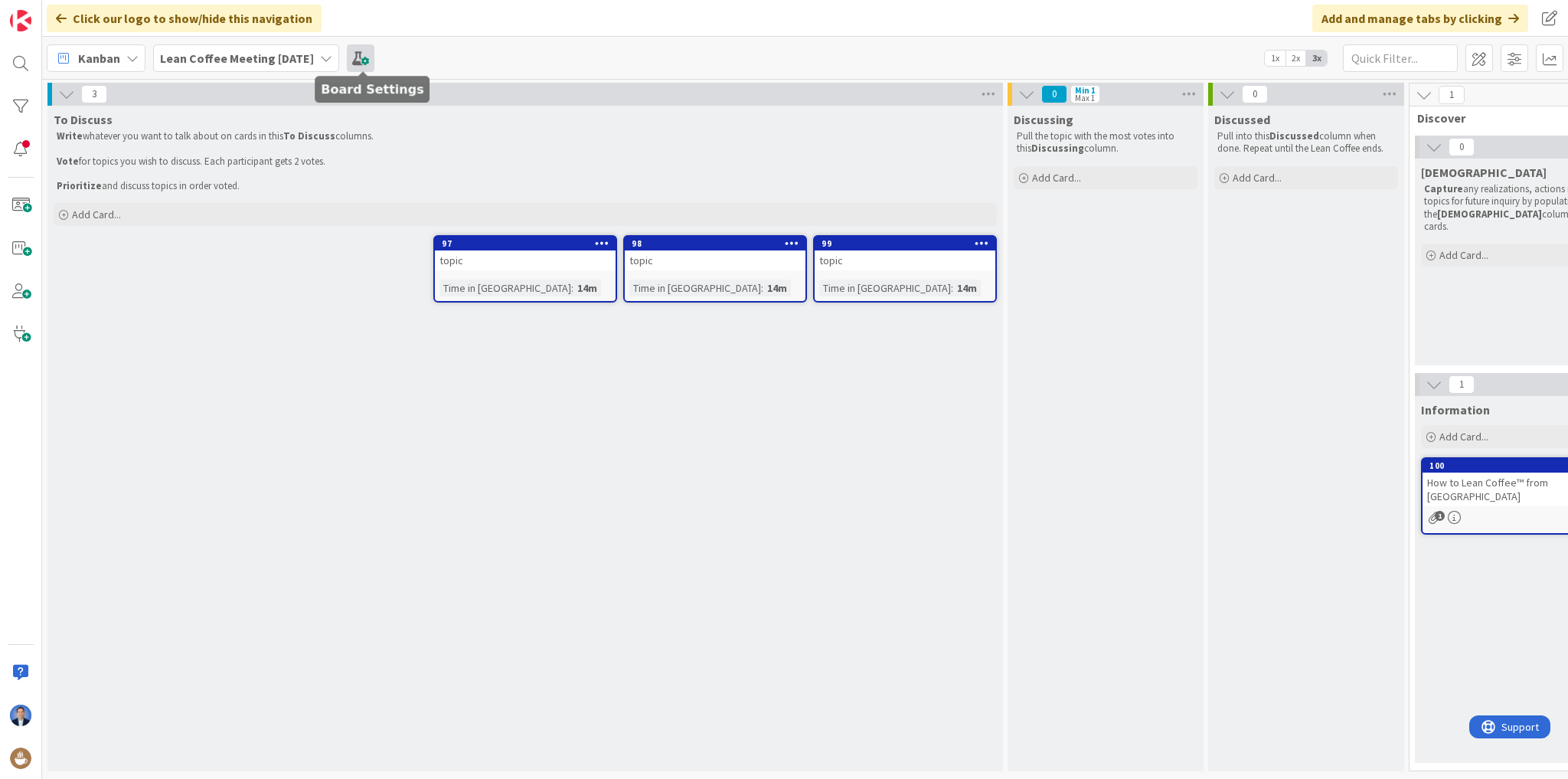
click at [374, 52] on span at bounding box center [360, 58] width 28 height 28
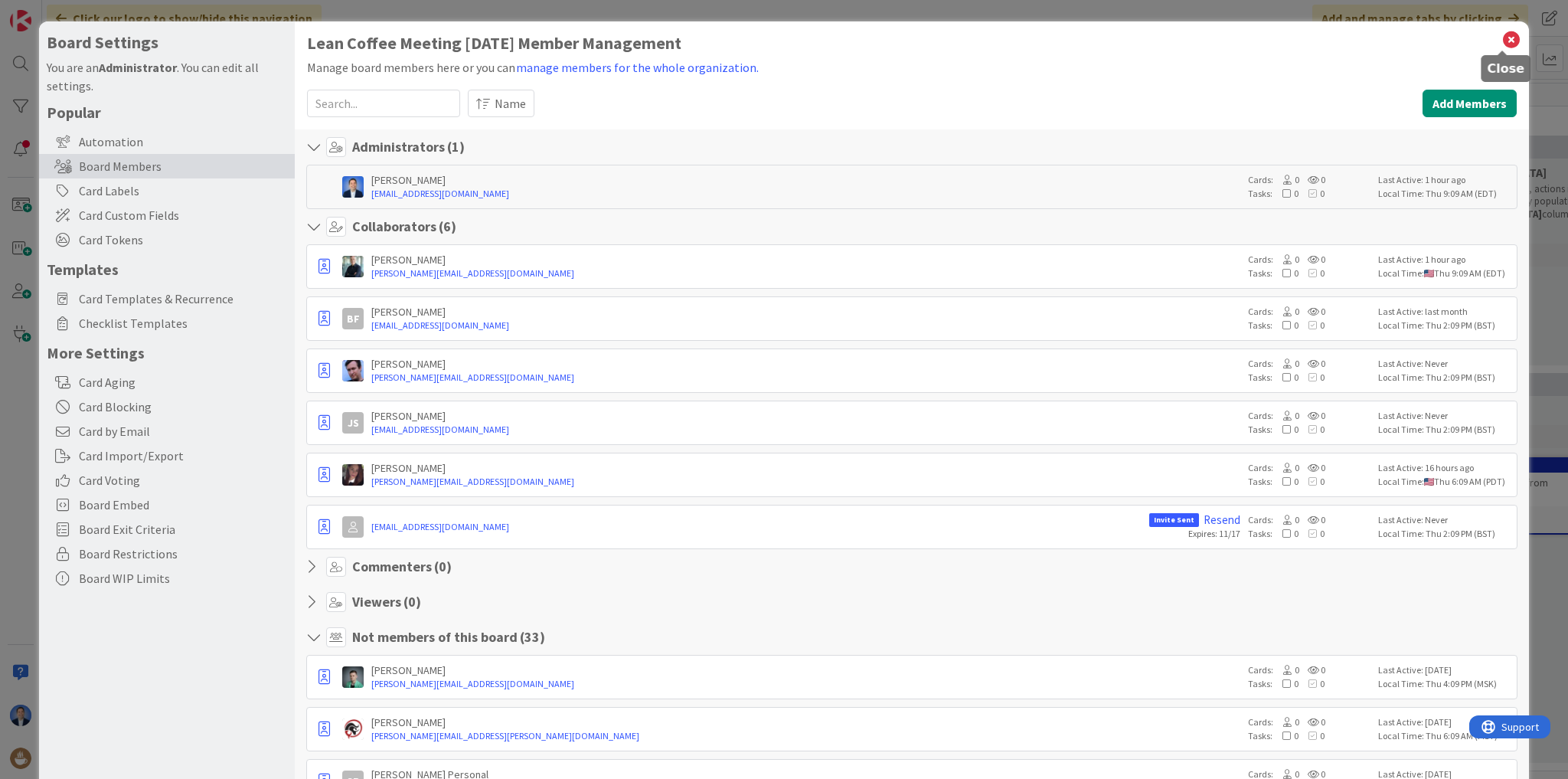
click at [1502, 39] on icon at bounding box center [1512, 40] width 20 height 21
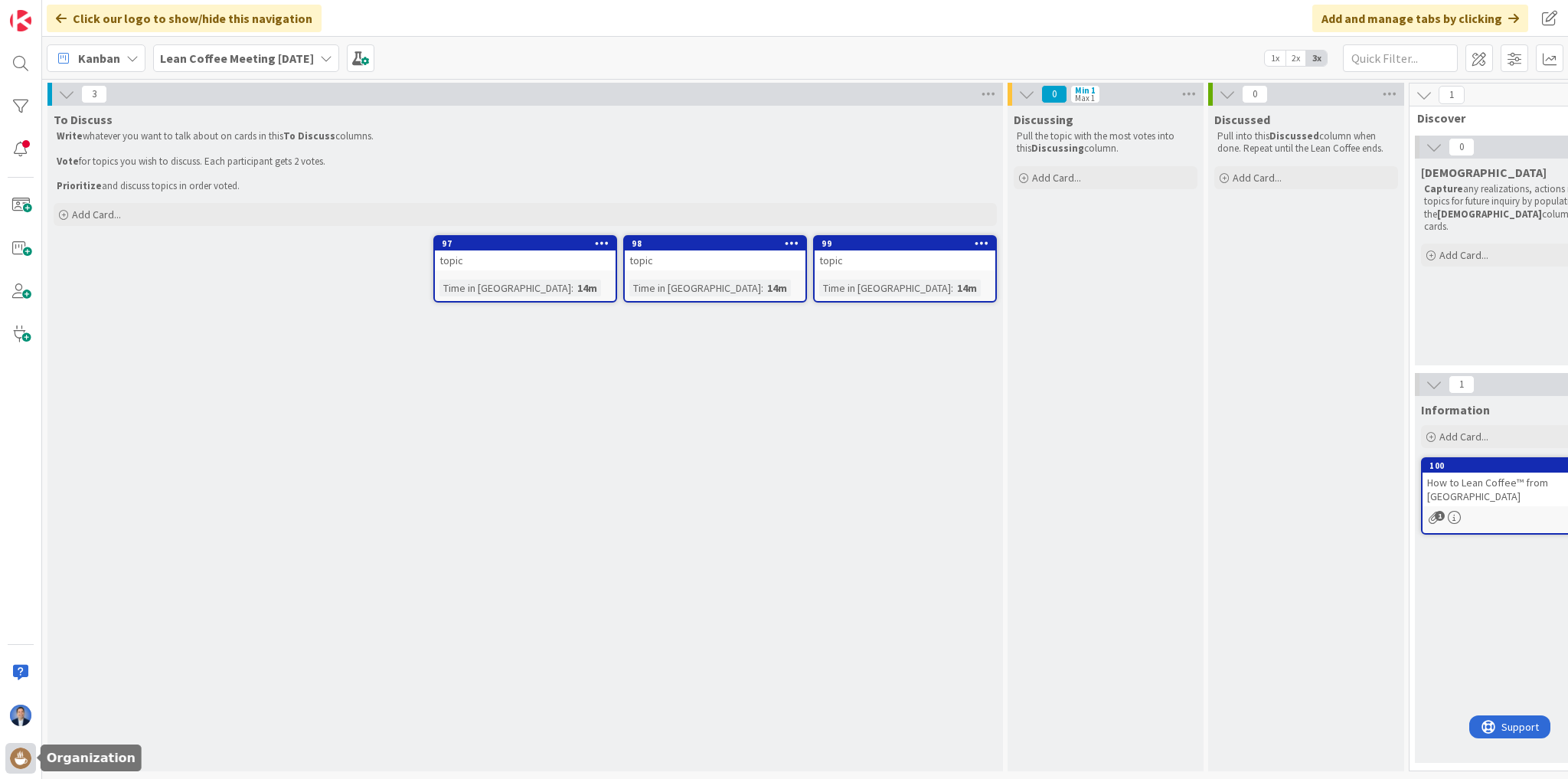
click at [19, 762] on img at bounding box center [21, 758] width 21 height 21
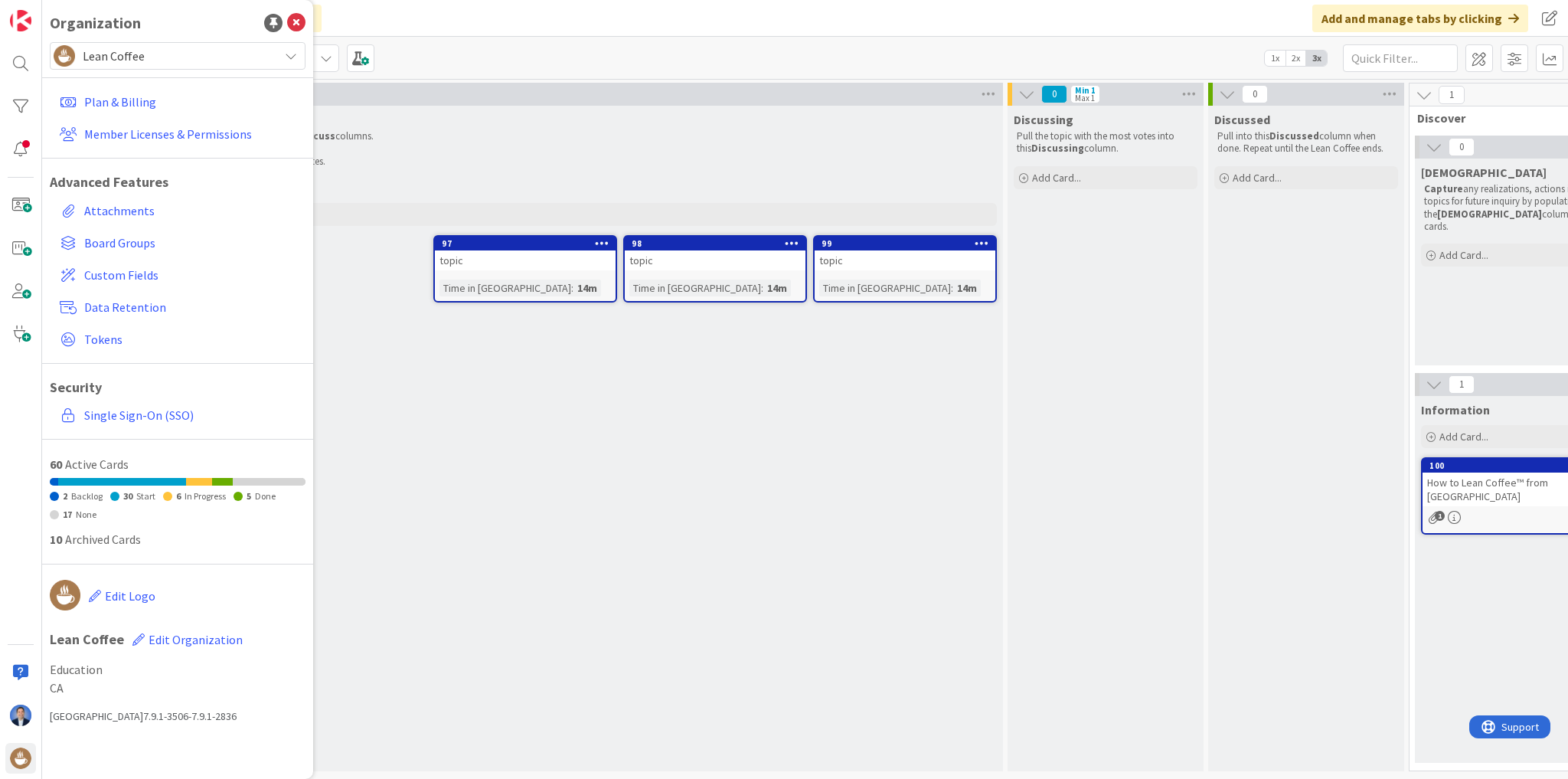
click at [155, 43] on div "Lean Coffee" at bounding box center [178, 56] width 256 height 28
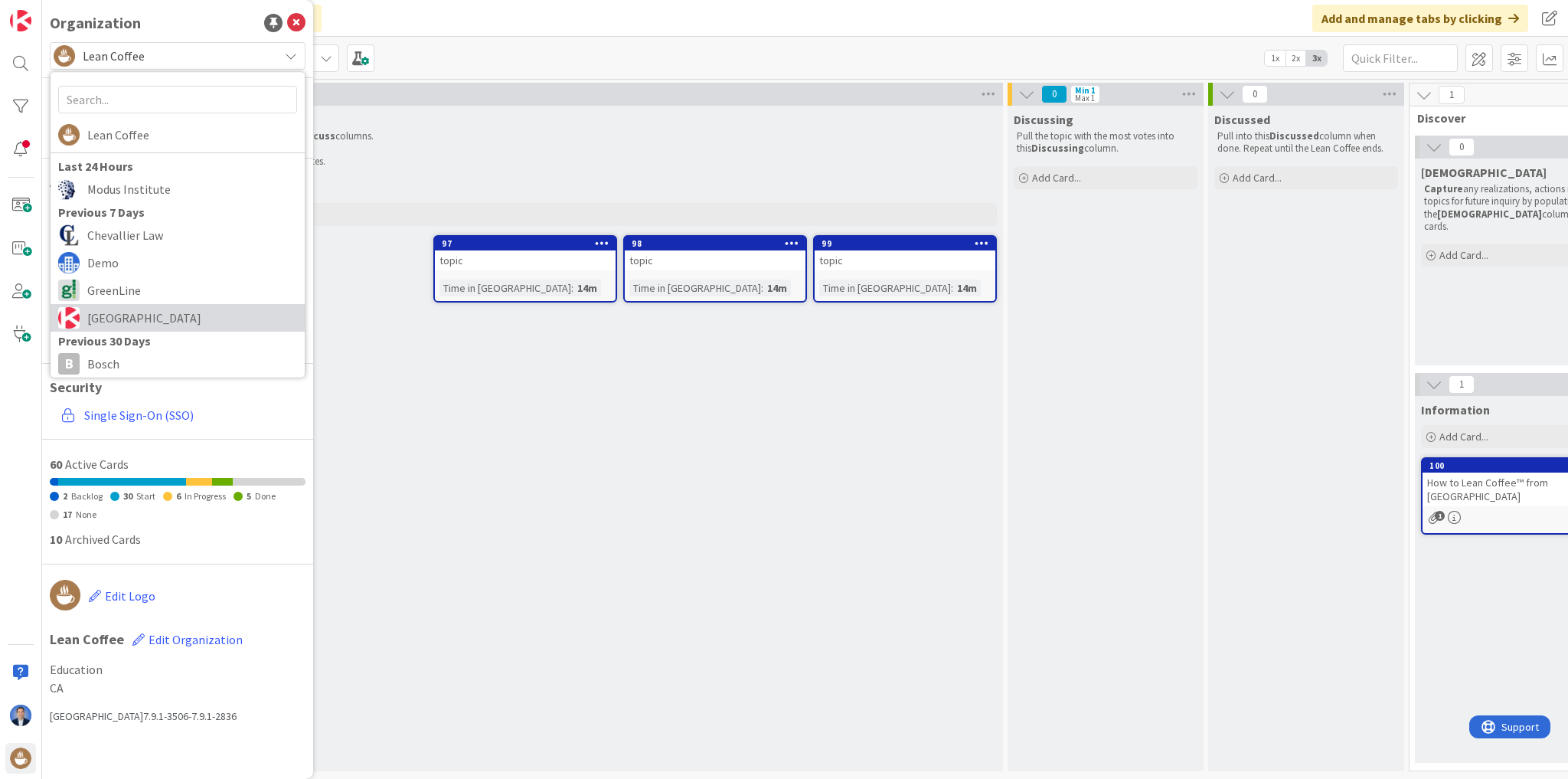
click at [120, 311] on span "[GEOGRAPHIC_DATA]" at bounding box center [192, 318] width 210 height 23
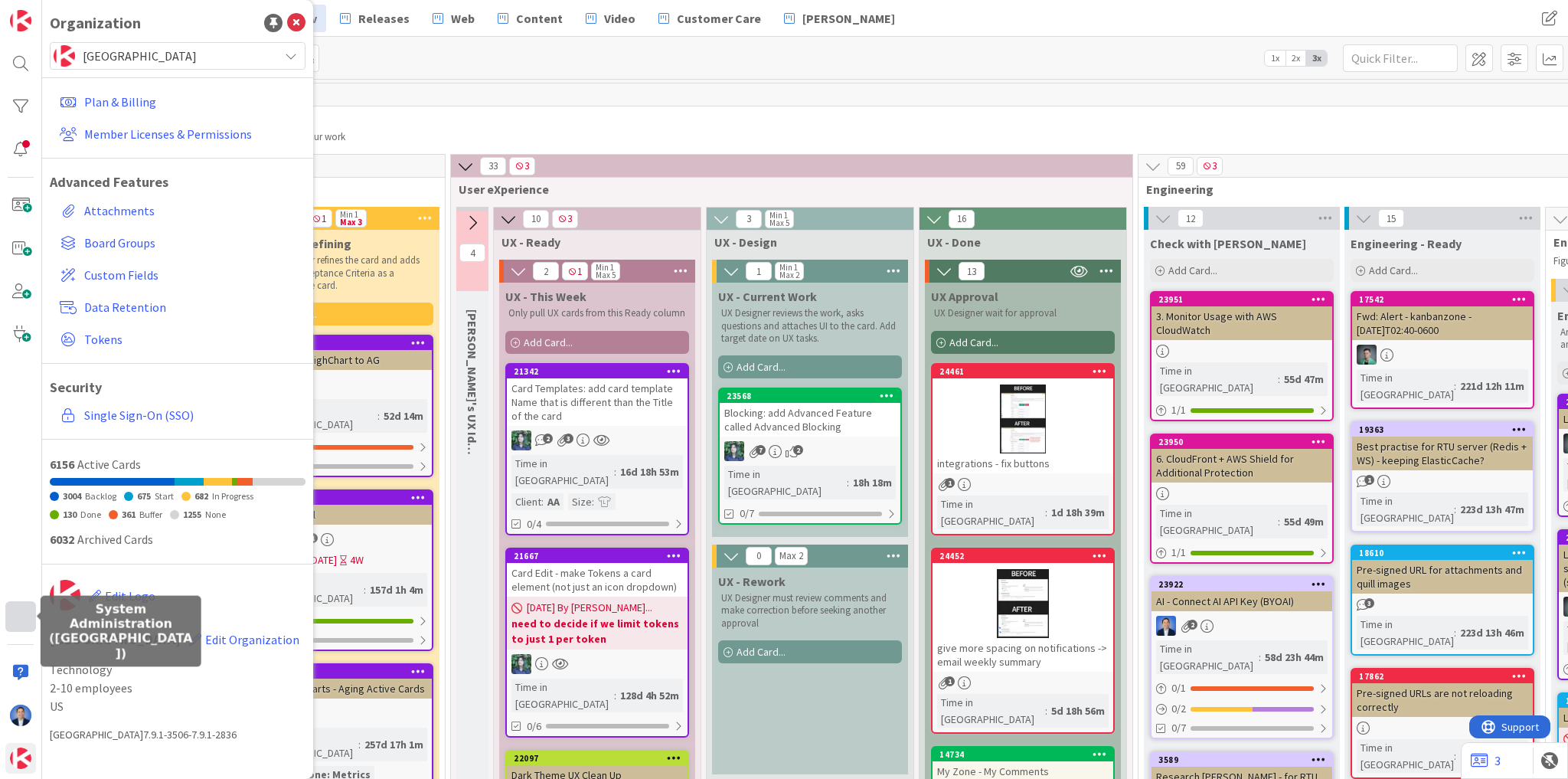
click at [18, 615] on div at bounding box center [21, 616] width 31 height 31
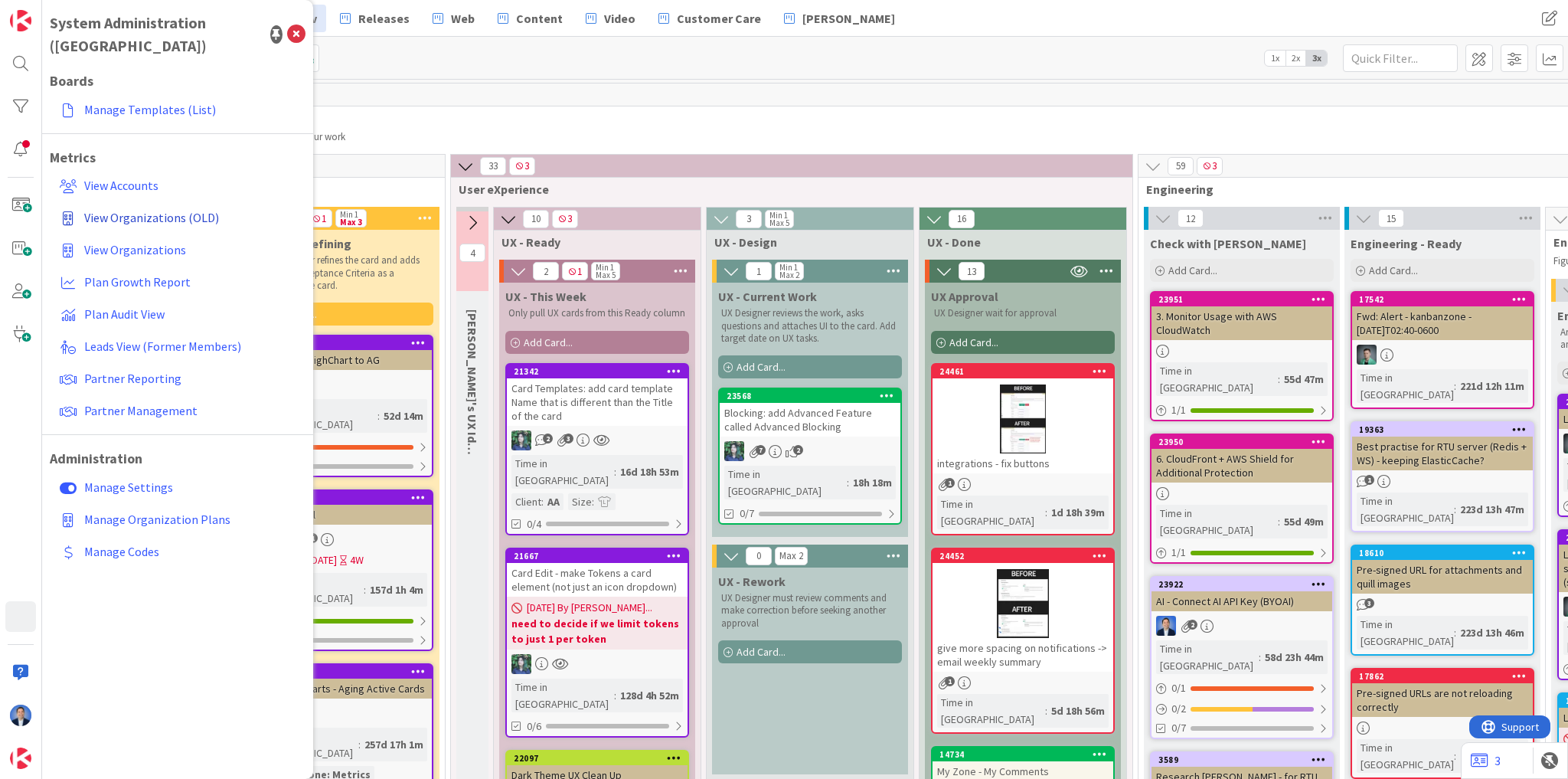
click at [140, 210] on span "View Organizations (OLD)" at bounding box center [152, 218] width 135 height 15
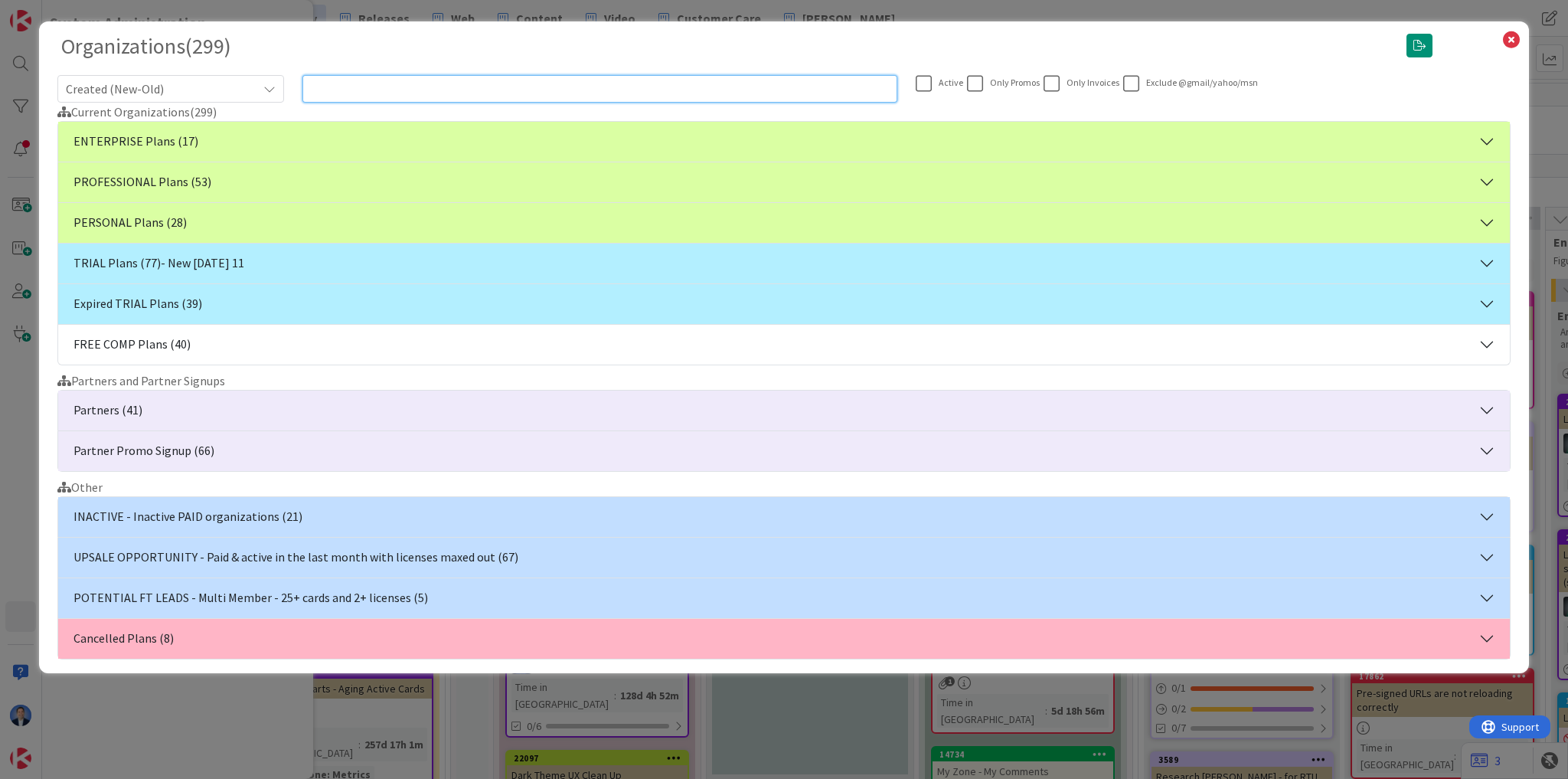
click at [392, 94] on input "text" at bounding box center [600, 89] width 595 height 28
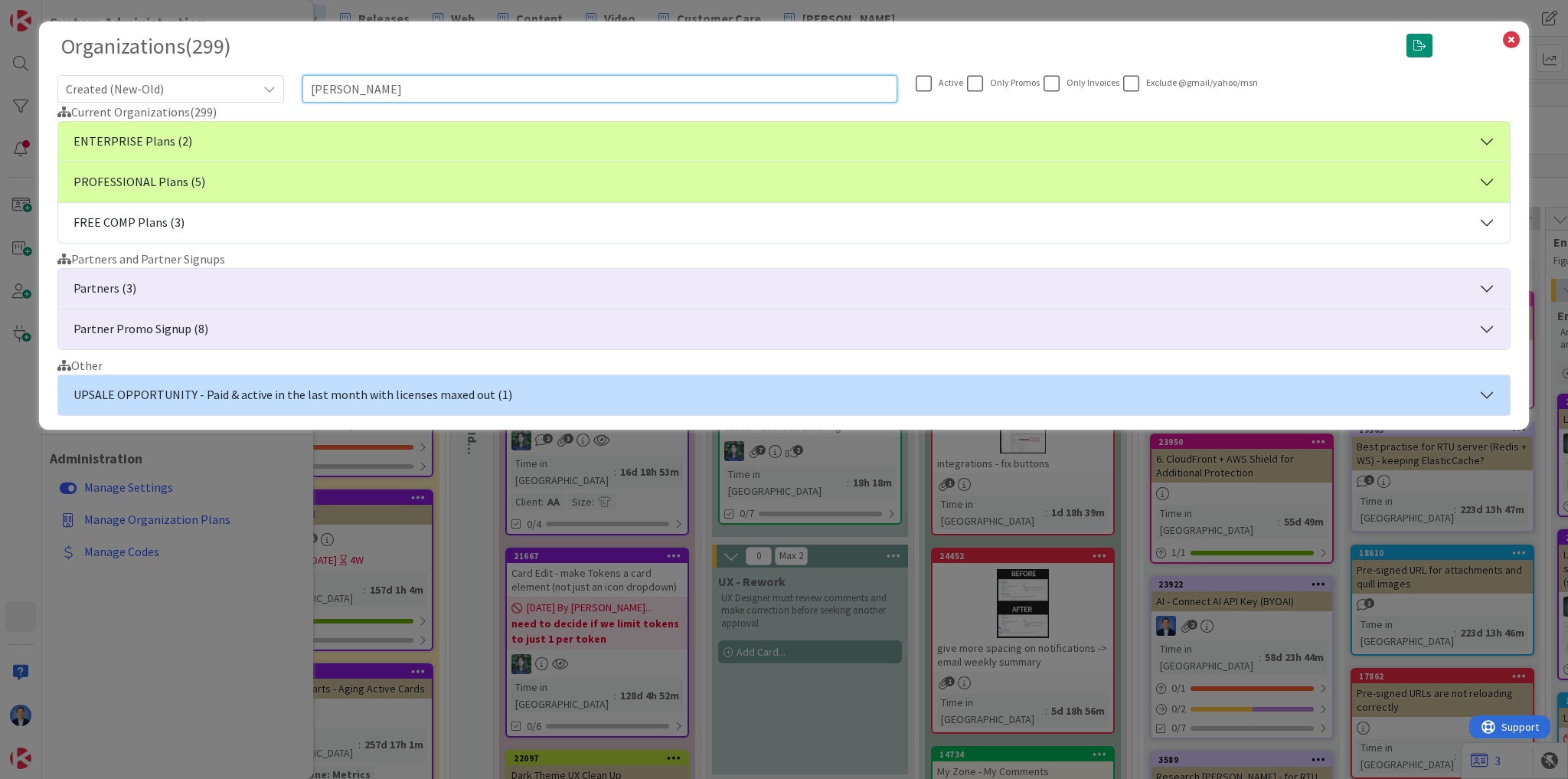
type input "[PERSON_NAME]"
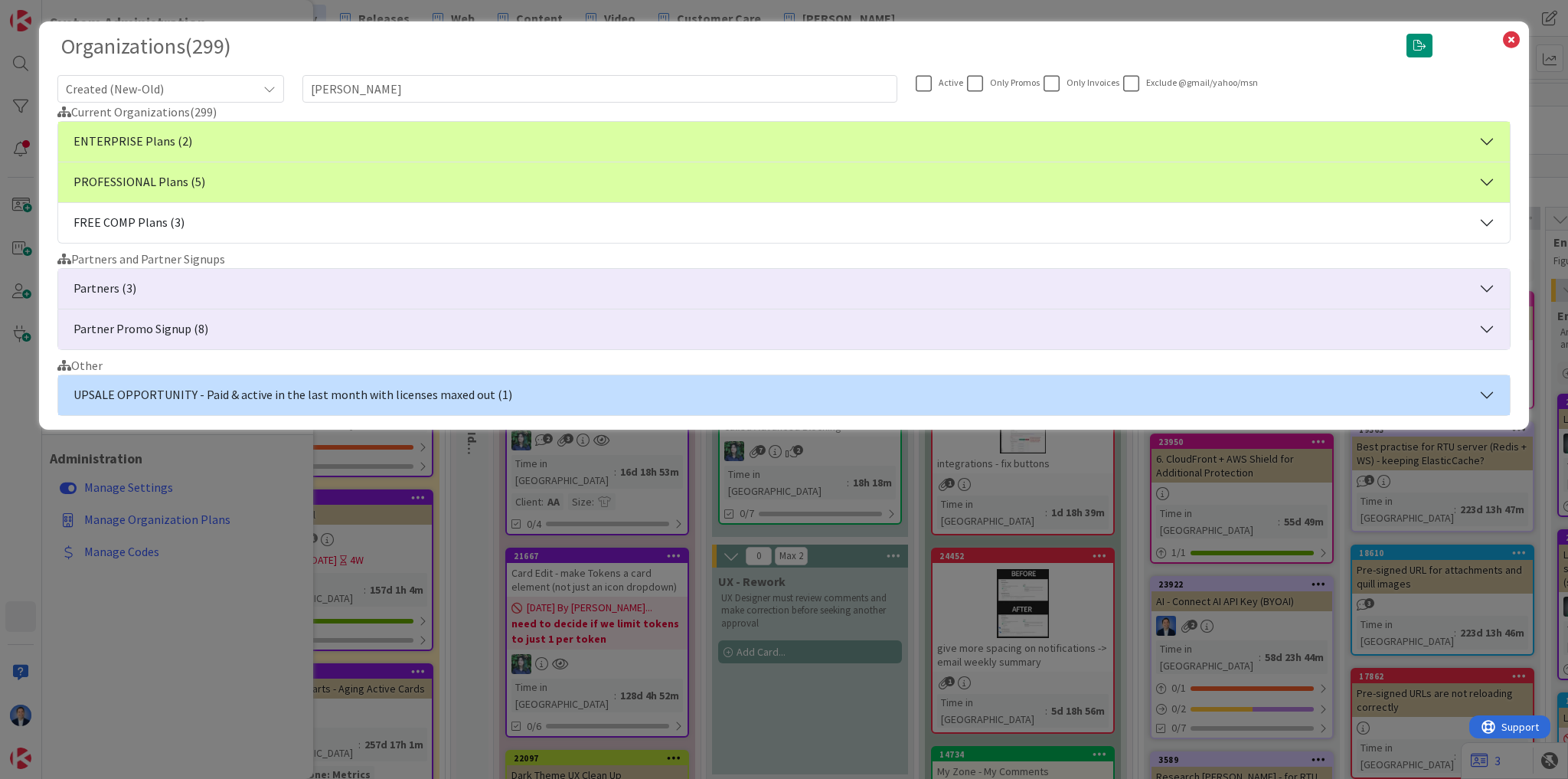
click at [249, 136] on button "ENTERPRISE Plans (2)" at bounding box center [784, 142] width 1452 height 40
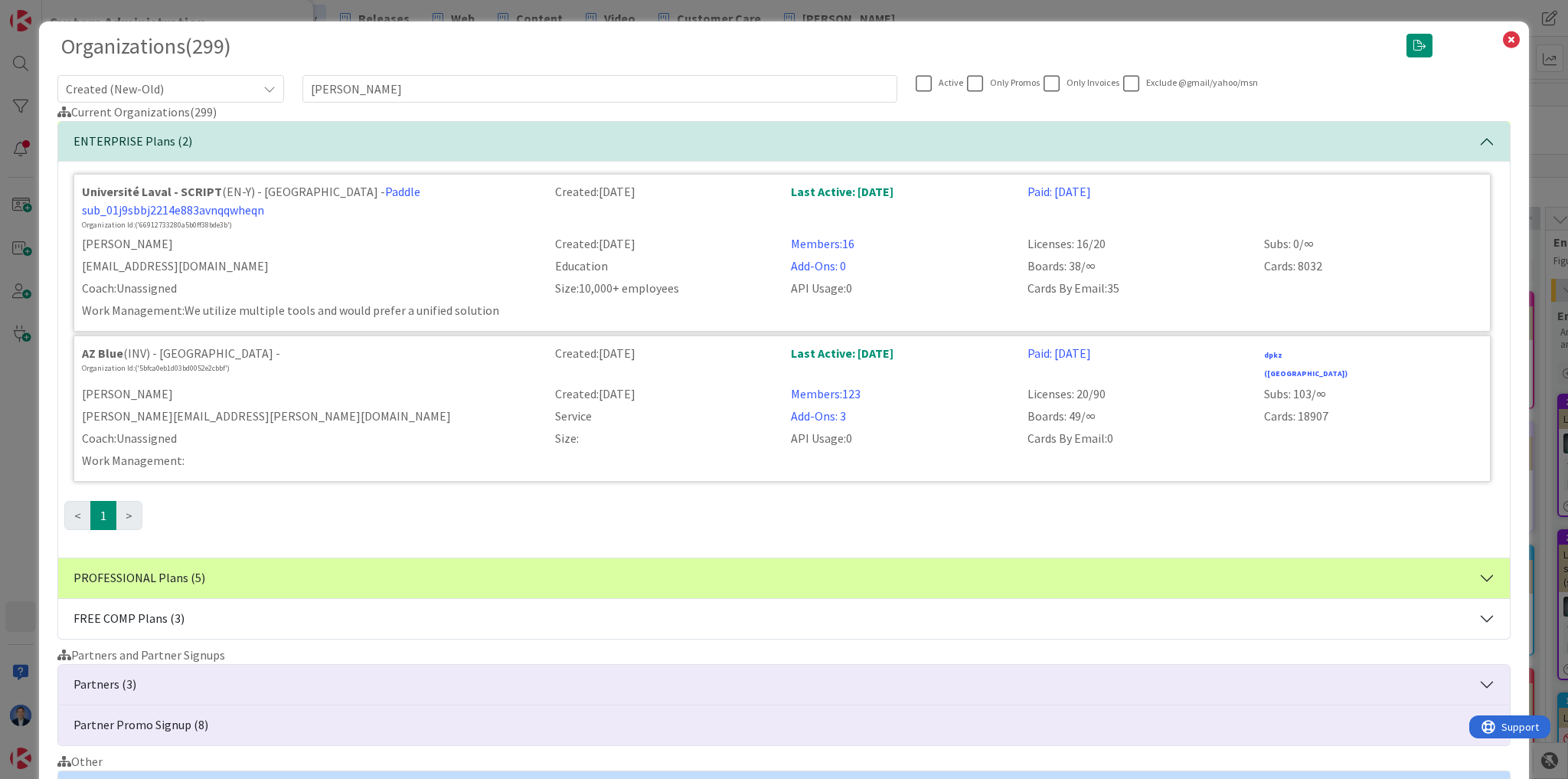
click at [245, 558] on button "PROFESSIONAL Plans (5)" at bounding box center [784, 578] width 1452 height 40
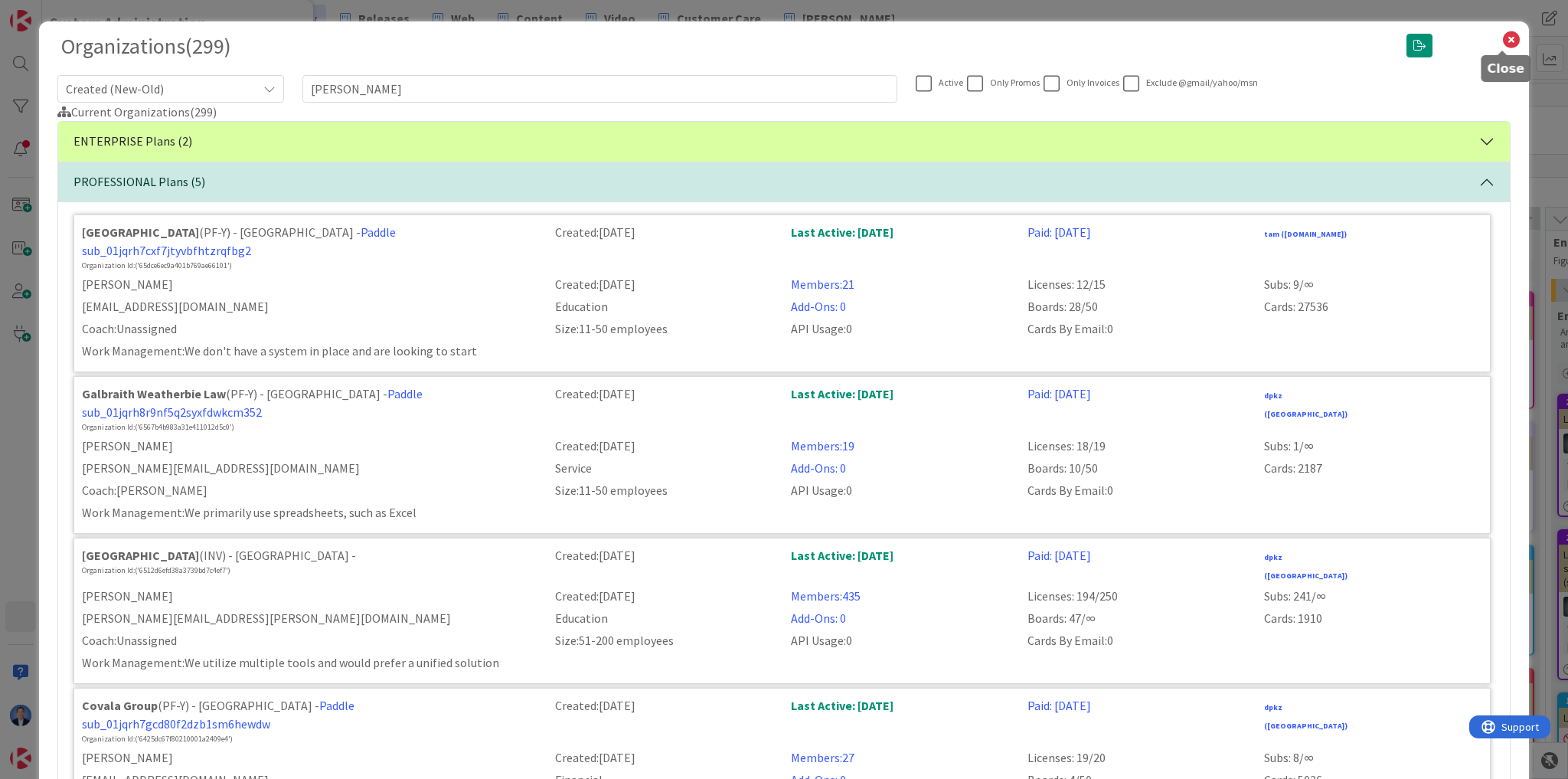
click at [1502, 41] on icon at bounding box center [1512, 40] width 20 height 21
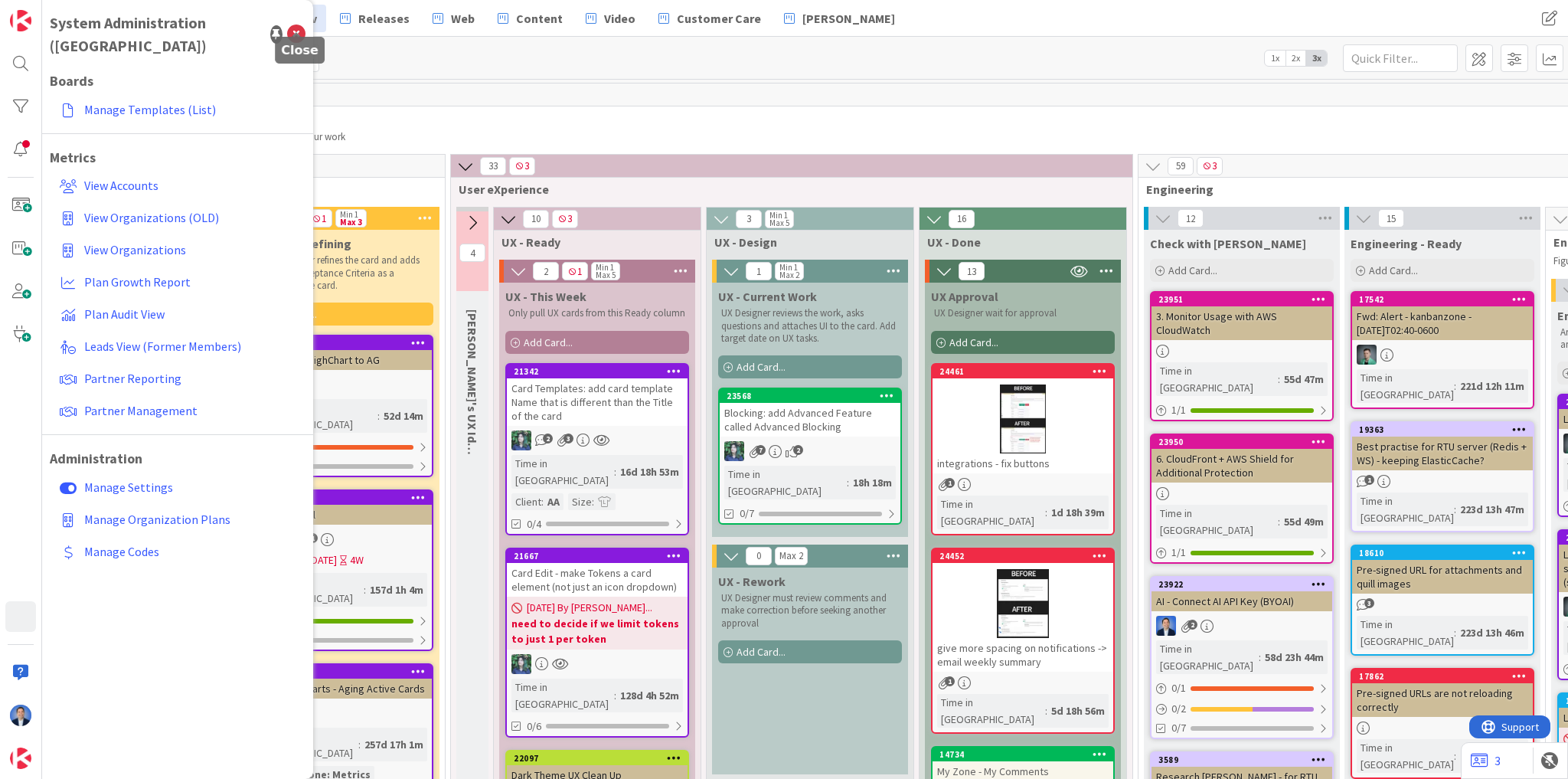
click at [299, 25] on icon at bounding box center [297, 35] width 18 height 18
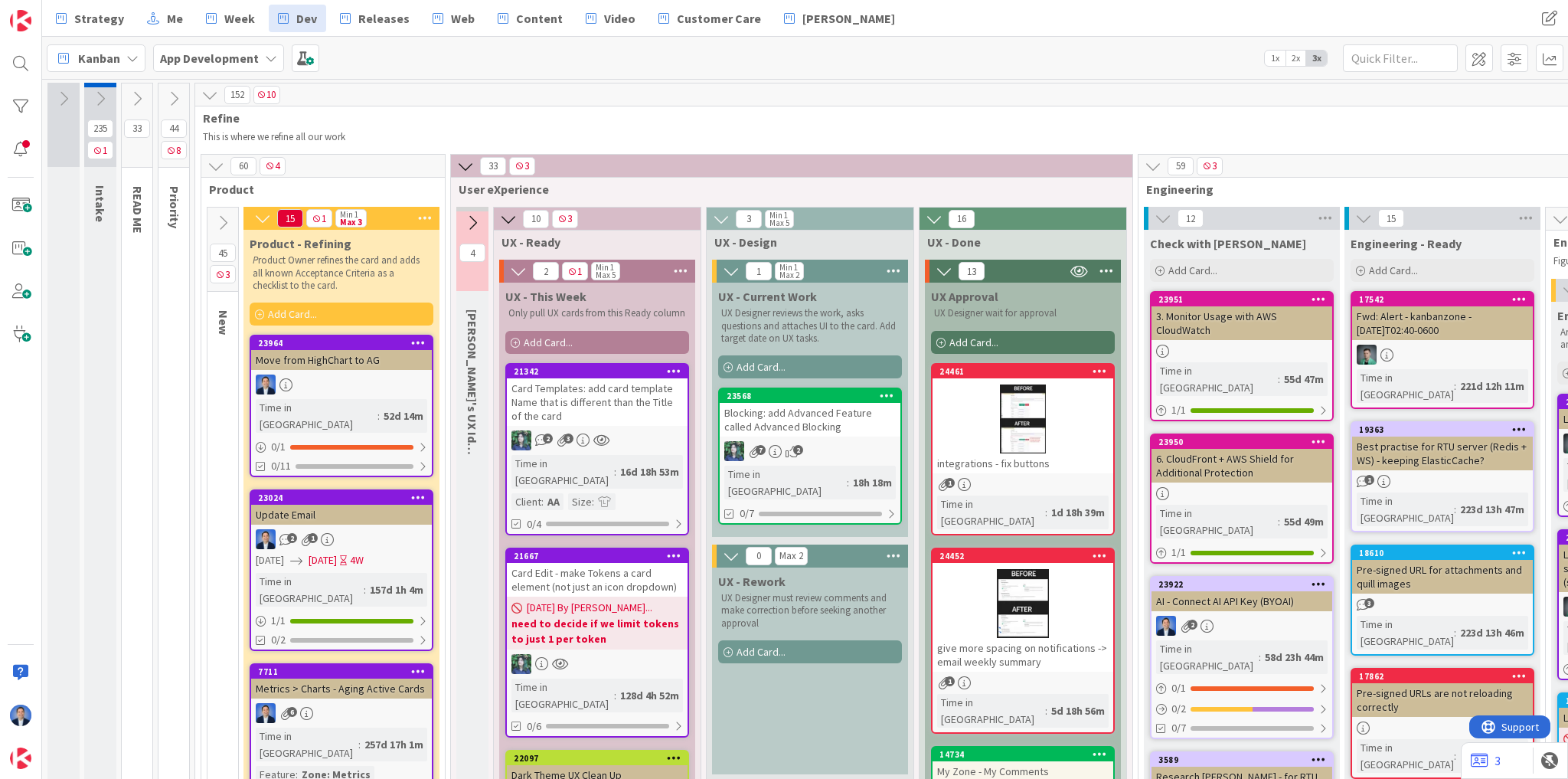
drag, startPoint x: 28, startPoint y: 46, endPoint x: 67, endPoint y: 737, distance: 692.1
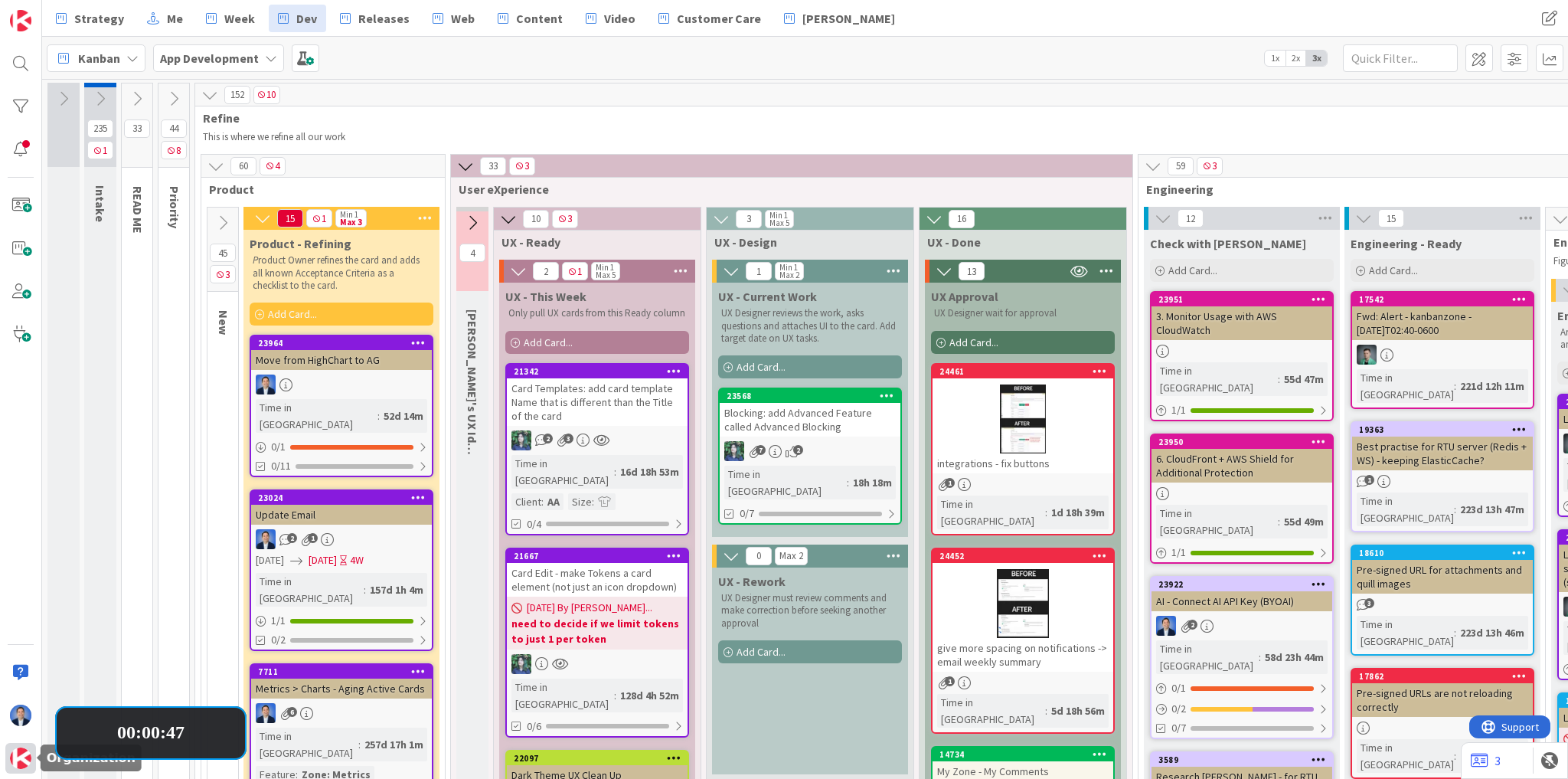
click at [13, 757] on img at bounding box center [21, 758] width 21 height 21
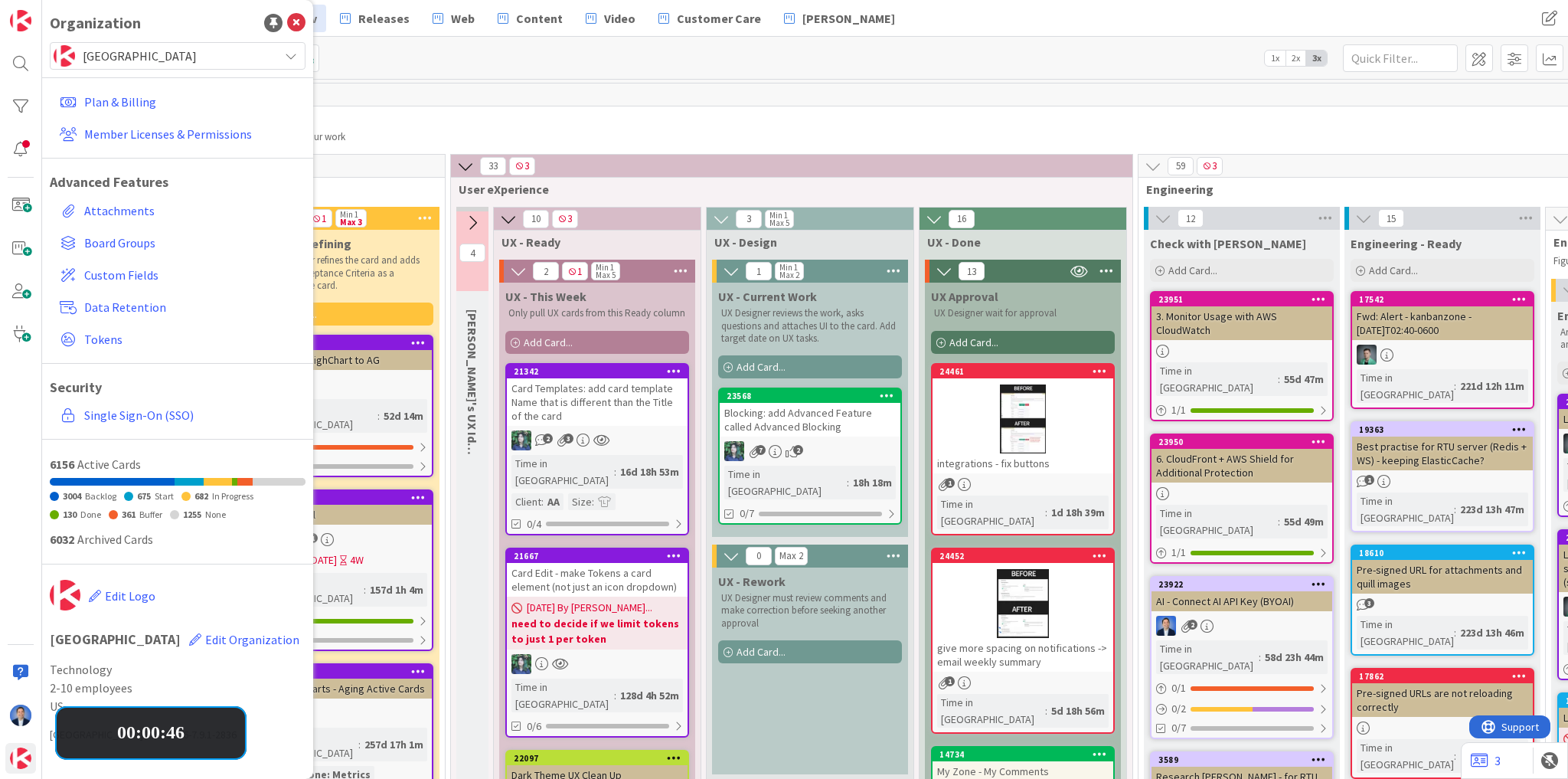
click at [133, 48] on span "[GEOGRAPHIC_DATA]" at bounding box center [177, 56] width 189 height 21
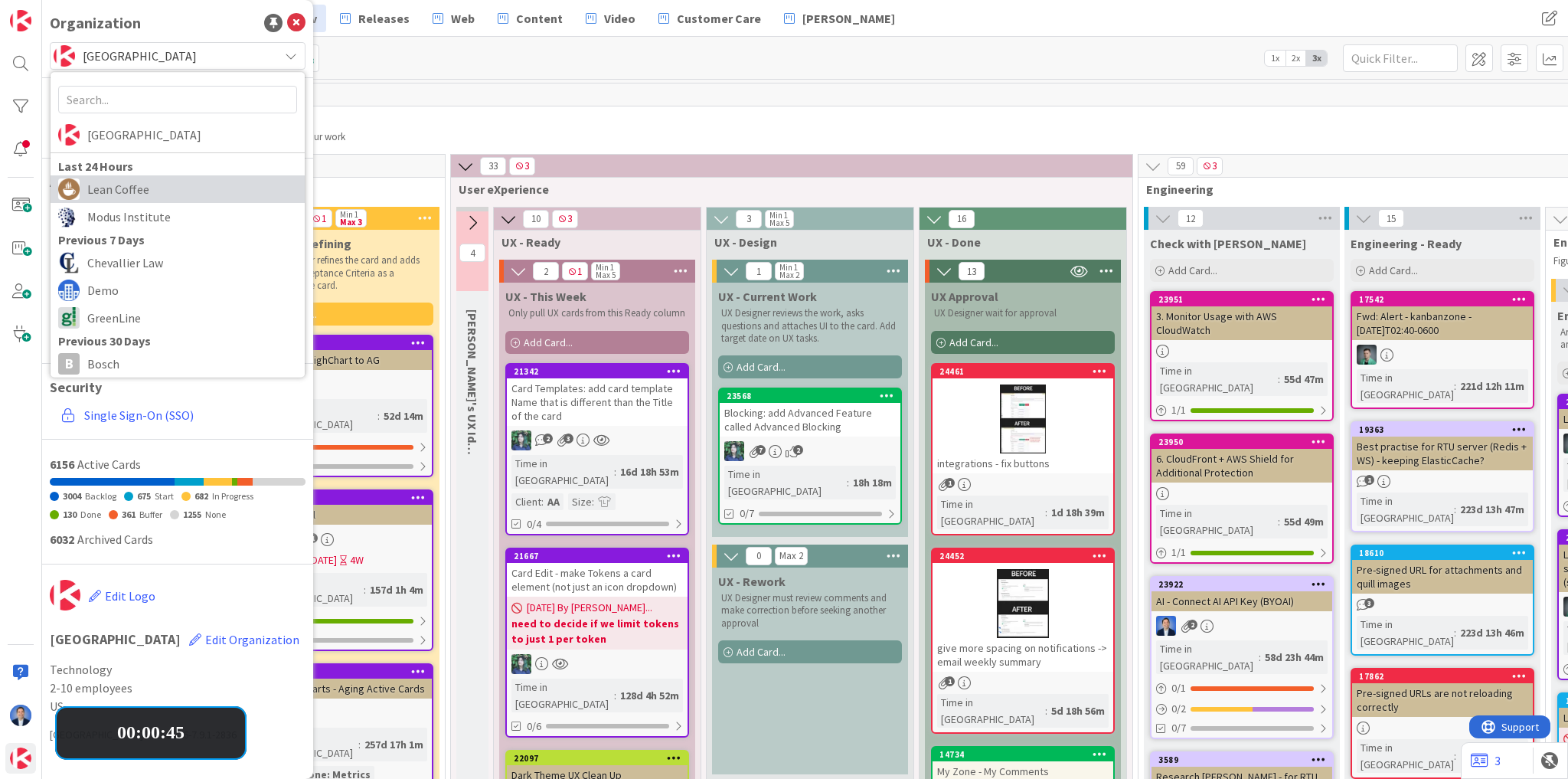
click at [134, 186] on span "Lean Coffee" at bounding box center [192, 189] width 210 height 23
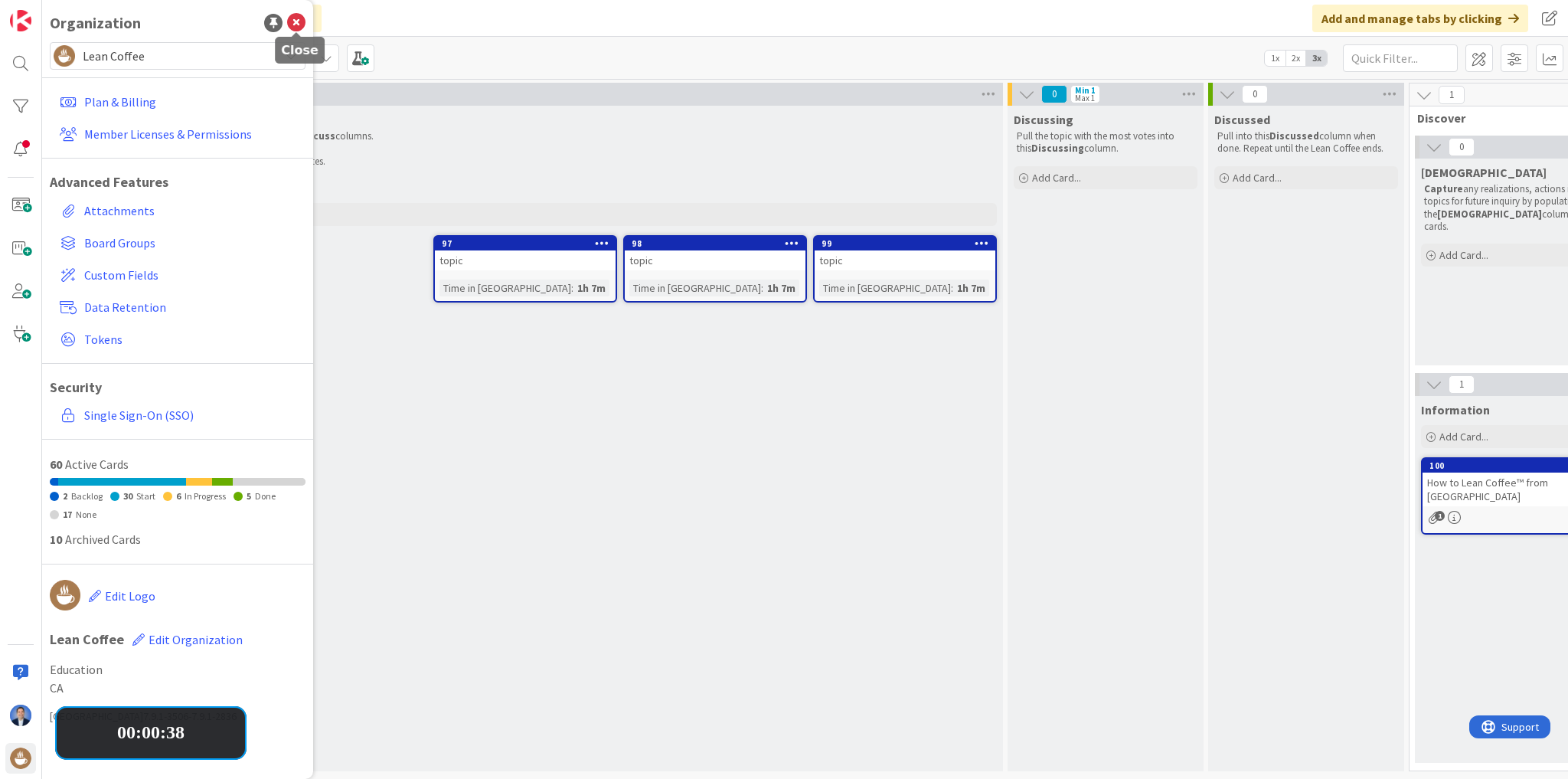
click at [294, 26] on icon at bounding box center [297, 23] width 18 height 18
